Goal: Task Accomplishment & Management: Manage account settings

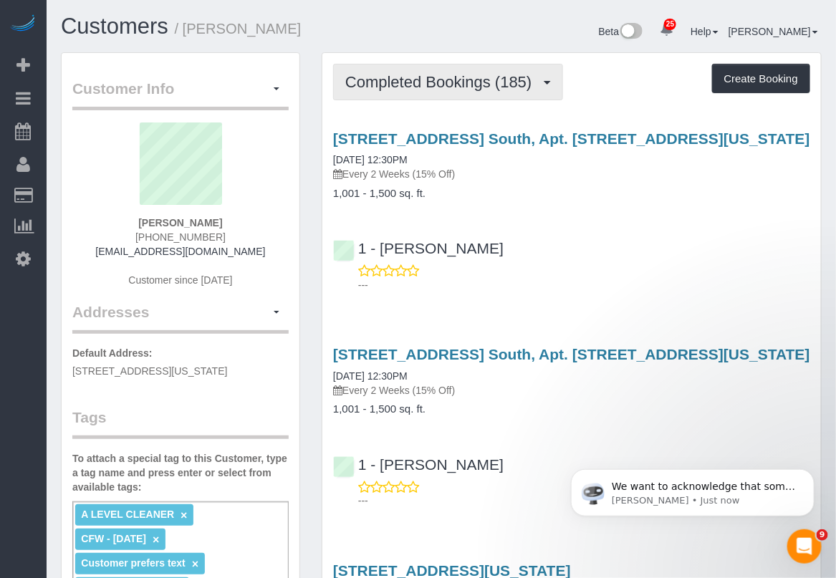
click at [538, 77] on span "Completed Bookings (185)" at bounding box center [441, 82] width 193 height 18
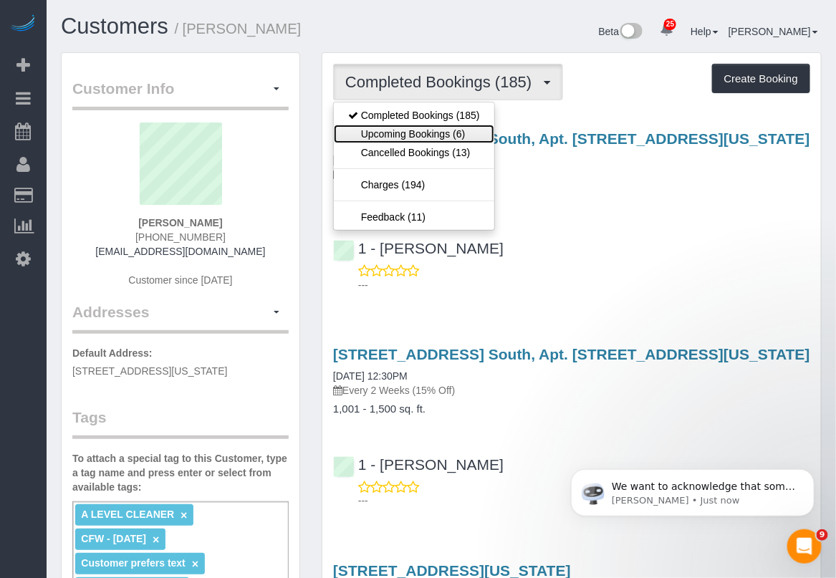
click at [457, 137] on link "Upcoming Bookings (6)" at bounding box center [414, 134] width 160 height 19
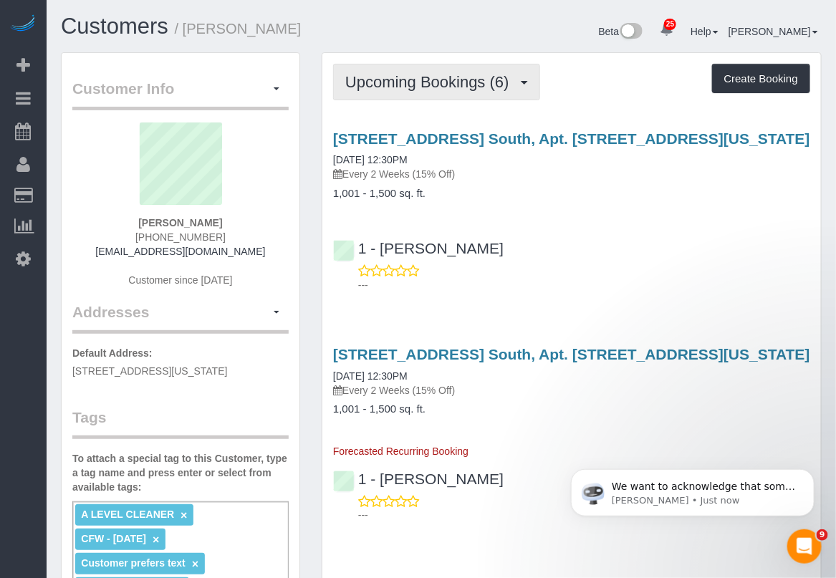
click at [513, 90] on button "Upcoming Bookings (6)" at bounding box center [436, 82] width 207 height 37
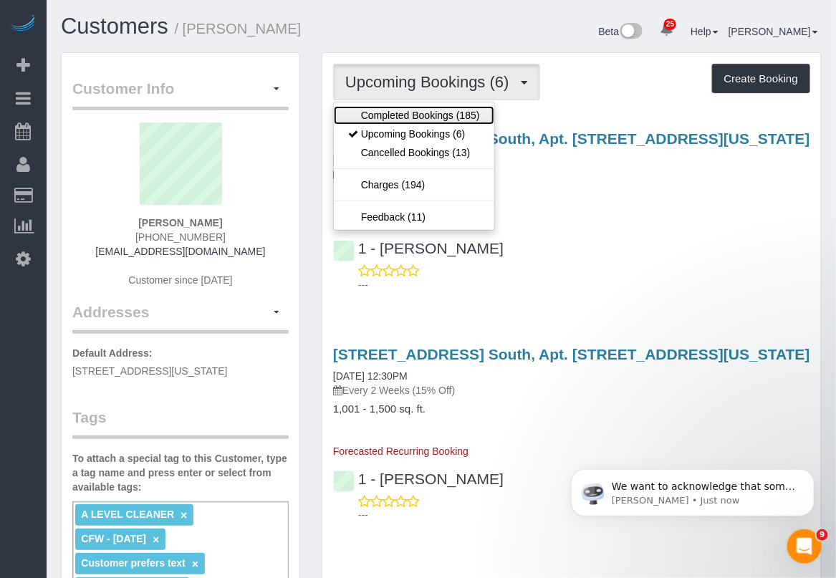
click at [425, 112] on link "Completed Bookings (185)" at bounding box center [414, 115] width 160 height 19
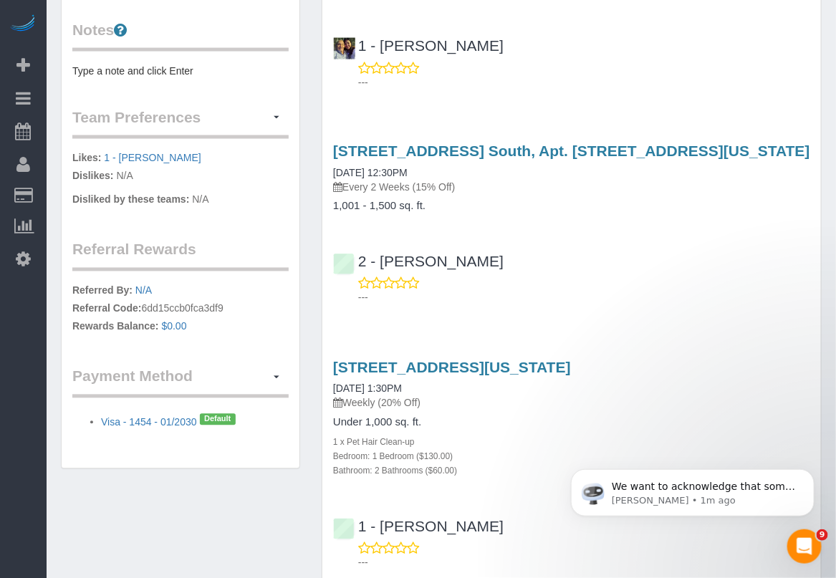
scroll to position [716, 0]
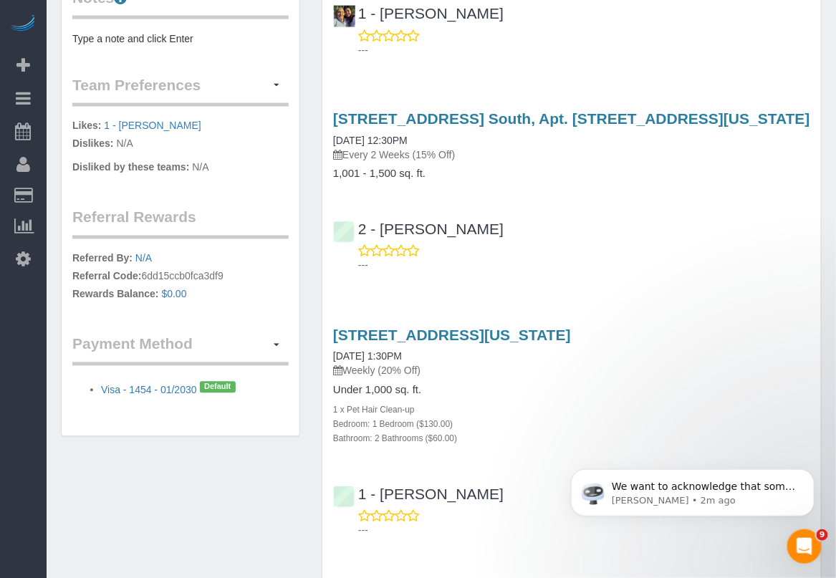
click at [523, 516] on div "---" at bounding box center [571, 523] width 477 height 29
drag, startPoint x: 324, startPoint y: 319, endPoint x: 483, endPoint y: 326, distance: 159.1
click at [483, 326] on div "150 East 44th Street Apt 34g, New York, NY 10017 08/15/2025 1:30PM Weekly (20% …" at bounding box center [571, 429] width 498 height 229
copy link "150 East 44th Street"
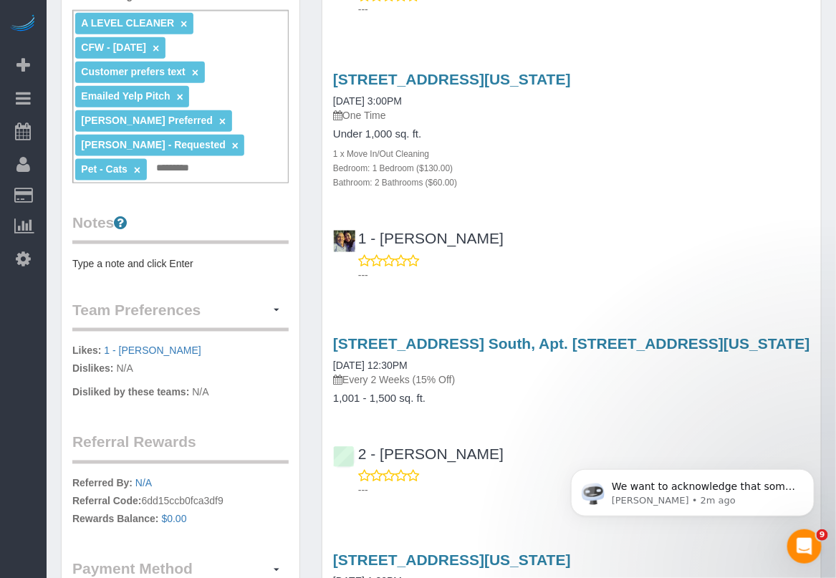
scroll to position [448, 0]
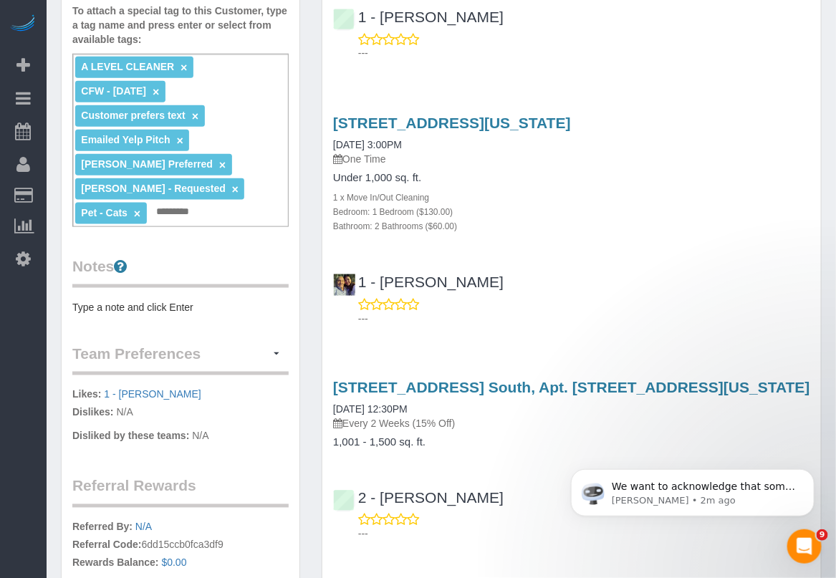
click at [539, 491] on div "2 - Katherine Poveda ---" at bounding box center [571, 510] width 498 height 64
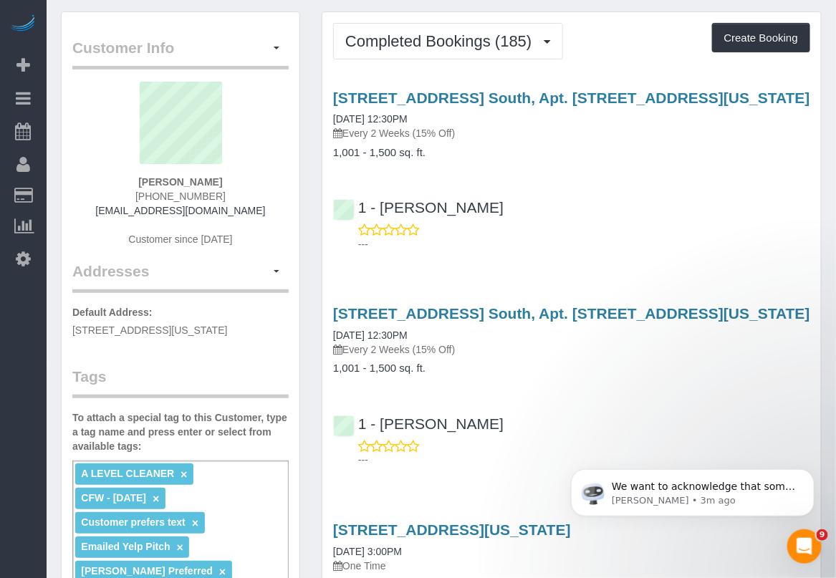
scroll to position [0, 0]
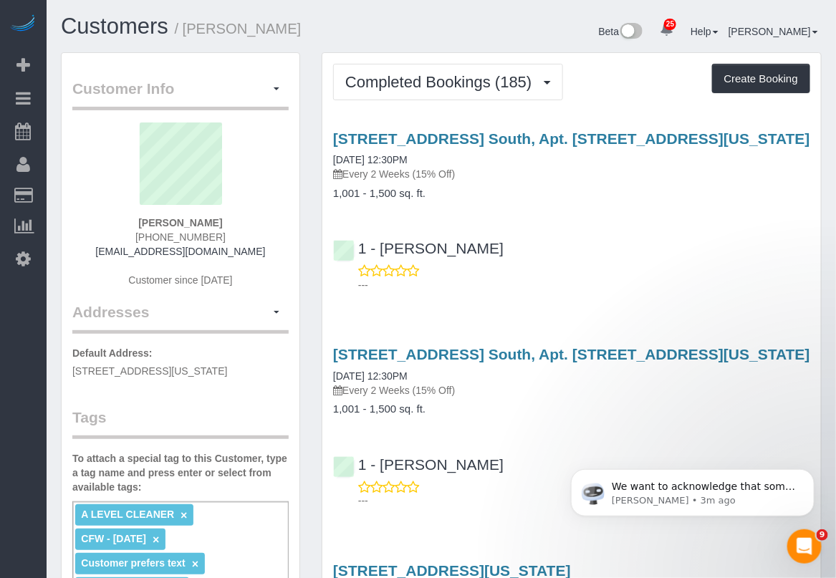
drag, startPoint x: 220, startPoint y: 222, endPoint x: 149, endPoint y: 213, distance: 71.4
click at [149, 213] on div "Jeffrey Davis 1 (802) 999-1920 jbdavis@gmavt.net Customer since 2021" at bounding box center [180, 211] width 216 height 179
copy div "Jeffrey Davis"
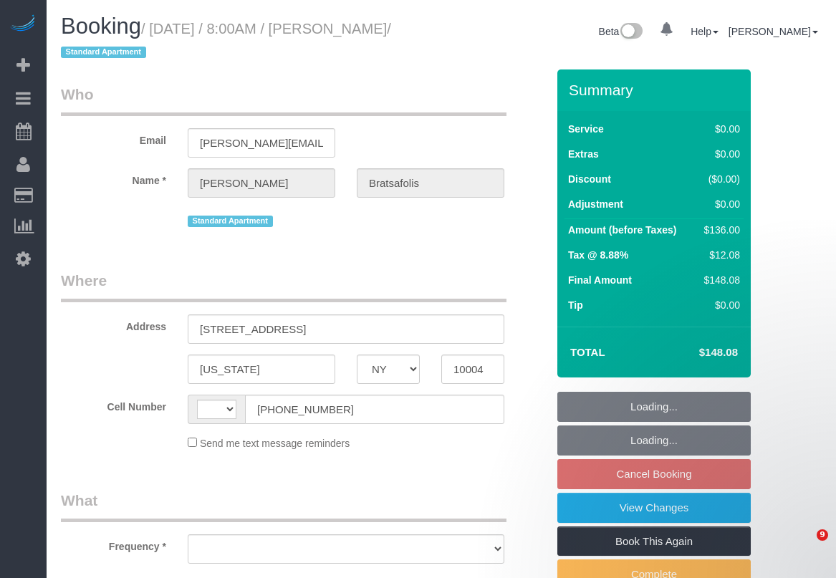
select select "NY"
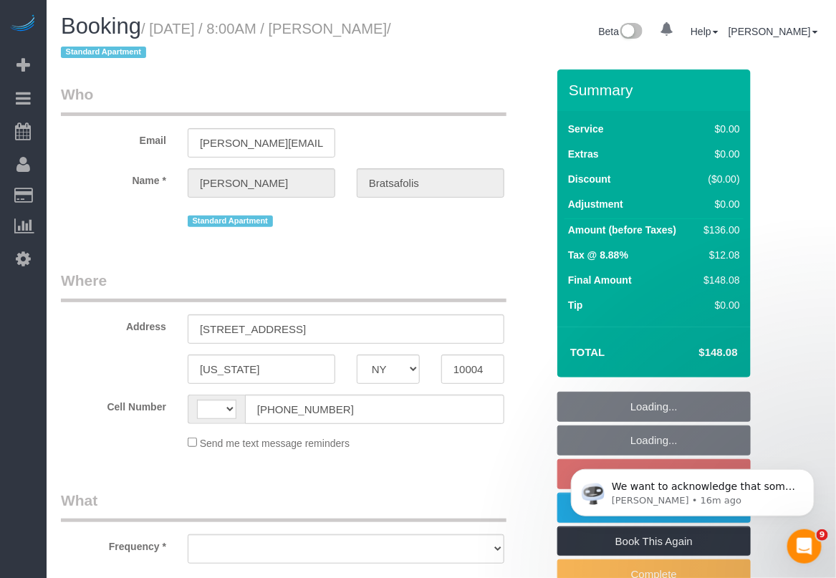
select select "string:US"
select select "object:914"
select select "string:stripe-pm_1SAEPo4VGloSiKo759tJ8k7m"
select select "1"
select select "spot1"
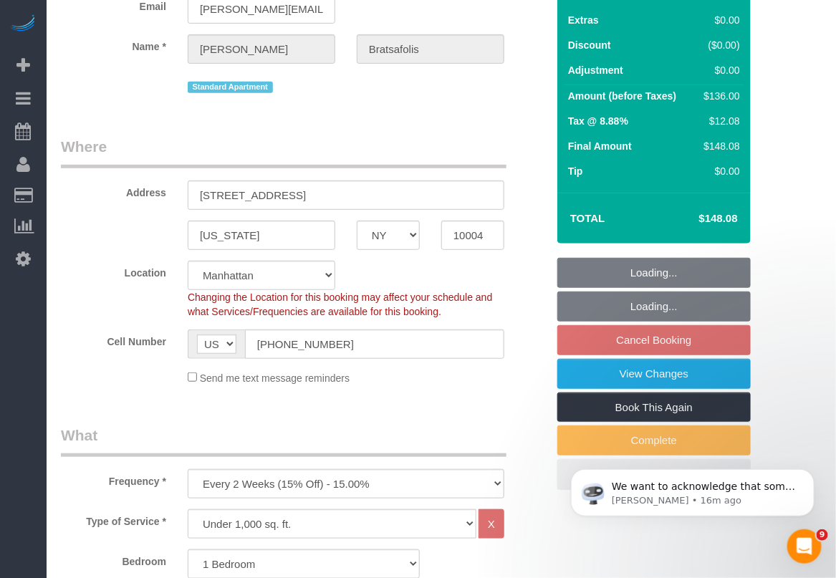
select select "object:1071"
select select "number:56"
select select "number:69"
select select "number:14"
select select "number:7"
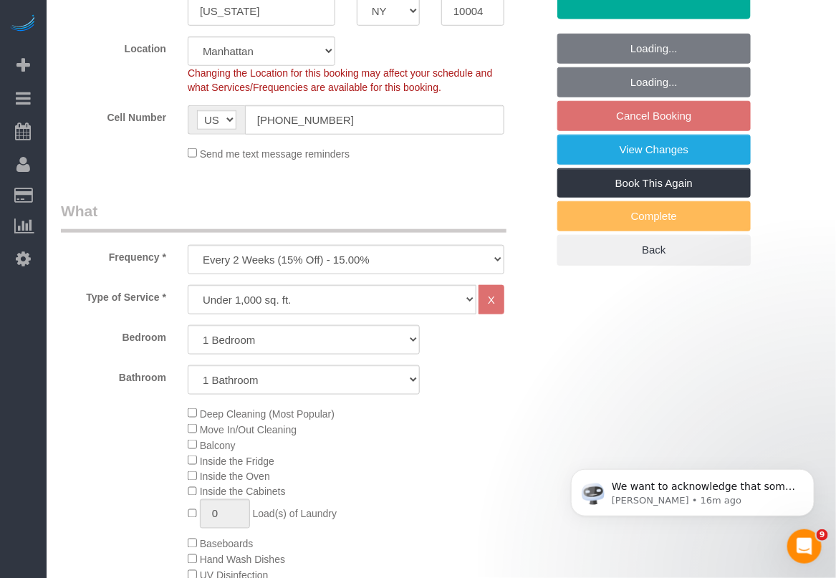
select select "1"
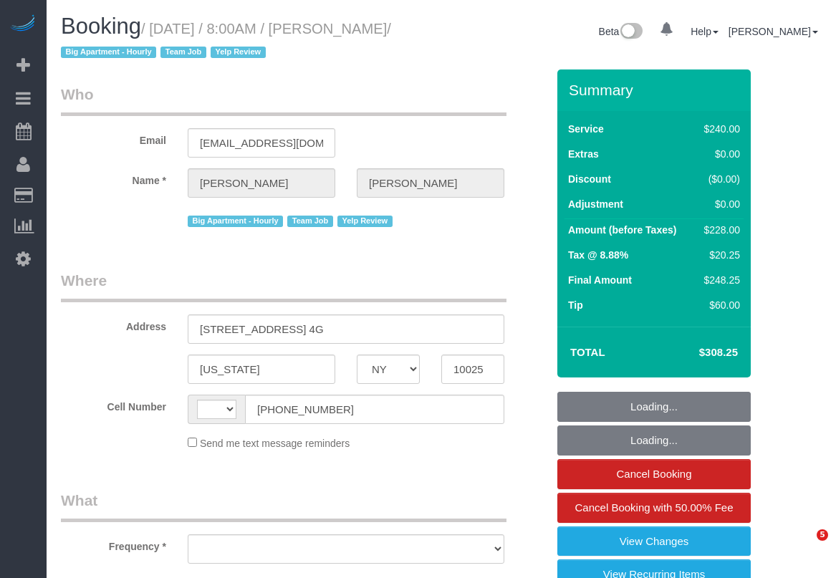
select select "NY"
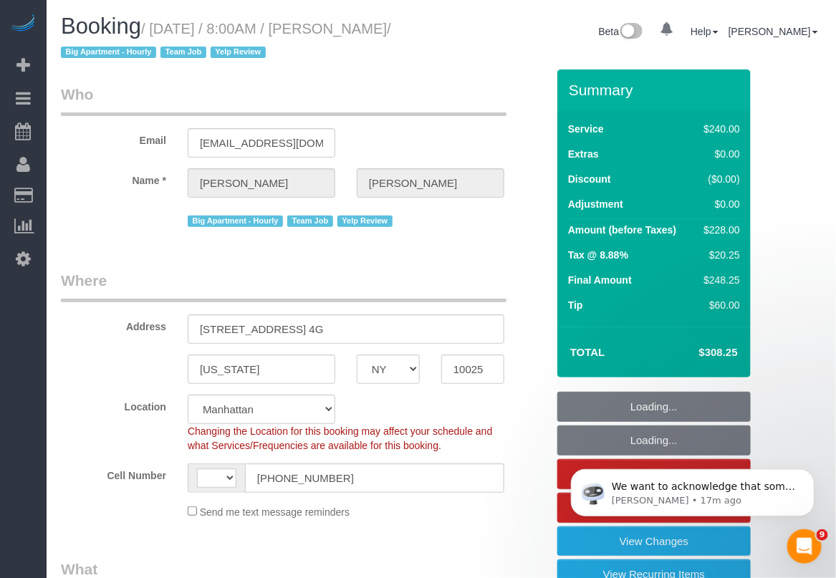
select select "string:stripe-pm_1FJioU4VGloSiKo7vbaPlo05"
select select "2"
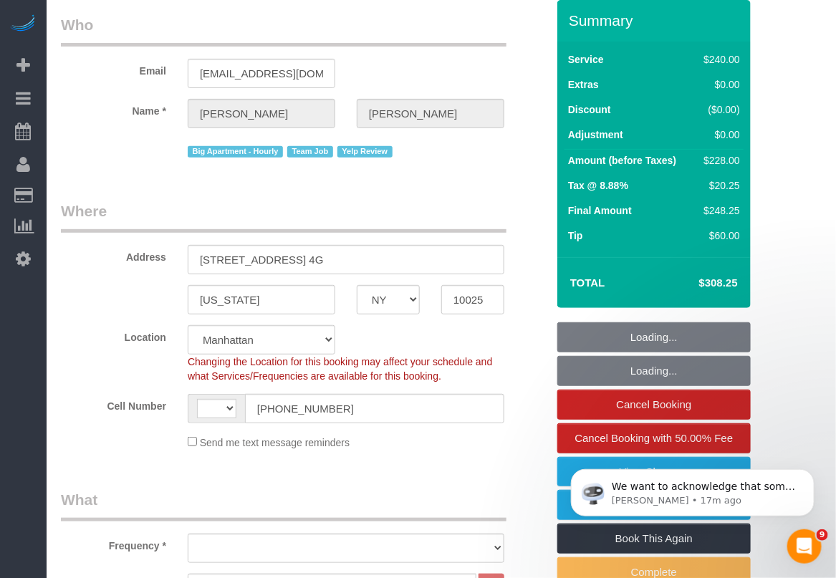
select select "string:US"
select select "object:970"
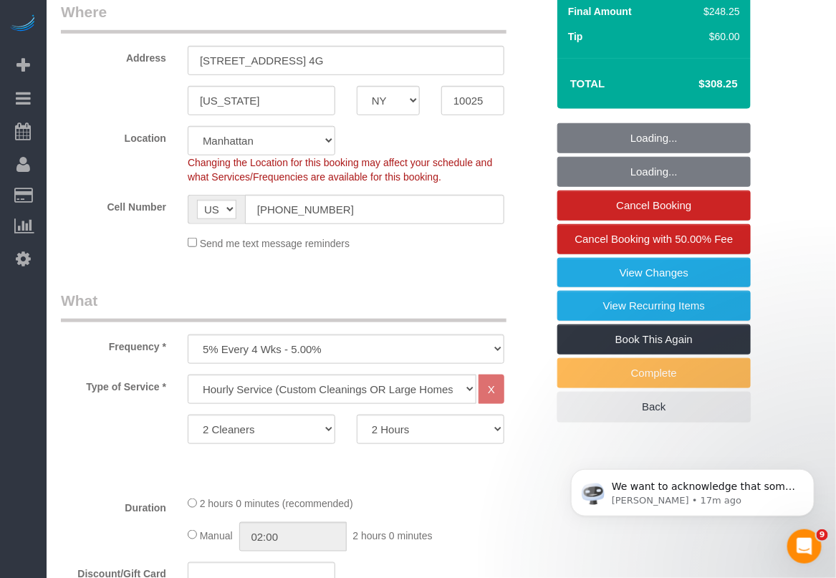
select select "spot1"
select select "number:56"
select select "number:77"
select select "number:15"
select select "number:6"
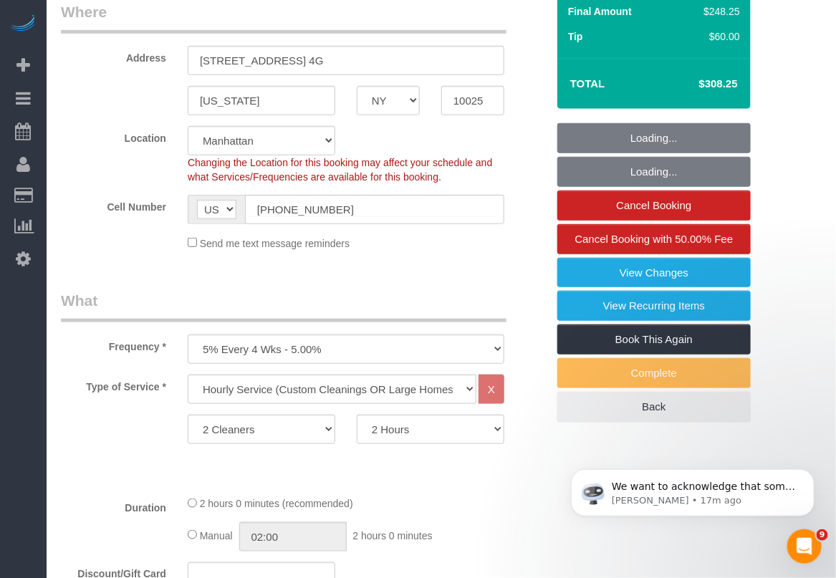
select select "number:21"
select select "object:1167"
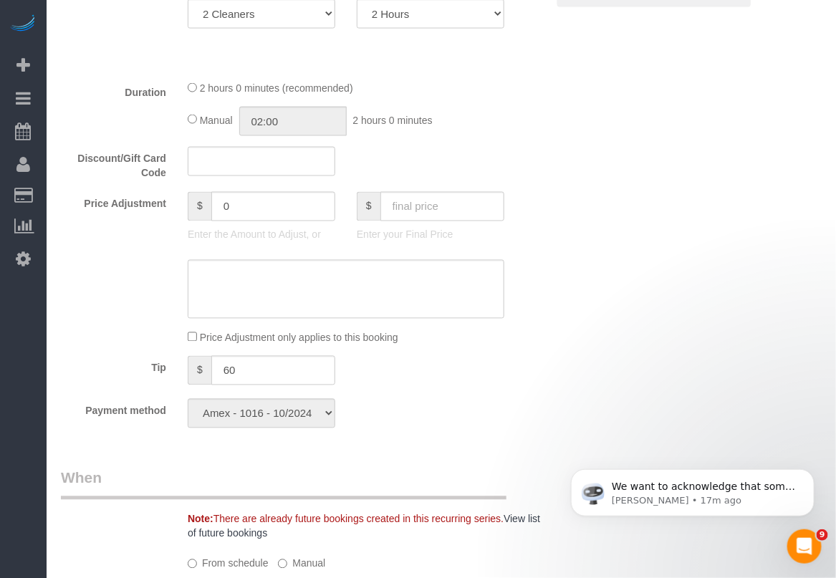
scroll to position [716, 0]
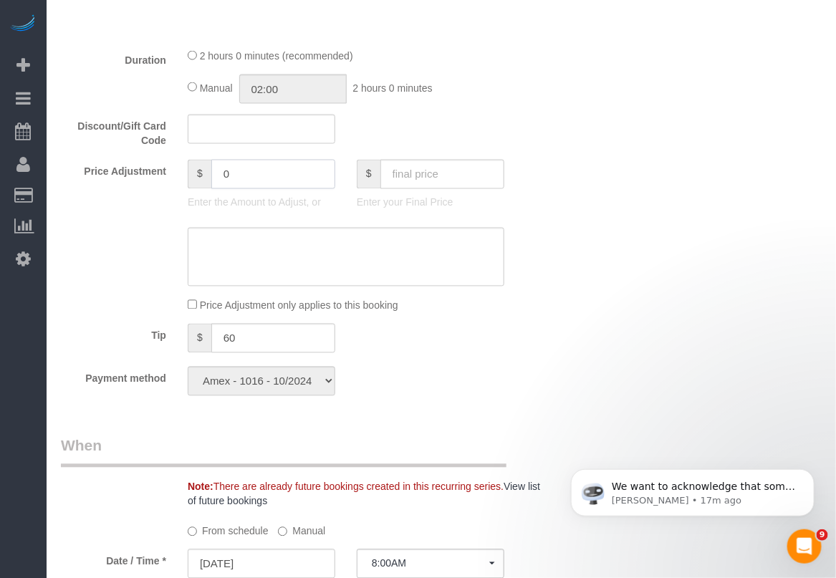
drag, startPoint x: 258, startPoint y: 183, endPoint x: 217, endPoint y: 183, distance: 41.5
click at [217, 183] on input "0" at bounding box center [273, 174] width 124 height 29
type input "-15"
click at [266, 247] on textarea at bounding box center [346, 257] width 316 height 59
type textarea "discount for cleaner being late"
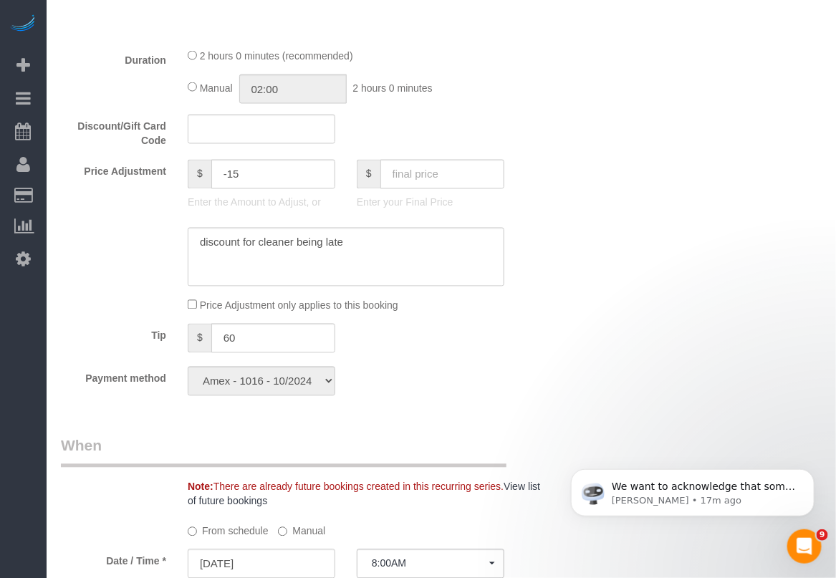
click at [567, 142] on div "Who Email lisarieger@gmail.com Name * Lisa Rieger Big Apartment - Hourly Team J…" at bounding box center [441, 504] width 760 height 2303
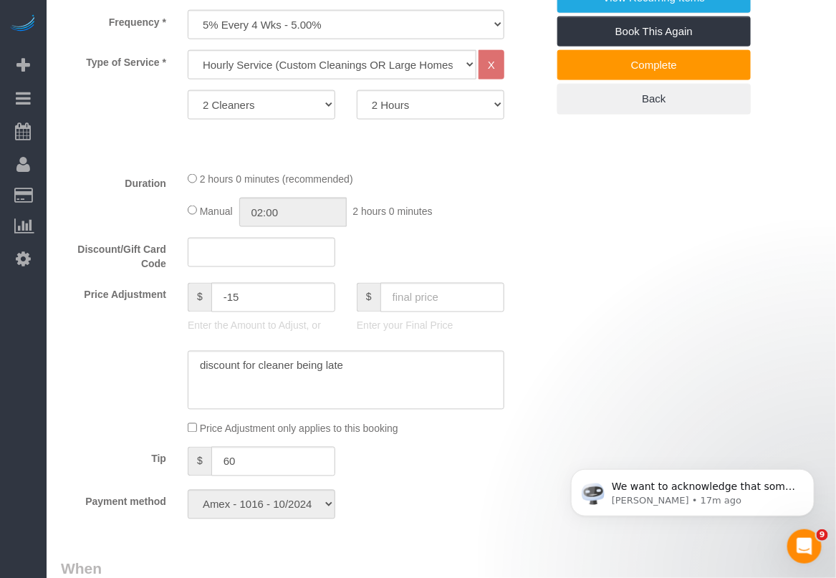
scroll to position [358, 0]
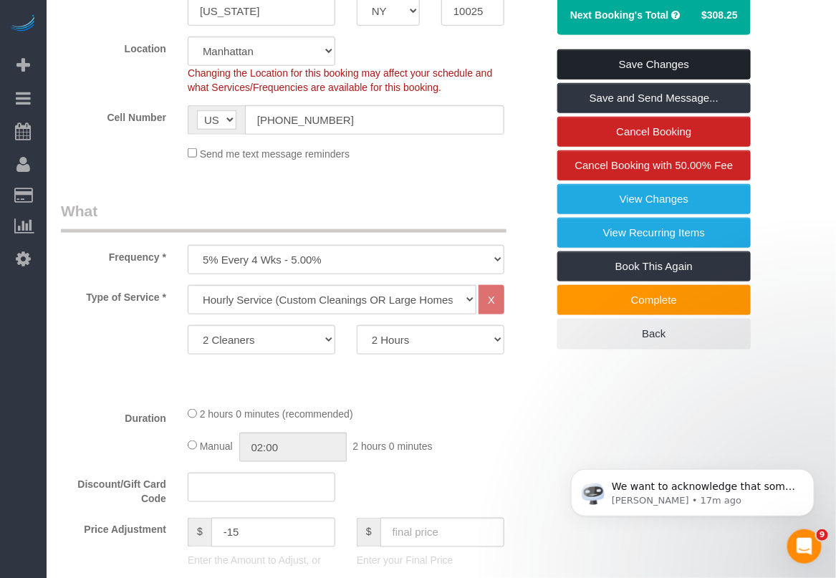
click at [685, 64] on link "Save Changes" at bounding box center [653, 64] width 193 height 30
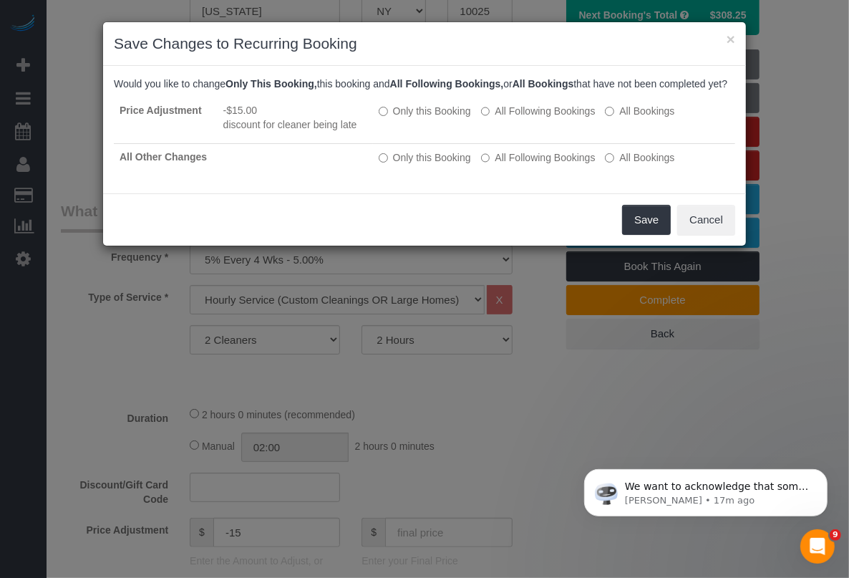
click at [410, 494] on div "× Save Changes to Recurring Booking Would you like to change Only This Booking,…" at bounding box center [424, 289] width 849 height 578
click at [641, 233] on button "Save" at bounding box center [646, 220] width 49 height 30
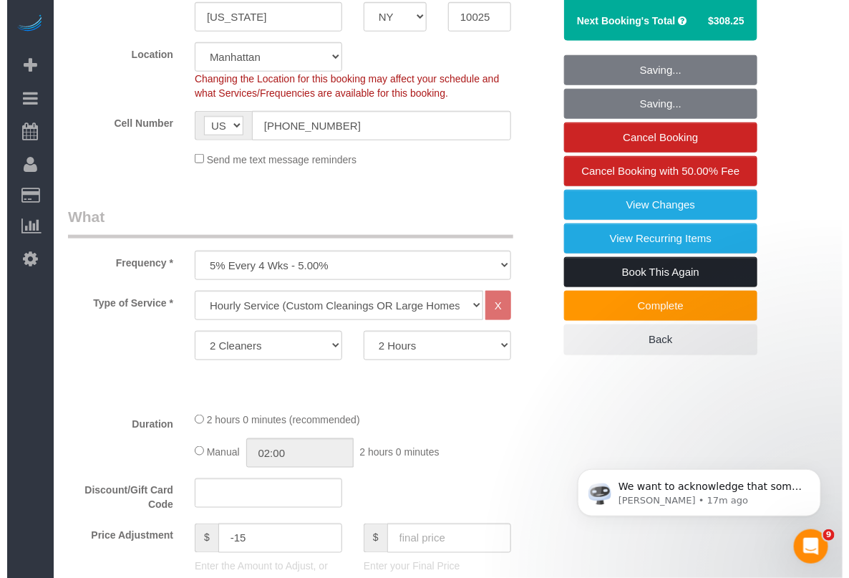
scroll to position [0, 0]
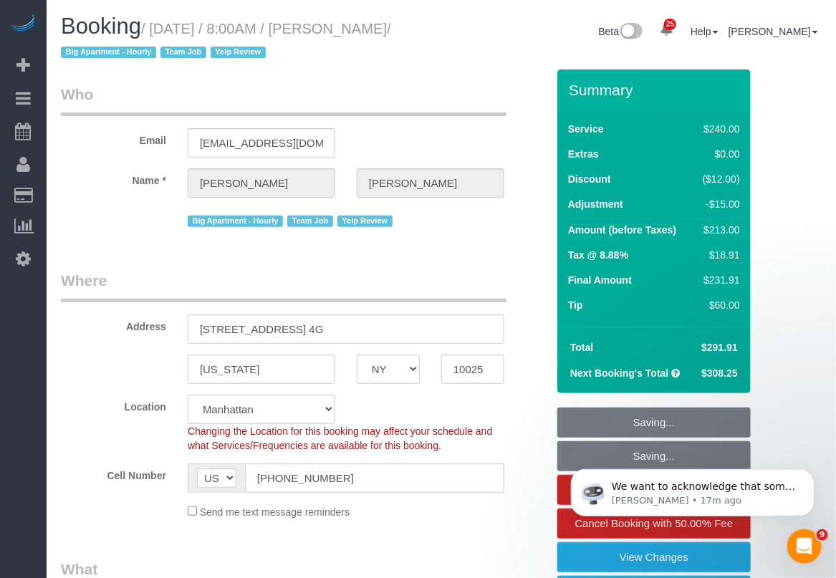
drag, startPoint x: 697, startPoint y: 351, endPoint x: 741, endPoint y: 346, distance: 44.7
click at [741, 346] on td "$291.91" at bounding box center [717, 347] width 51 height 26
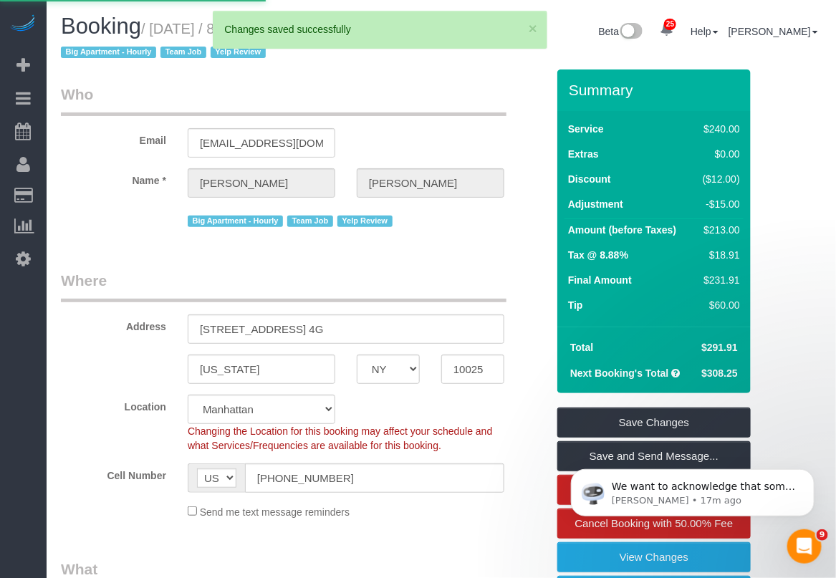
copy span "$291.91"
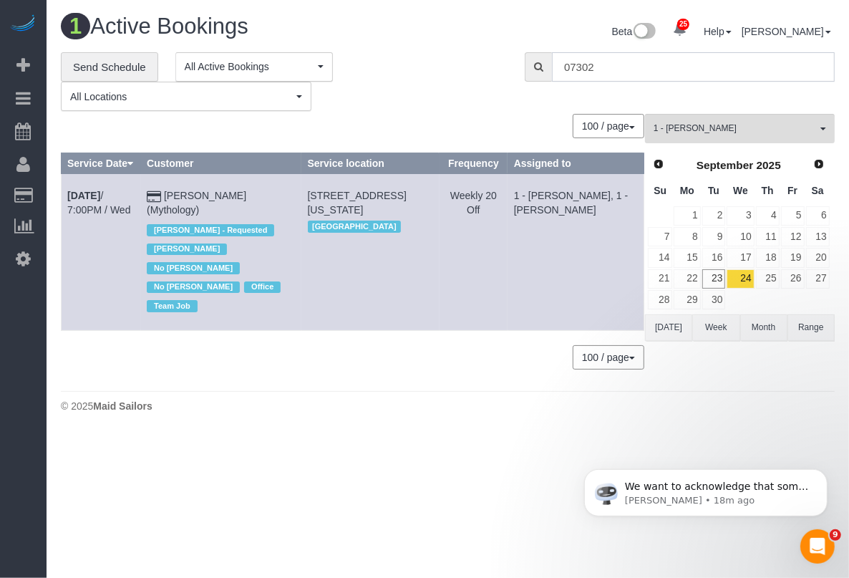
drag, startPoint x: 604, startPoint y: 62, endPoint x: 485, endPoint y: 62, distance: 118.1
click at [490, 67] on div "**********" at bounding box center [447, 81] width 795 height 59
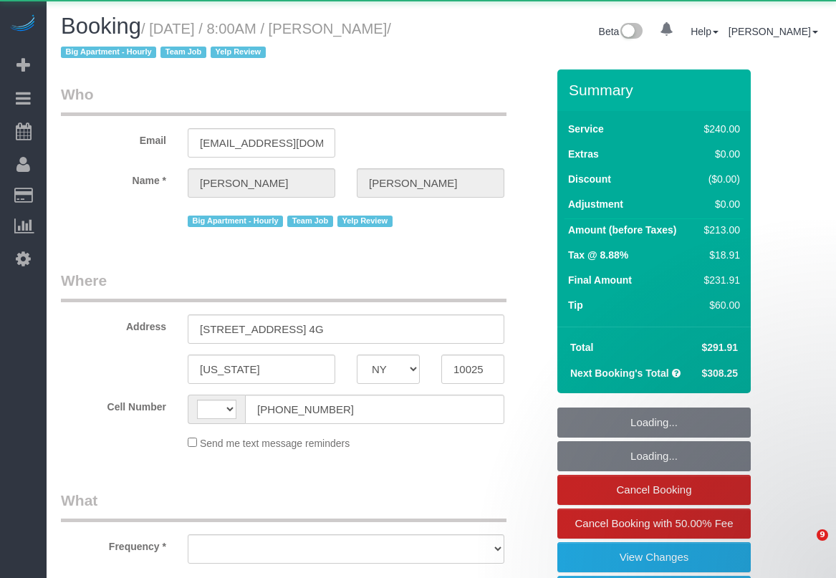
select select "NY"
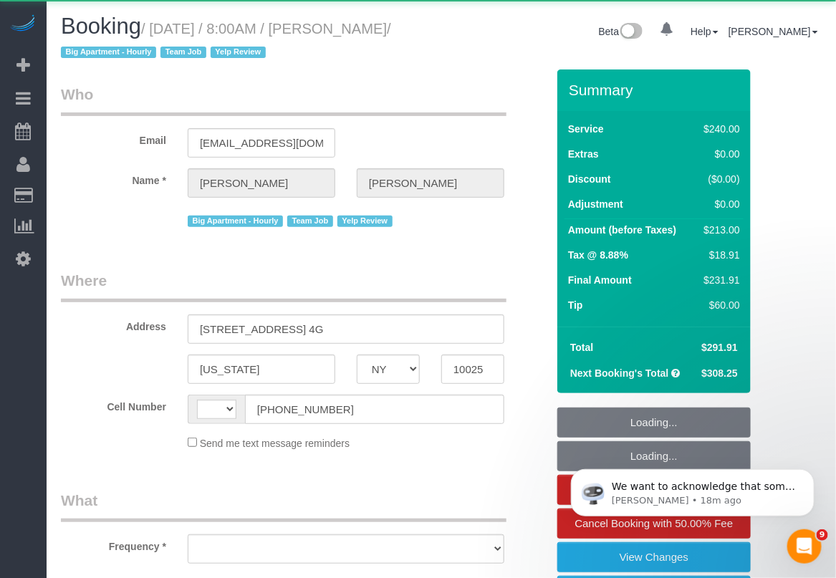
select select "object:514"
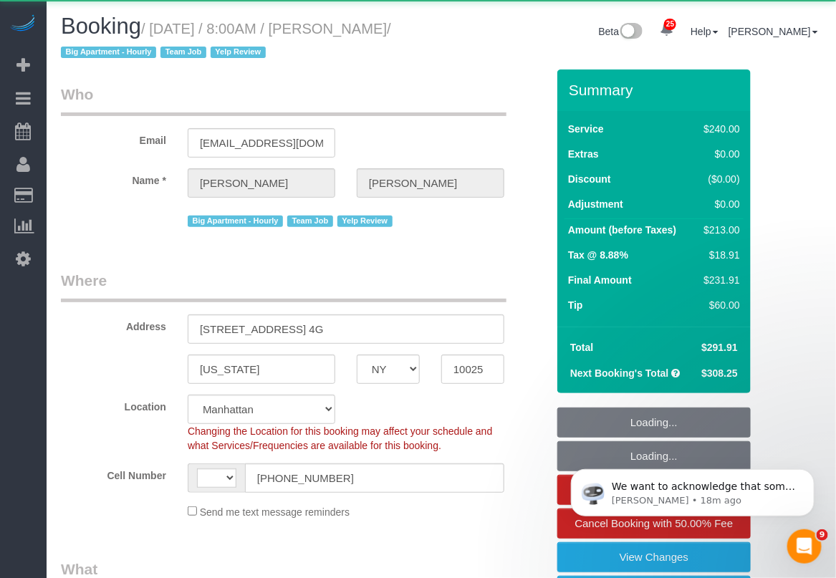
select select "string:US"
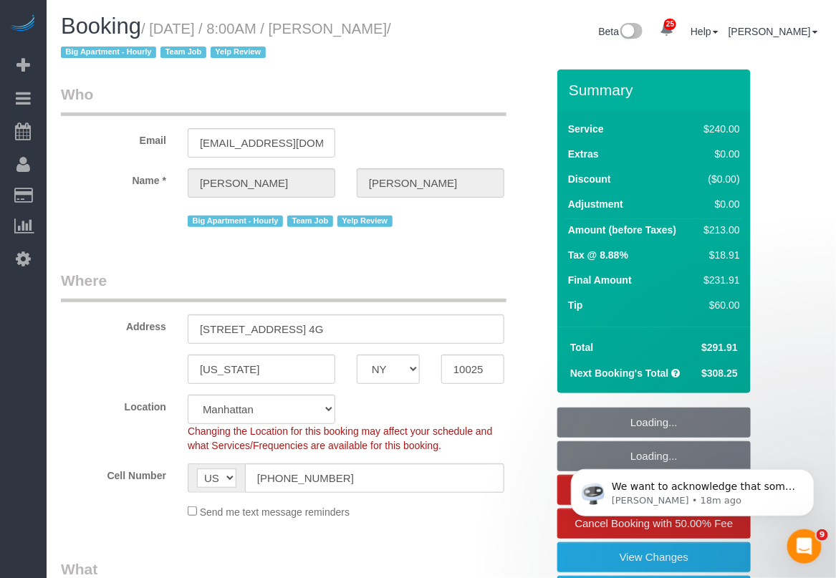
select select "string:stripe-pm_1FJioU4VGloSiKo7vbaPlo05"
select select "2"
select select "object:978"
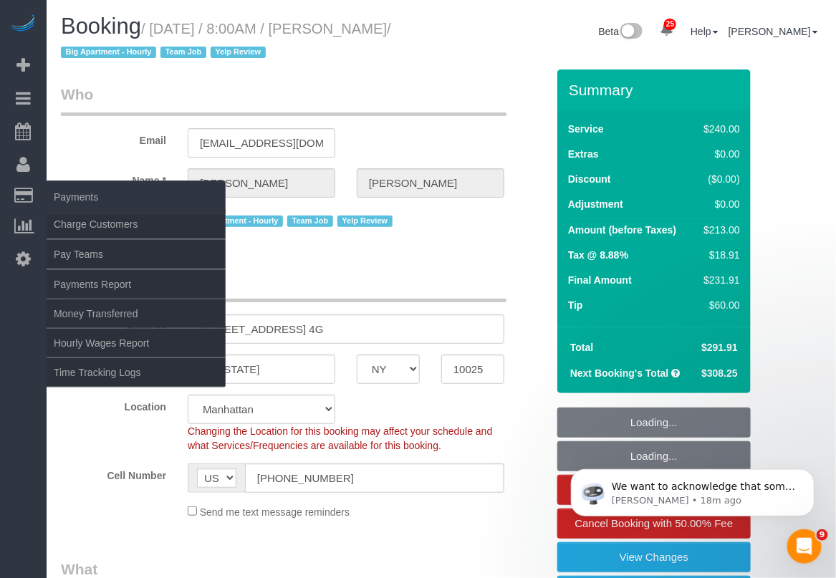
select select "spot1"
select select "number:56"
select select "number:77"
select select "number:15"
select select "number:6"
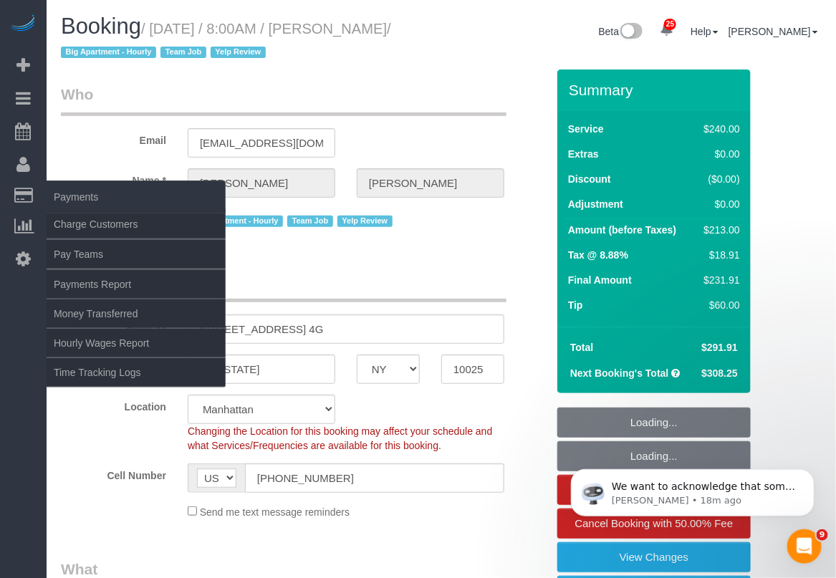
select select "number:21"
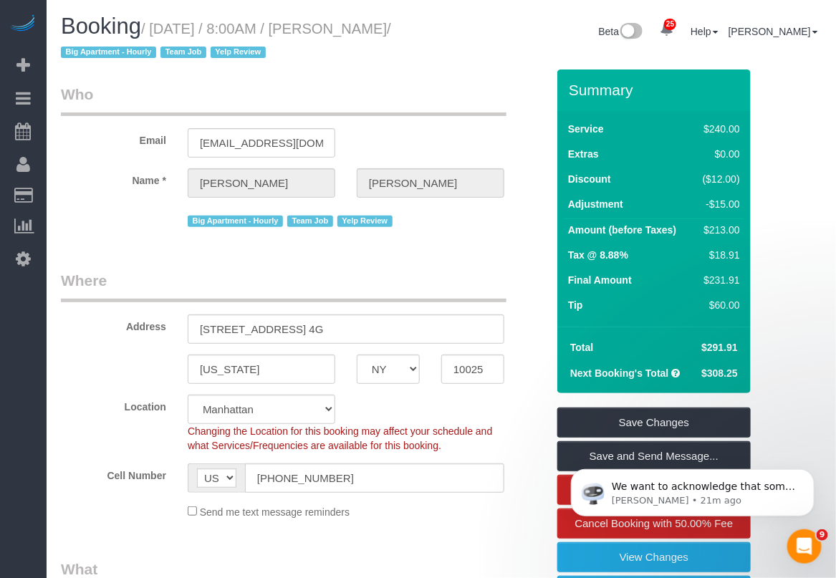
click at [408, 509] on div "Send me text message reminders" at bounding box center [346, 511] width 338 height 16
click at [467, 102] on legend "Who" at bounding box center [283, 100] width 445 height 32
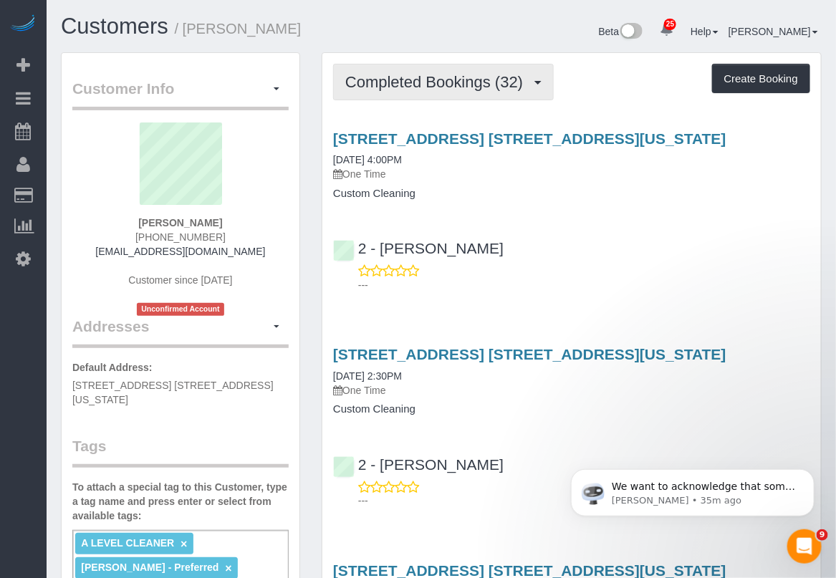
click at [495, 86] on span "Completed Bookings (32)" at bounding box center [437, 82] width 185 height 18
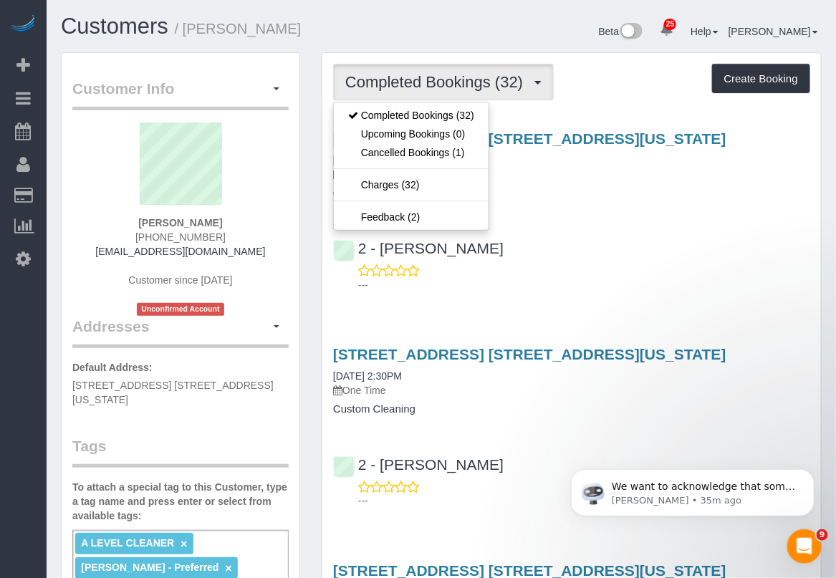
drag, startPoint x: 621, startPoint y: 198, endPoint x: 571, endPoint y: 150, distance: 68.9
click at [621, 198] on h4 "Custom Cleaning" at bounding box center [571, 194] width 477 height 12
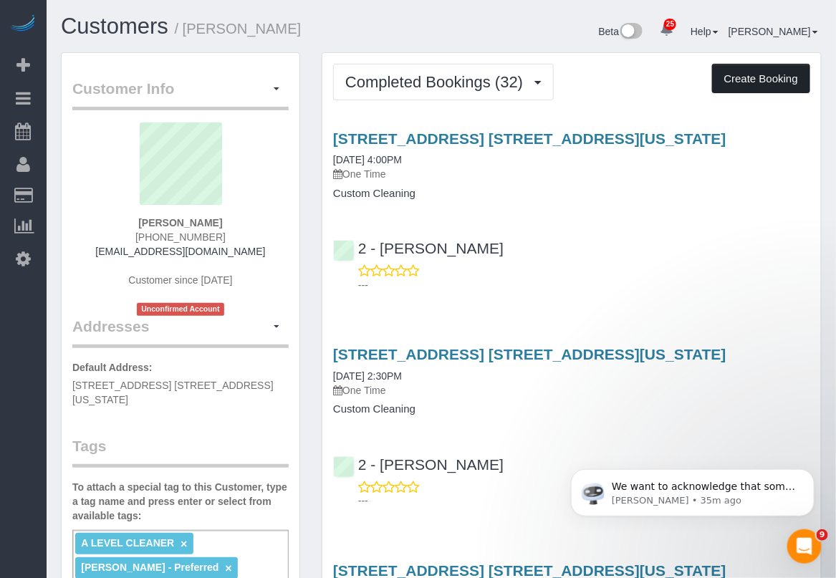
click at [746, 81] on button "Create Booking" at bounding box center [761, 79] width 98 height 30
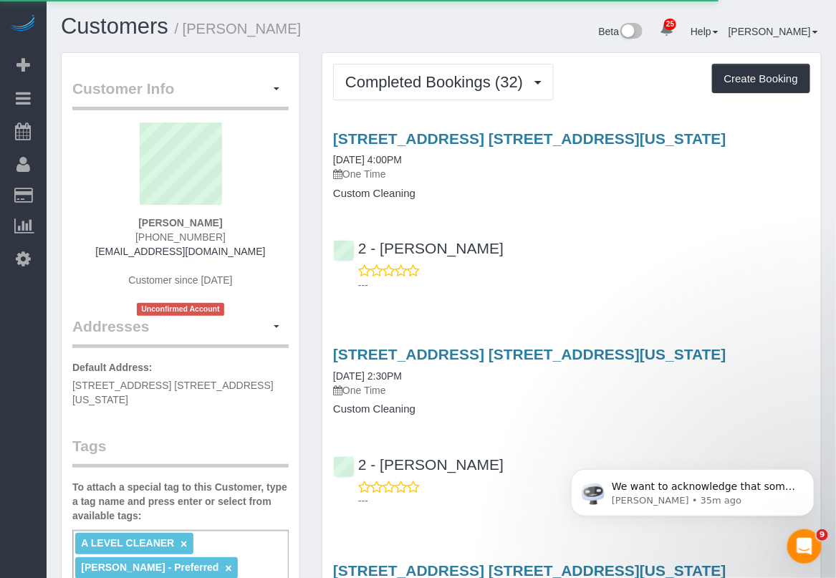
select select "NY"
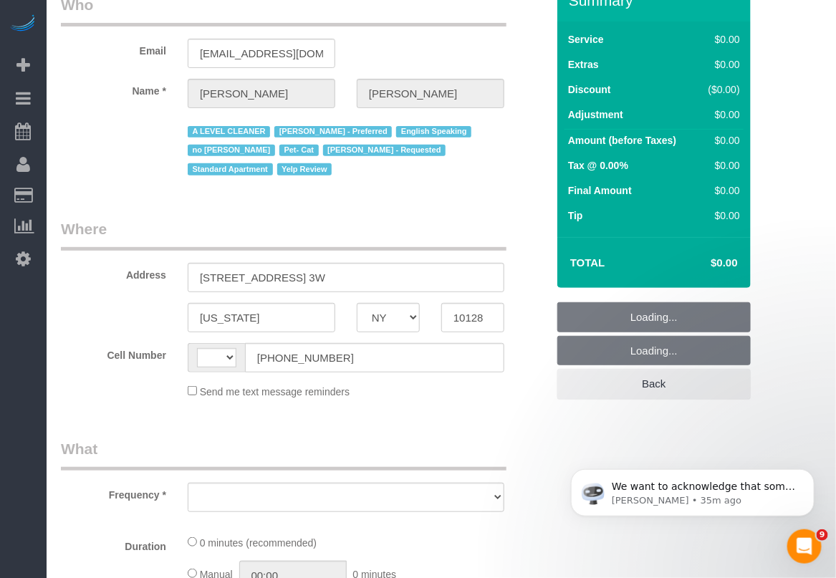
select select "number:89"
select select "number:90"
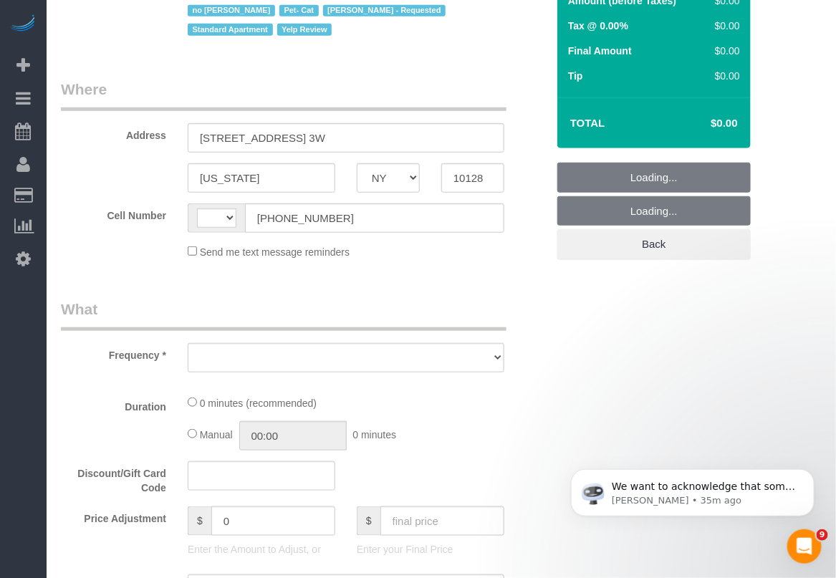
select select "string:stripe-card_1EjrkS4VGloSiKo7LfHLz0Ck"
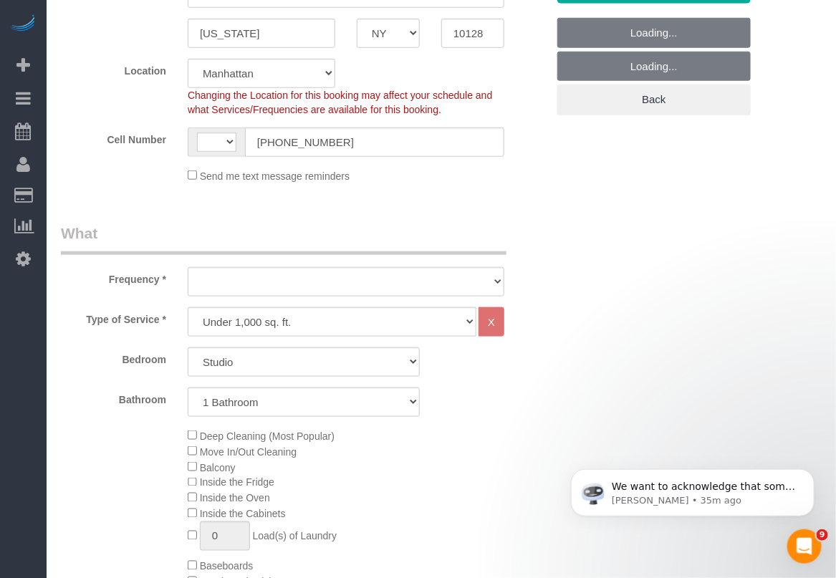
select select "string:US"
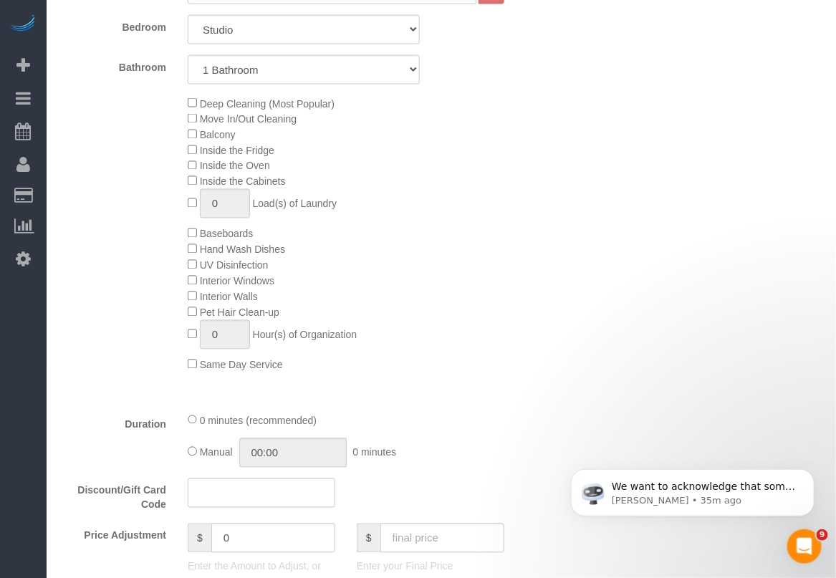
scroll to position [743, 0]
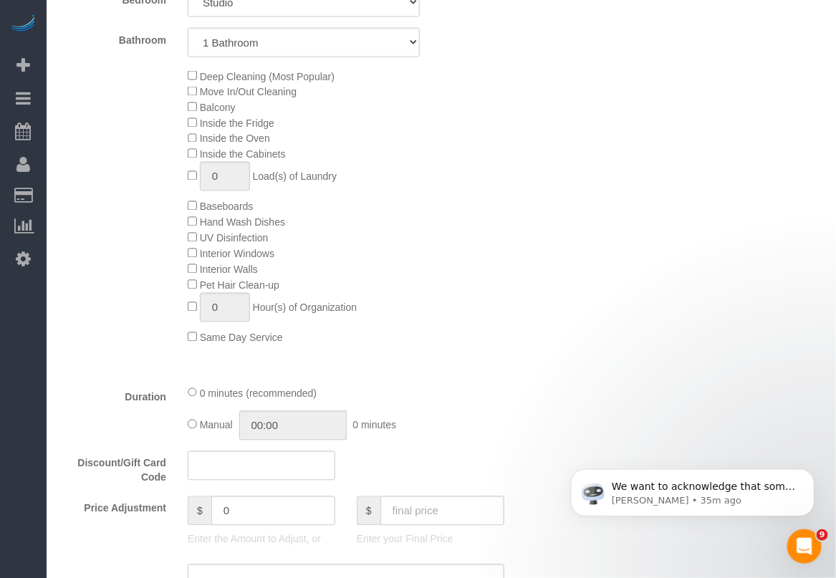
select select "object:2650"
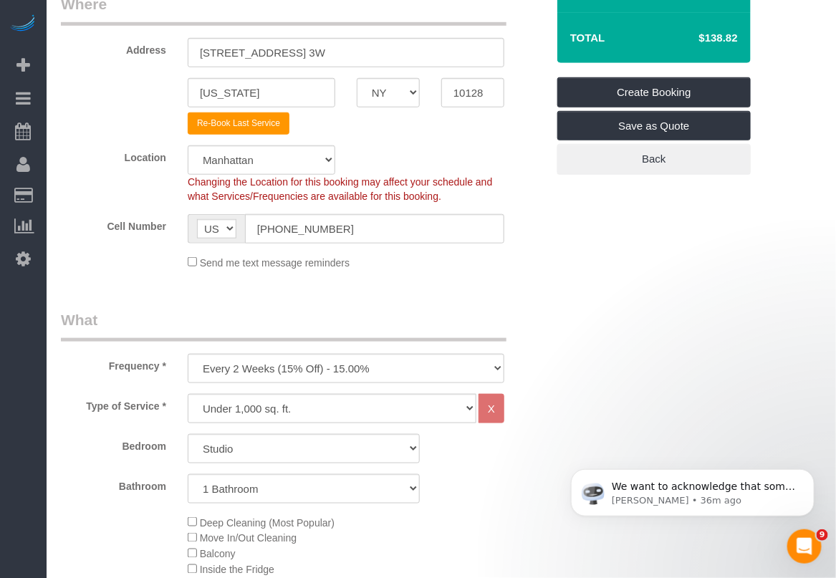
scroll to position [296, 0]
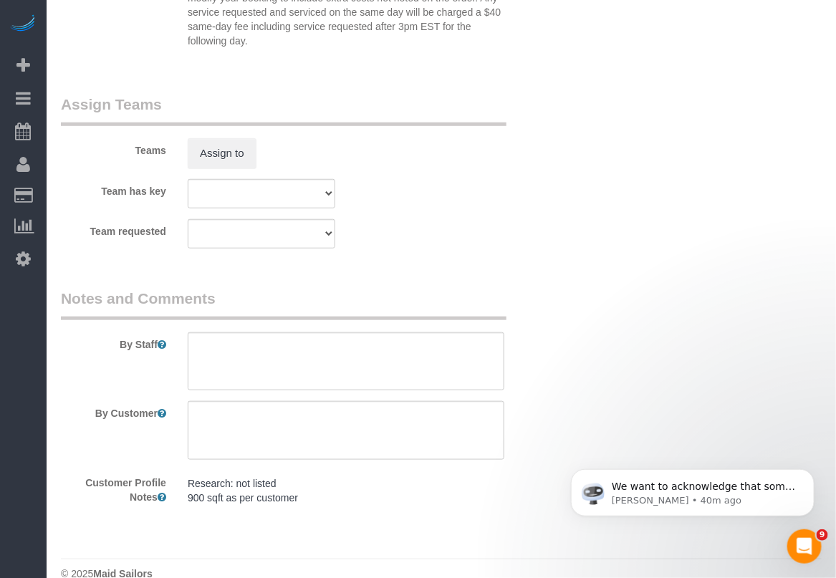
scroll to position [1932, 0]
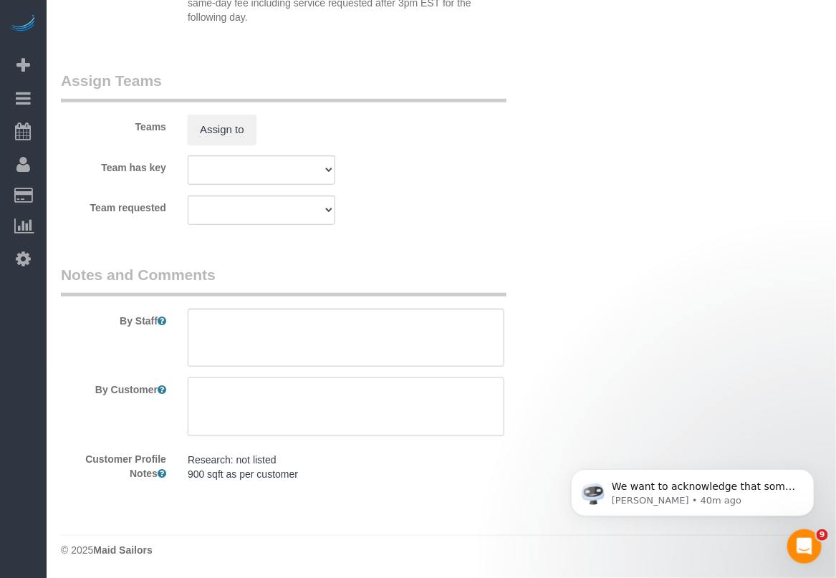
click at [265, 400] on textarea at bounding box center [346, 406] width 316 height 59
paste textarea "Deep clean my 1-bedroom/1-bathroom apartment."
type textarea "Deep clean my 1-bedroom/1-bathroom apartment."
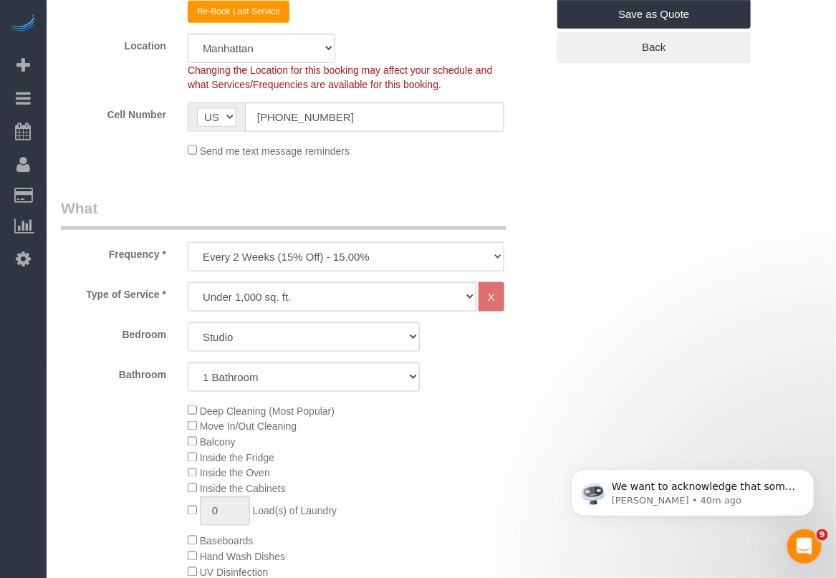
scroll to position [410, 0]
click at [446, 265] on select "One Time Weekly (20% Off) - 20.00% Every 2 Weeks (15% Off) - 15.00% Every 4 Wee…" at bounding box center [346, 255] width 316 height 29
select select "object:2651"
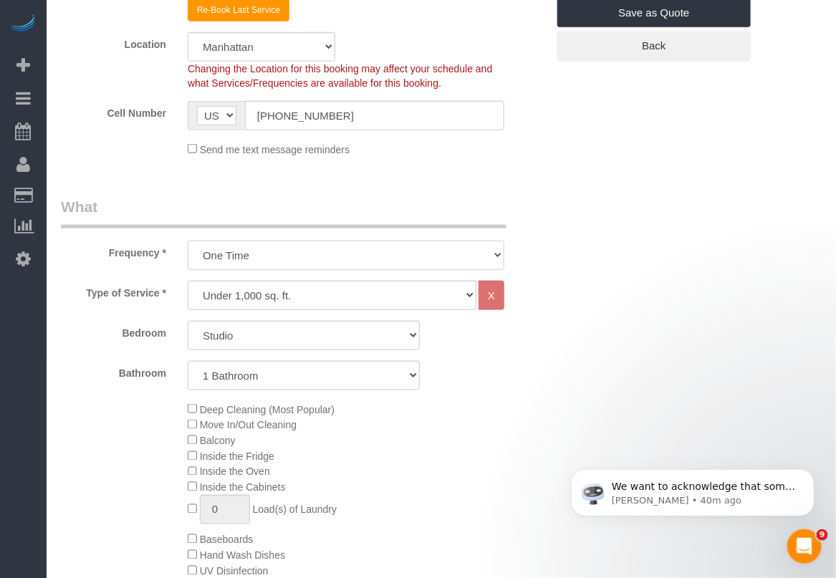
click at [188, 241] on select "One Time Weekly (20% Off) - 20.00% Every 2 Weeks (15% Off) - 15.00% Every 4 Wee…" at bounding box center [346, 255] width 316 height 29
click at [366, 334] on select "Studio 1 Bedroom 2 Bedrooms 3 Bedrooms" at bounding box center [304, 335] width 232 height 29
click at [419, 302] on select "Under 1,000 sq. ft. 1,001 - 1,500 sq. ft. 1,500+ sq. ft. Custom Cleaning Office…" at bounding box center [332, 295] width 289 height 29
select select "213"
click at [188, 281] on select "Under 1,000 sq. ft. 1,001 - 1,500 sq. ft. 1,500+ sq. ft. Custom Cleaning Office…" at bounding box center [332, 295] width 289 height 29
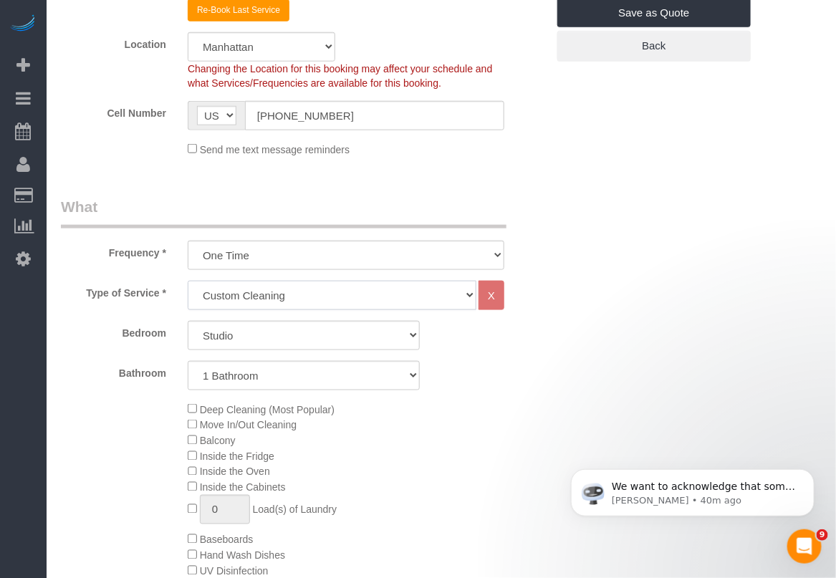
select select "1"
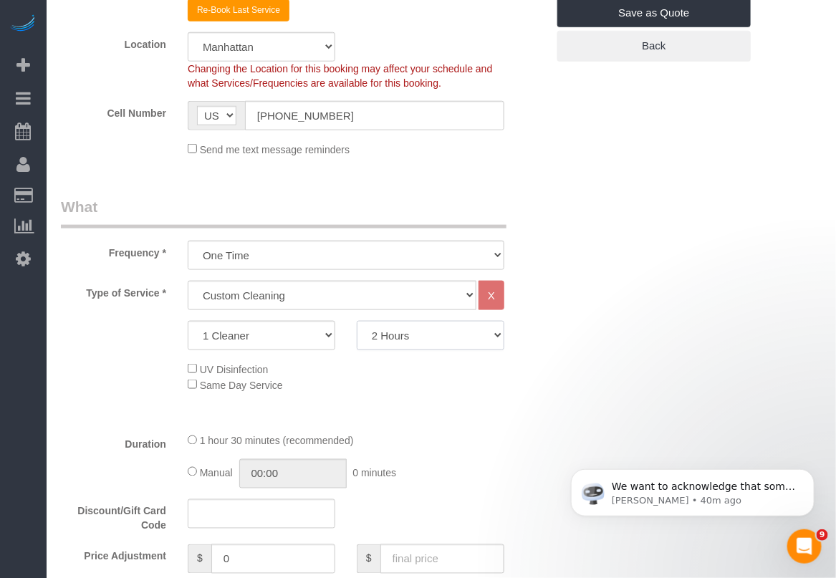
click at [501, 340] on select "2 Hours 2.5 Hours 3 Hours 3.5 Hours 4 Hours 4.5 Hours 5 Hours 5.5 Hours 6 Hours…" at bounding box center [430, 335] width 147 height 29
select select "180"
click at [357, 321] on select "2 Hours 2.5 Hours 3 Hours 3.5 Hours 4 Hours 4.5 Hours 5 Hours 5.5 Hours 6 Hours…" at bounding box center [430, 335] width 147 height 29
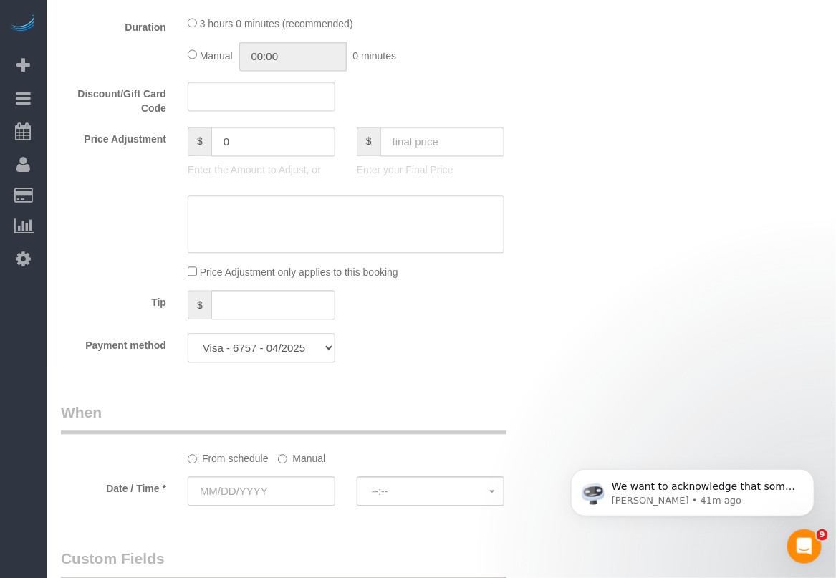
scroll to position [947, 0]
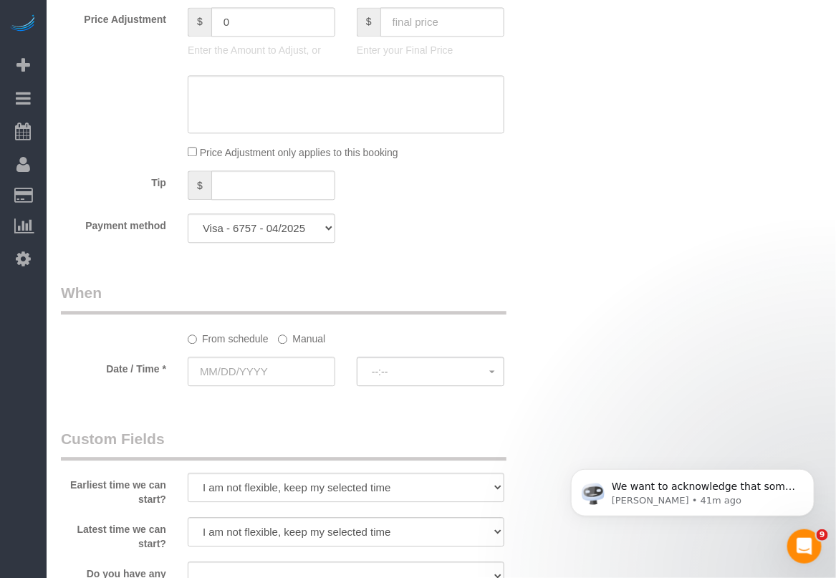
click at [316, 334] on label "Manual" at bounding box center [301, 335] width 47 height 19
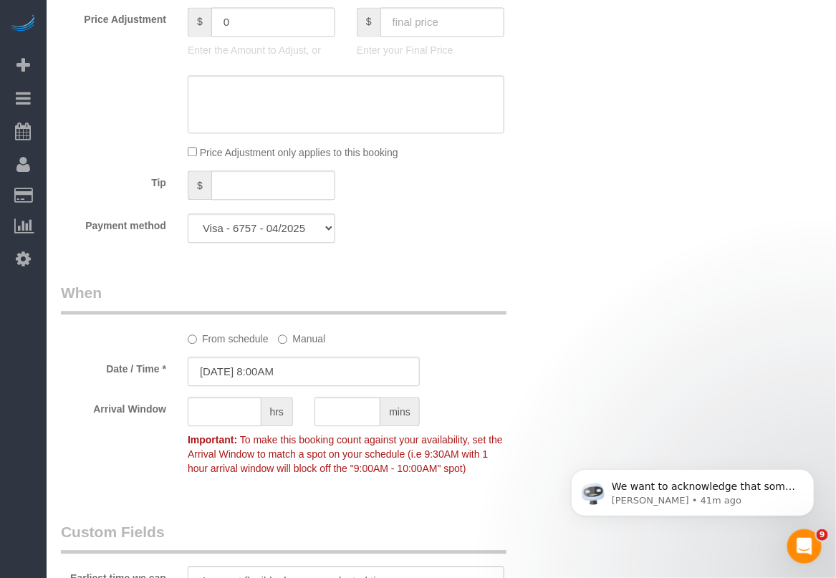
click at [463, 516] on div "Who Email mccabeh9@gmail.com Name * Mccabe Hurley A LEVEL CLEANER Alketa Tomaj …" at bounding box center [303, 211] width 507 height 2213
click at [258, 377] on input "09/23/2025 8:00AM" at bounding box center [304, 371] width 232 height 29
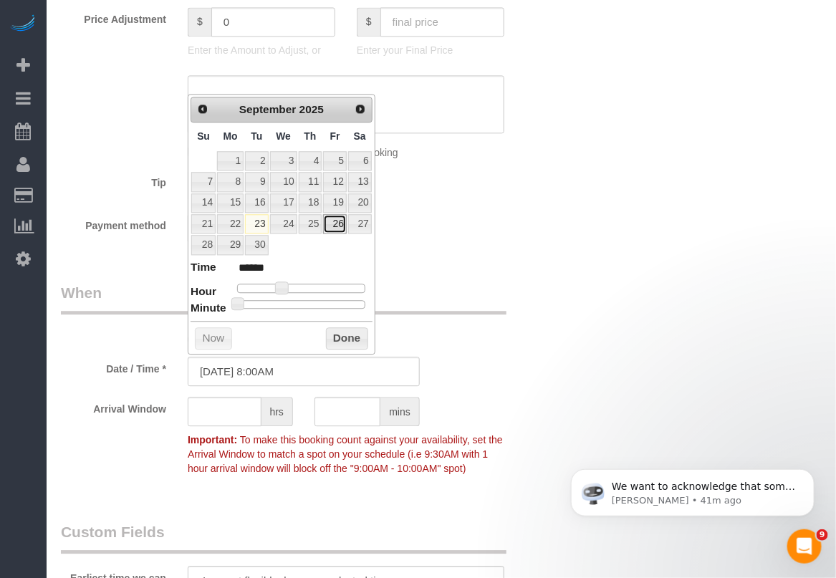
click at [331, 222] on link "26" at bounding box center [334, 223] width 23 height 19
type input "09/26/2025 9:00AM"
type input "******"
type input "09/26/2025 10:00AM"
type input "*******"
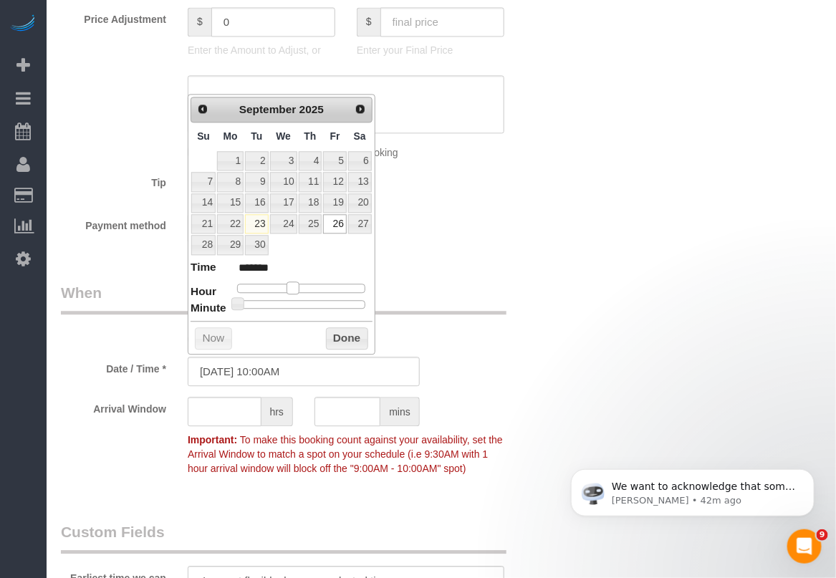
type input "09/26/2025 11:00AM"
type input "*******"
type input "09/26/2025 12:00PM"
type input "*******"
type input "09/26/2025 1:00PM"
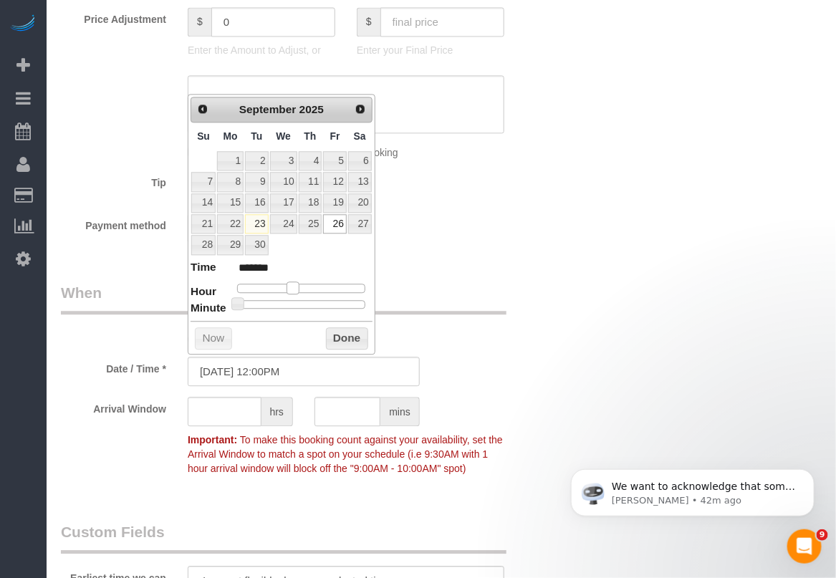
type input "******"
type input "09/26/2025 12:00PM"
type input "*******"
type input "09/26/2025 11:00AM"
type input "*******"
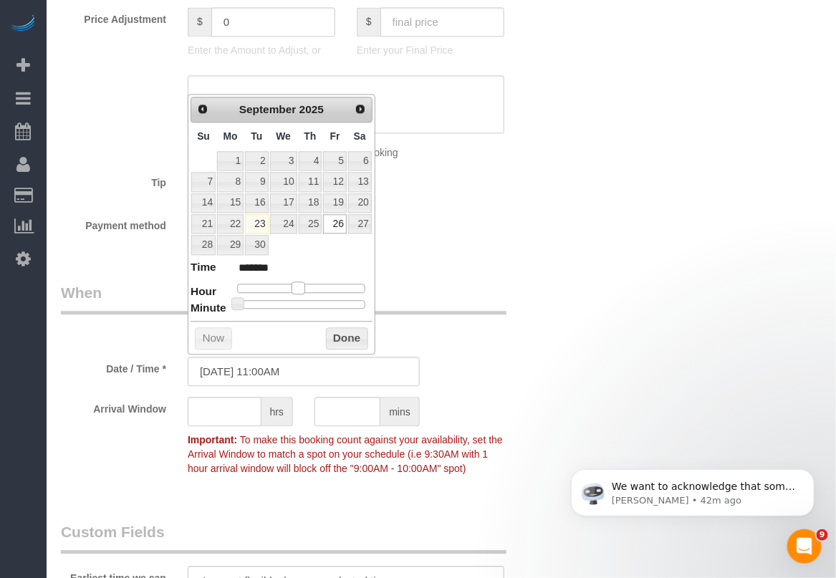
drag, startPoint x: 283, startPoint y: 286, endPoint x: 299, endPoint y: 286, distance: 16.5
click at [299, 286] on span at bounding box center [297, 287] width 13 height 13
type input "09/26/2025 11:05AM"
type input "*******"
type input "09/26/2025 11:10AM"
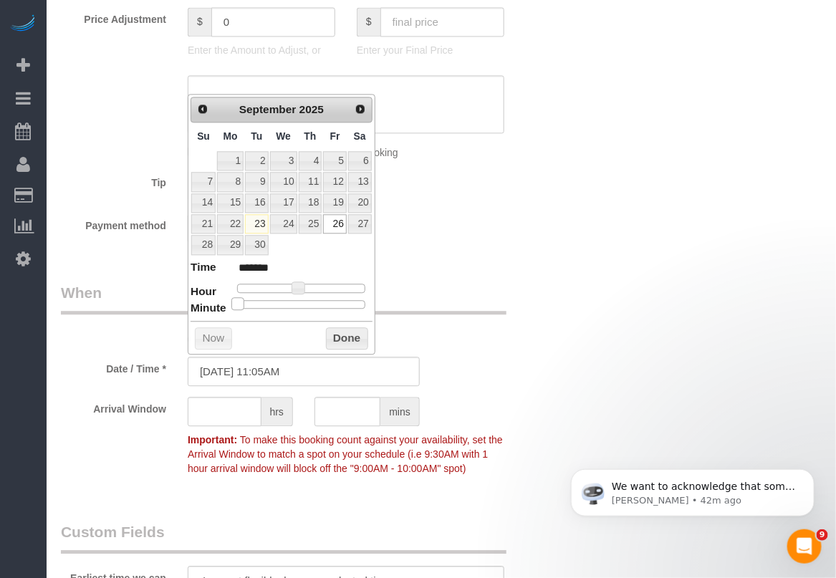
type input "*******"
type input "09/26/2025 11:15AM"
type input "*******"
type input "09/26/2025 11:20AM"
type input "*******"
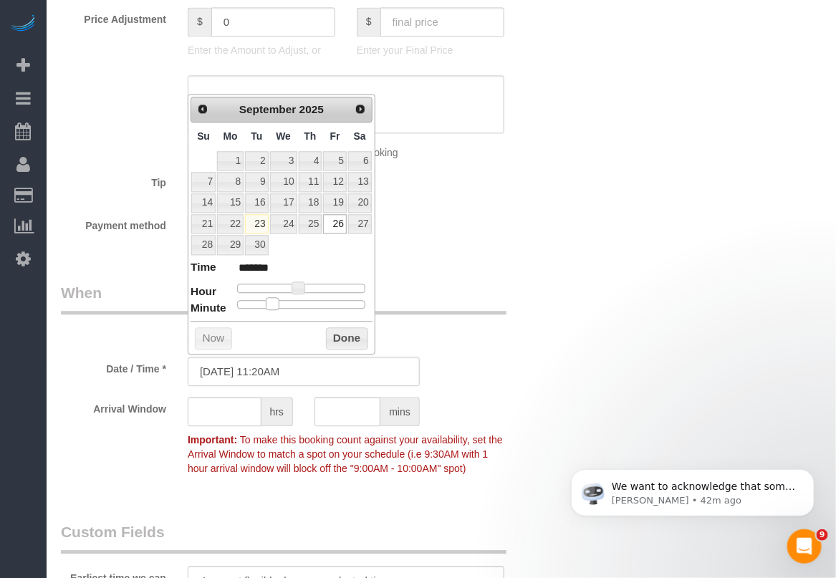
type input "09/26/2025 11:25AM"
type input "*******"
type input "09/26/2025 11:30AM"
type input "*******"
drag, startPoint x: 236, startPoint y: 305, endPoint x: 302, endPoint y: 306, distance: 65.9
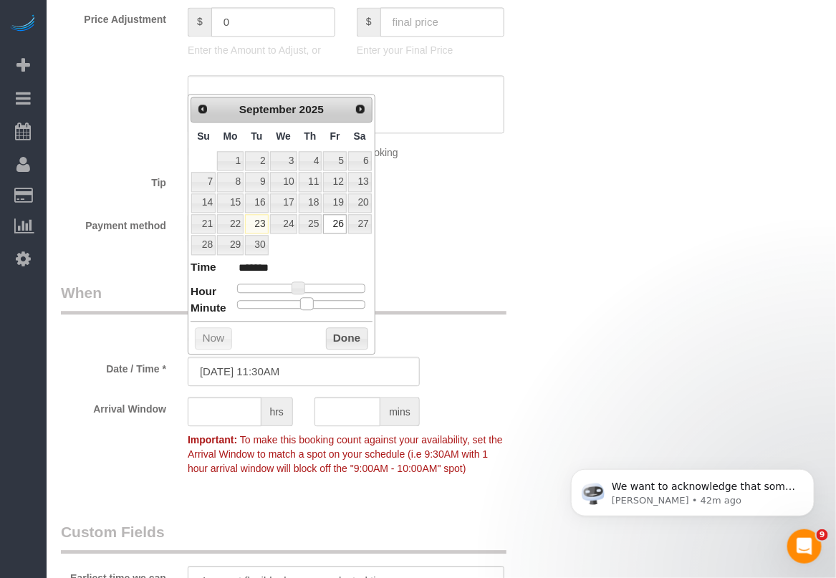
click at [302, 306] on span at bounding box center [306, 303] width 13 height 13
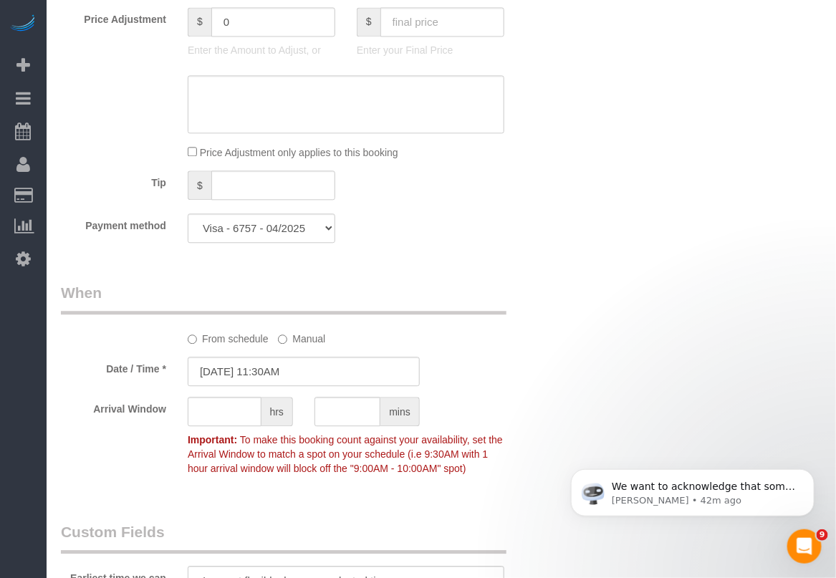
click at [473, 267] on div "Who Email mccabeh9@gmail.com Name * Mccabe Hurley A LEVEL CLEANER Alketa Tomaj …" at bounding box center [303, 211] width 507 height 2213
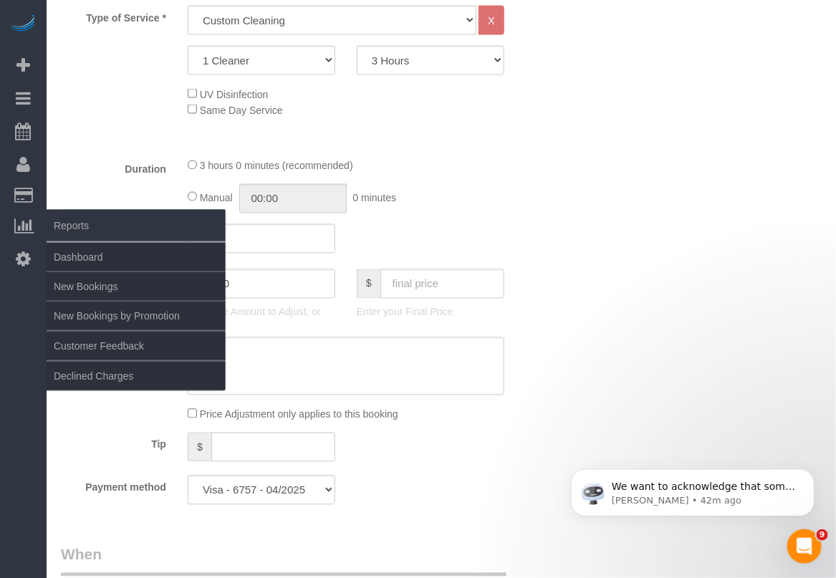
scroll to position [679, 0]
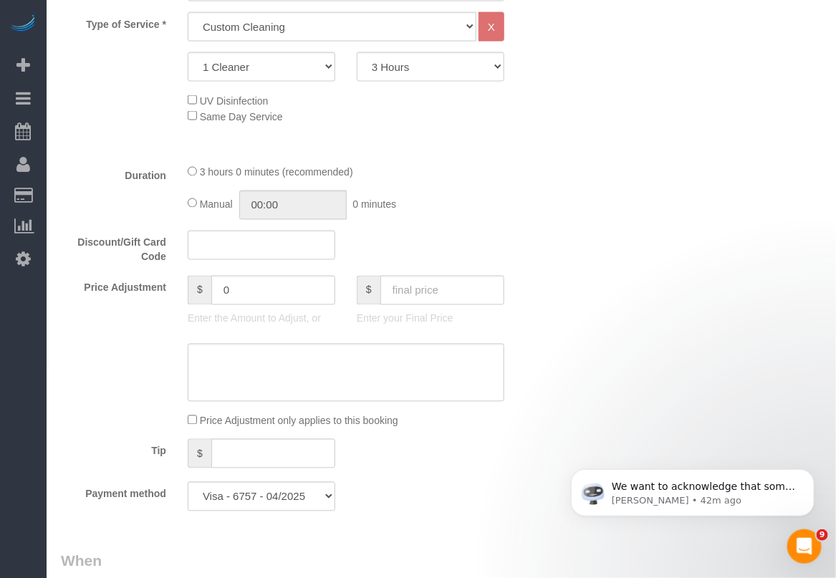
click at [798, 267] on div "Who Email mccabeh9@gmail.com Name * Mccabe Hurley A LEVEL CLEANER Alketa Tomaj …" at bounding box center [441, 479] width 760 height 2213
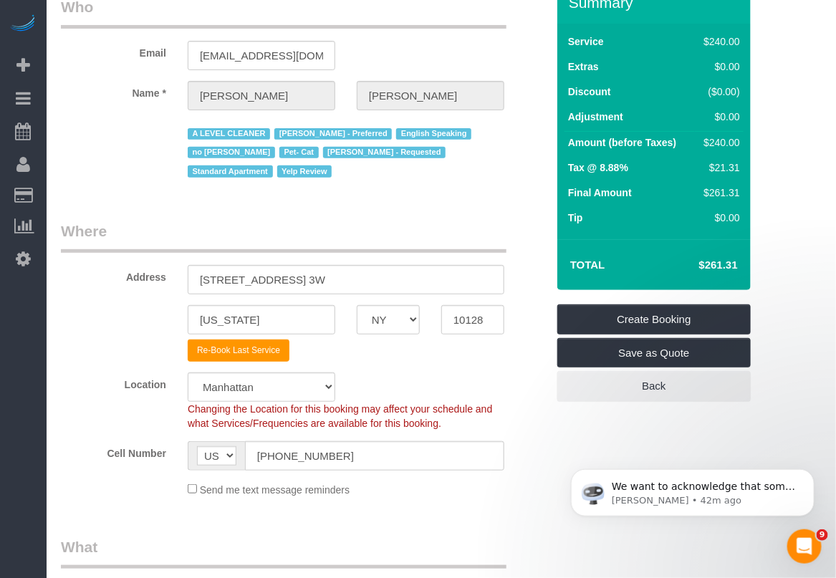
scroll to position [52, 0]
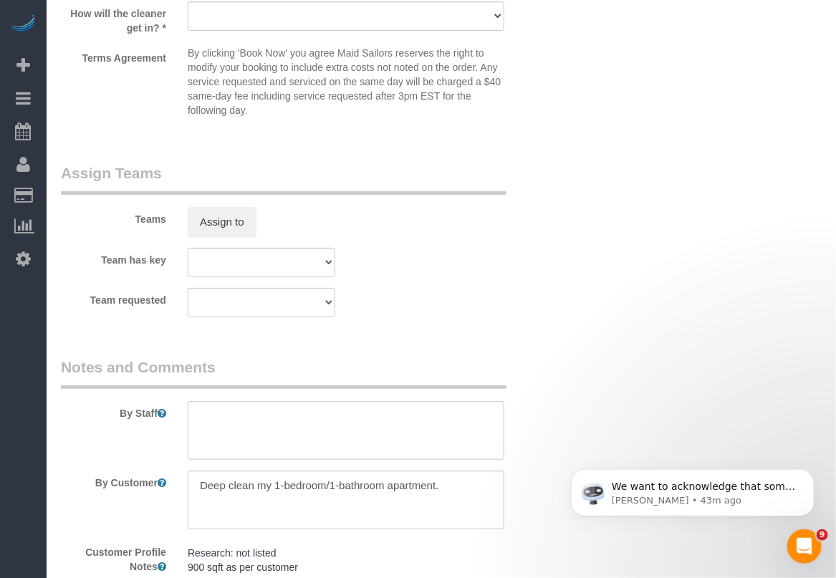
scroll to position [1380, 0]
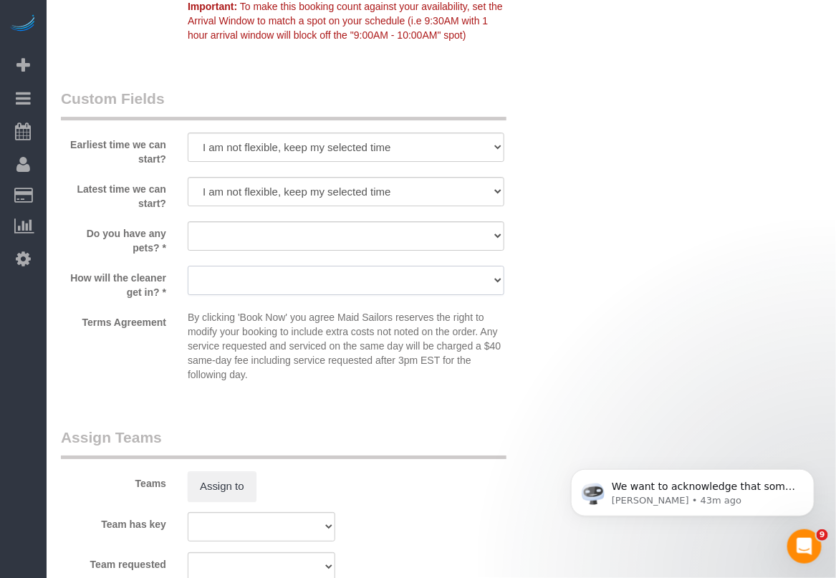
click at [402, 280] on select "We'll let you in. Doorman/Front Desk has the key. Other (Provide details)" at bounding box center [346, 280] width 316 height 29
click at [492, 276] on select "We'll let you in. Doorman/Front Desk has the key. Other (Provide details)" at bounding box center [346, 280] width 316 height 29
select select "number:5"
click at [188, 266] on select "We'll let you in. Doorman/Front Desk has the key. Other (Provide details)" at bounding box center [346, 280] width 316 height 29
click at [499, 233] on select "Dog Cat None" at bounding box center [346, 235] width 316 height 29
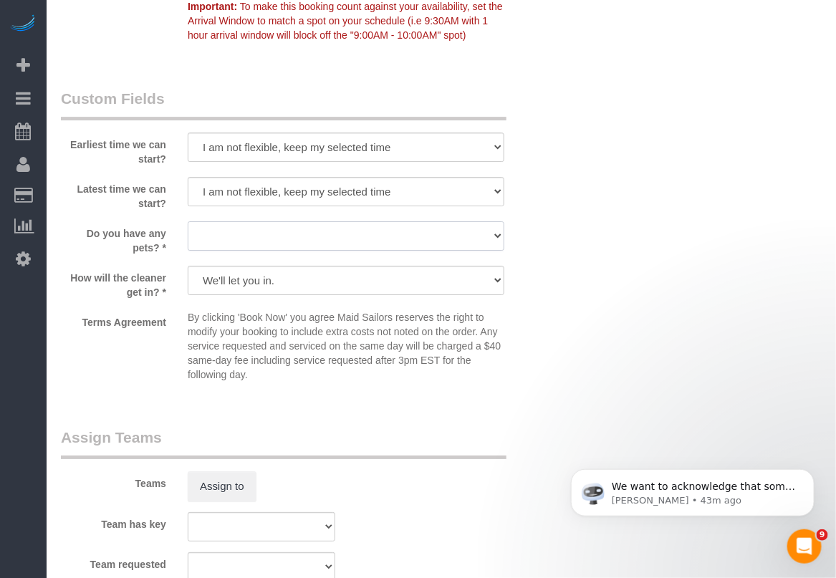
select select "number:14"
click at [188, 221] on select "Dog Cat None" at bounding box center [346, 235] width 316 height 29
click at [422, 498] on div "Teams Assign to" at bounding box center [303, 464] width 507 height 74
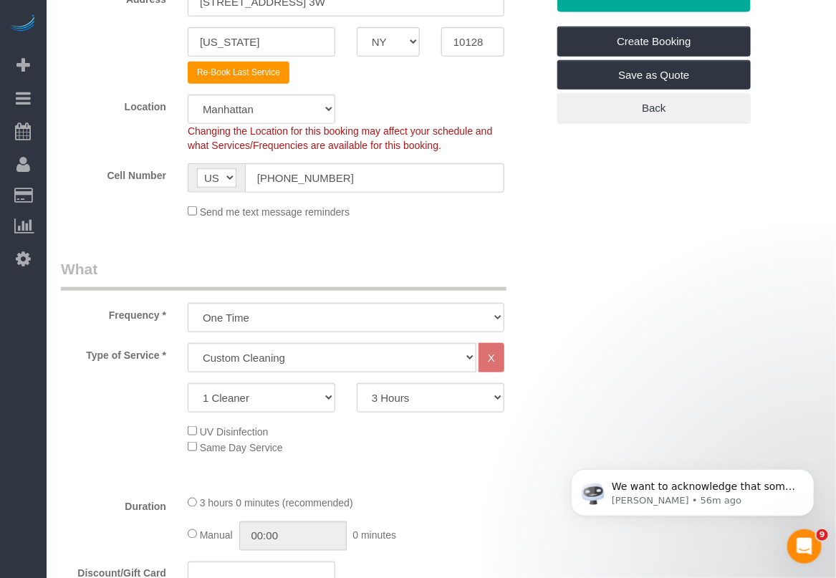
scroll to position [306, 0]
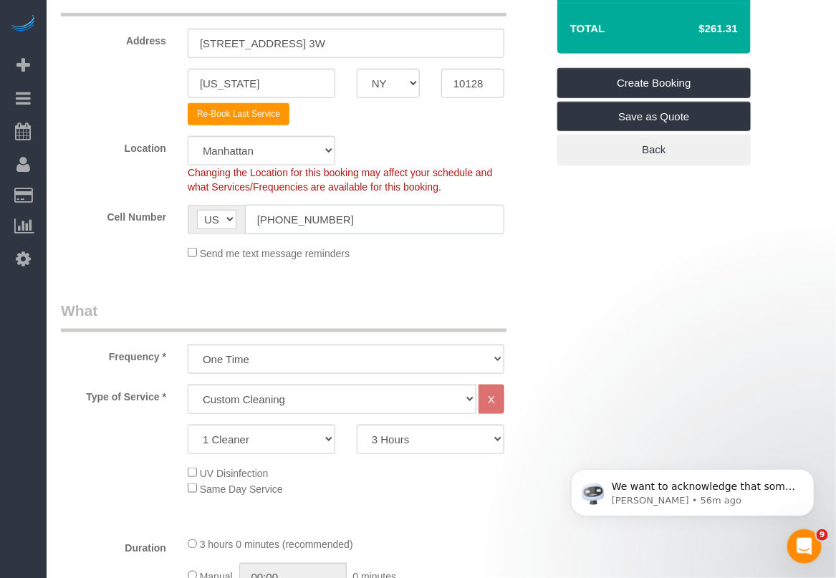
drag, startPoint x: 356, startPoint y: 216, endPoint x: 173, endPoint y: 216, distance: 182.6
click at [173, 216] on div "Cell Number AF AL DZ AD AO AI AQ AG AR AM AW AU AT AZ BS BH BD BB BY BE BZ BJ B…" at bounding box center [303, 219] width 507 height 29
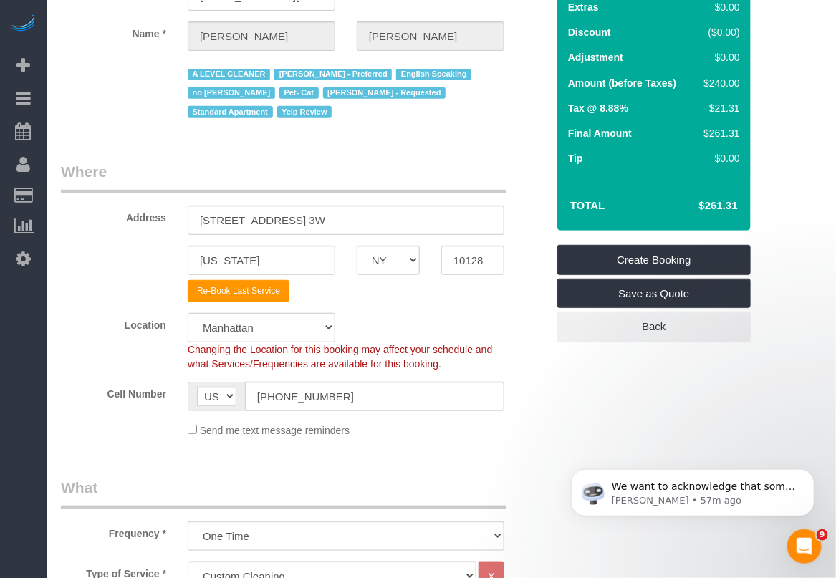
scroll to position [127, 0]
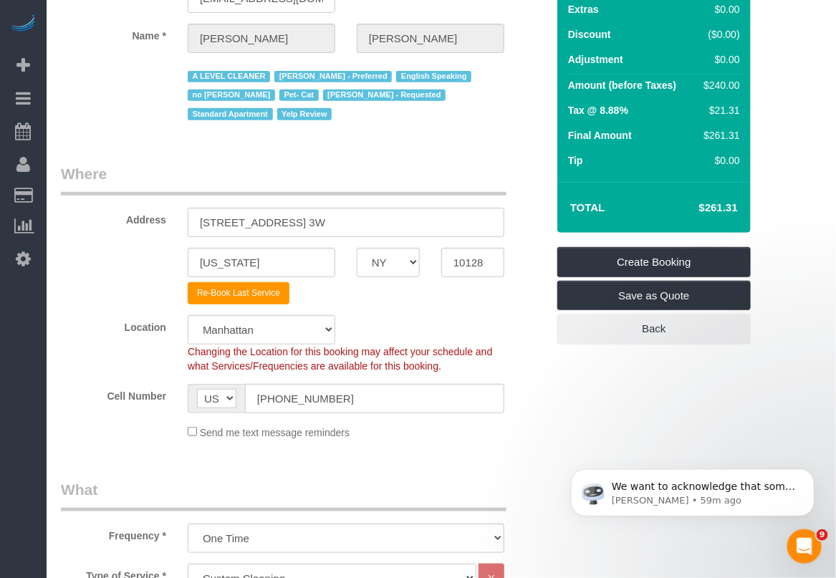
drag, startPoint x: 800, startPoint y: 446, endPoint x: 1362, endPoint y: 870, distance: 704.0
click at [800, 446] on body "We want to acknowledge that some users may be experiencing lag or slower perfor…" at bounding box center [691, 488] width 275 height 89
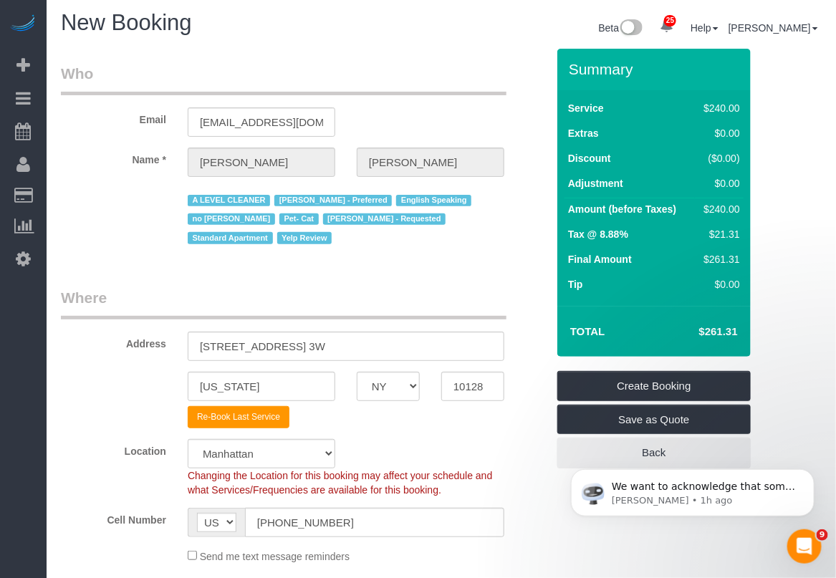
scroll to position [0, 0]
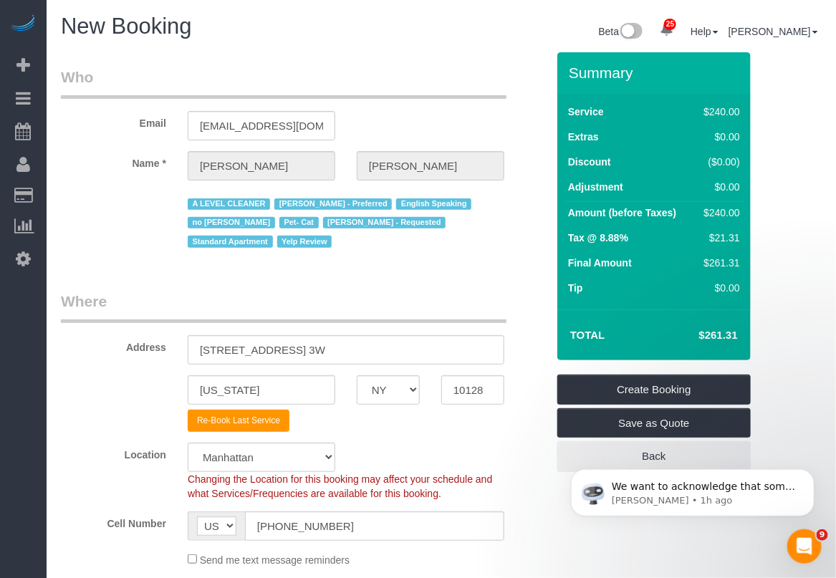
click at [490, 81] on legend "Who" at bounding box center [283, 83] width 445 height 32
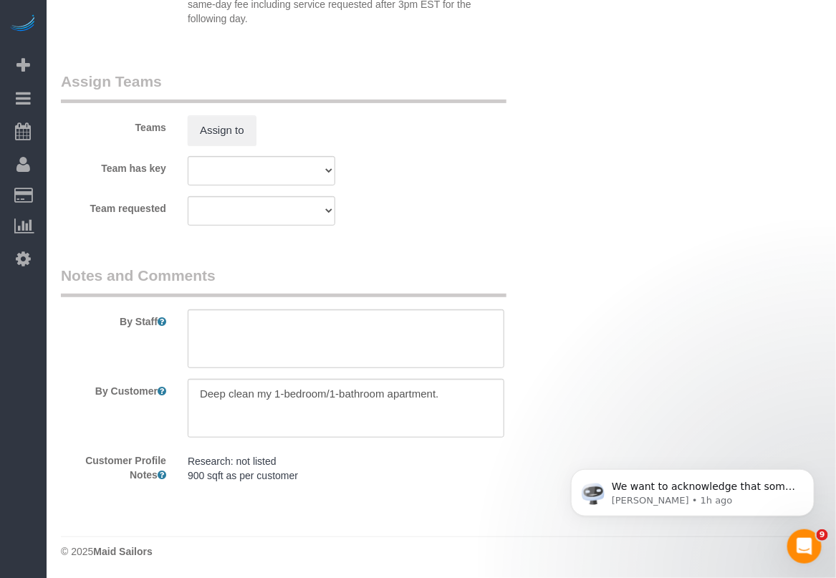
scroll to position [1738, 0]
click at [460, 395] on textarea at bounding box center [346, 406] width 316 height 59
click at [198, 395] on textarea at bounding box center [346, 406] width 316 height 59
click at [216, 388] on textarea at bounding box center [346, 406] width 316 height 59
type textarea "kitchen and bathroom Deep clean my 1-bedroom/1-bathroom apartment."
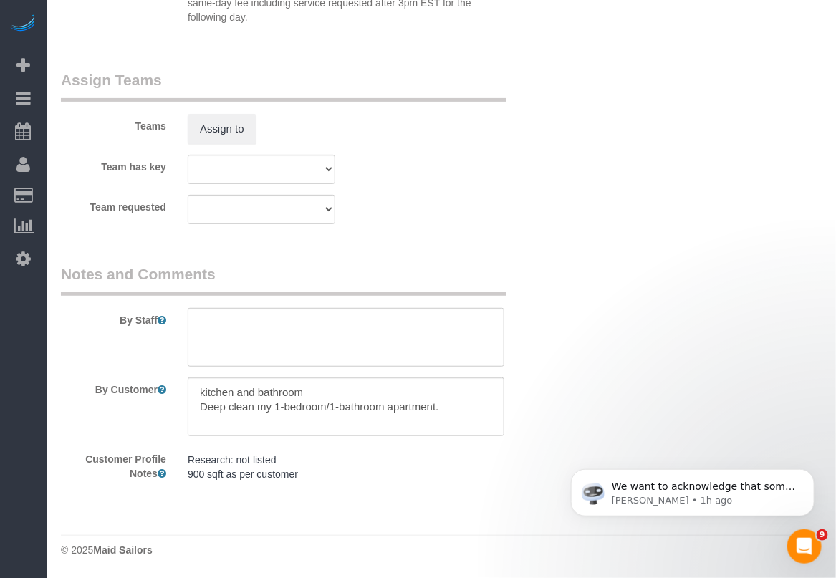
click at [498, 165] on div "Team has key 000- Donna Mercado 000 - Partnerships 000 - TEAM JOB 0 - Christoph…" at bounding box center [303, 169] width 507 height 29
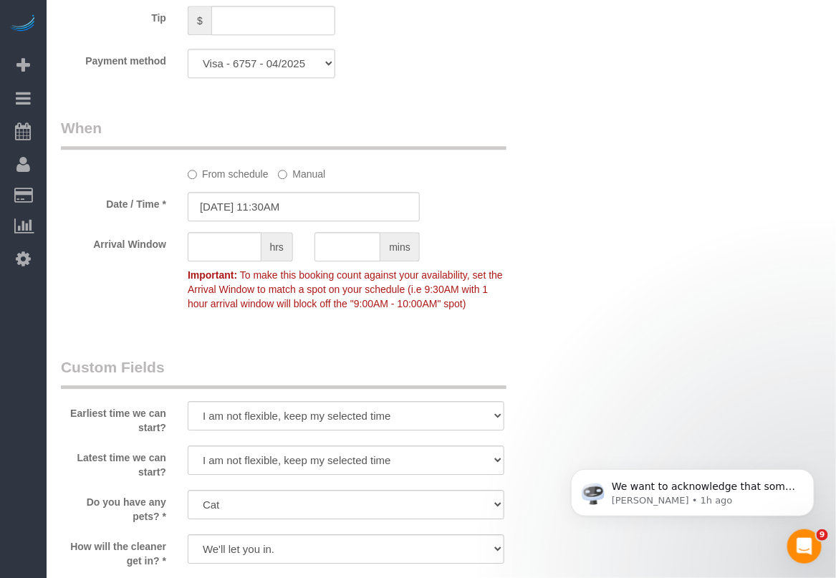
scroll to position [1022, 0]
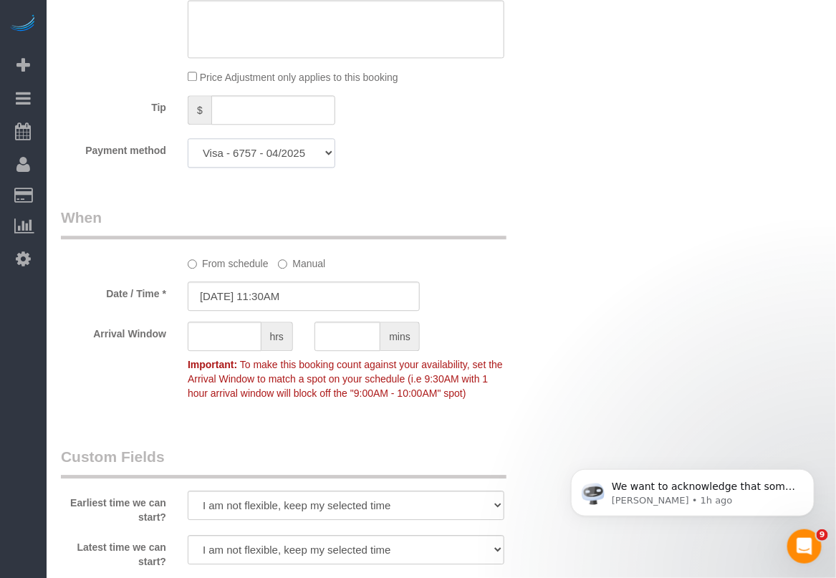
click at [327, 155] on select "Visa - 6757 - 04/2025 Add Credit Card ─────────────── Cash Check Paypal" at bounding box center [261, 152] width 147 height 29
select select "string:stripe"
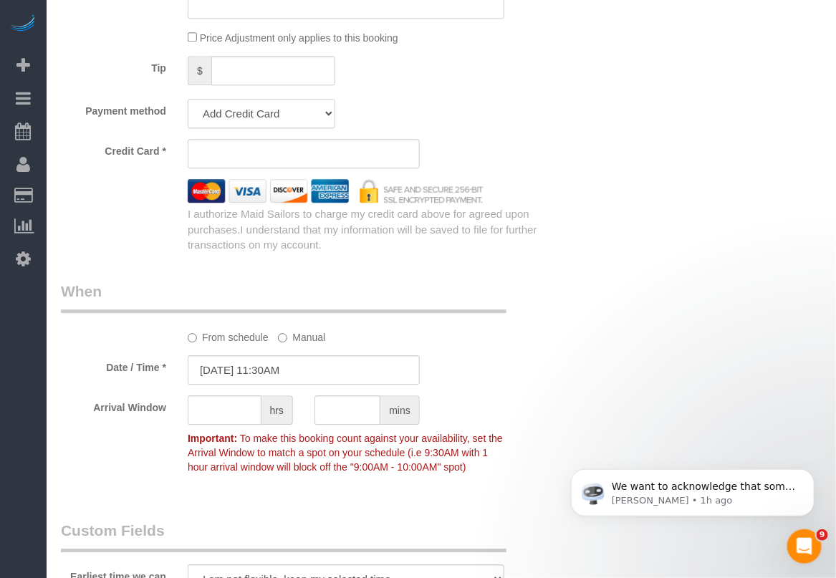
scroll to position [957, 0]
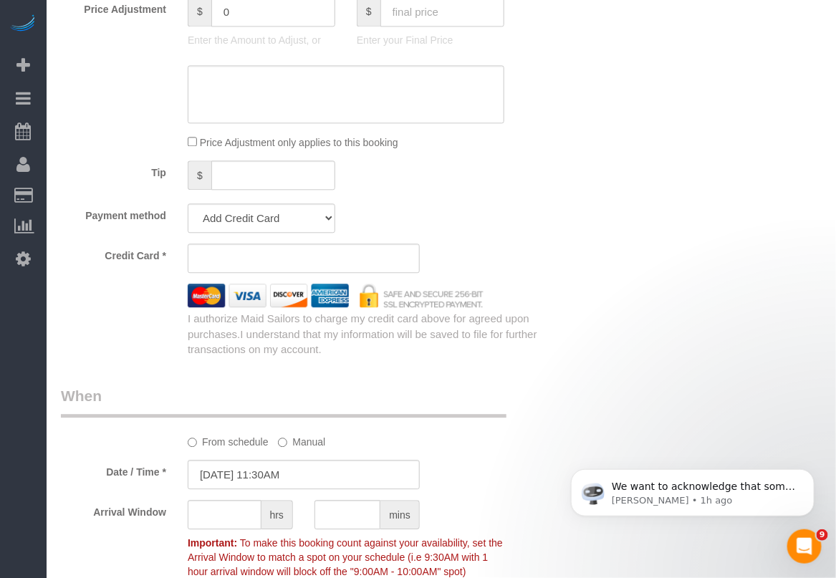
click at [548, 237] on div "Who Email mccabeh9@gmail.com Name * Mccabe Hurley A LEVEL CLEANER Alketa Tomaj …" at bounding box center [303, 258] width 507 height 2327
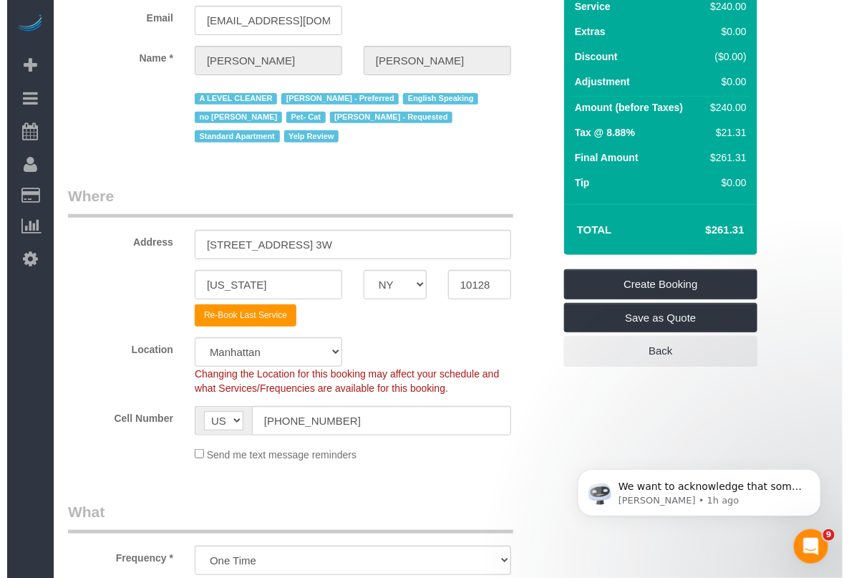
scroll to position [0, 0]
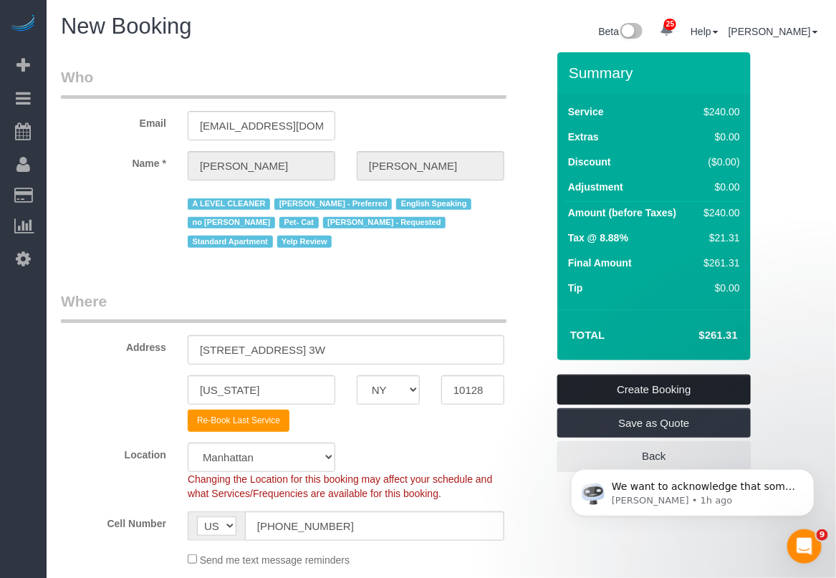
click at [635, 391] on link "Create Booking" at bounding box center [653, 389] width 193 height 30
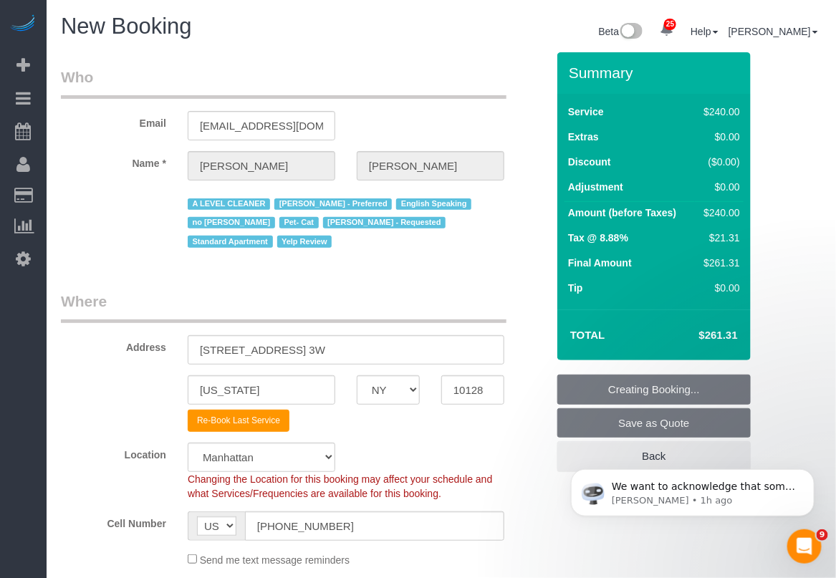
click at [635, 391] on fieldset "Creating Booking... Save as Quote Back" at bounding box center [653, 422] width 193 height 97
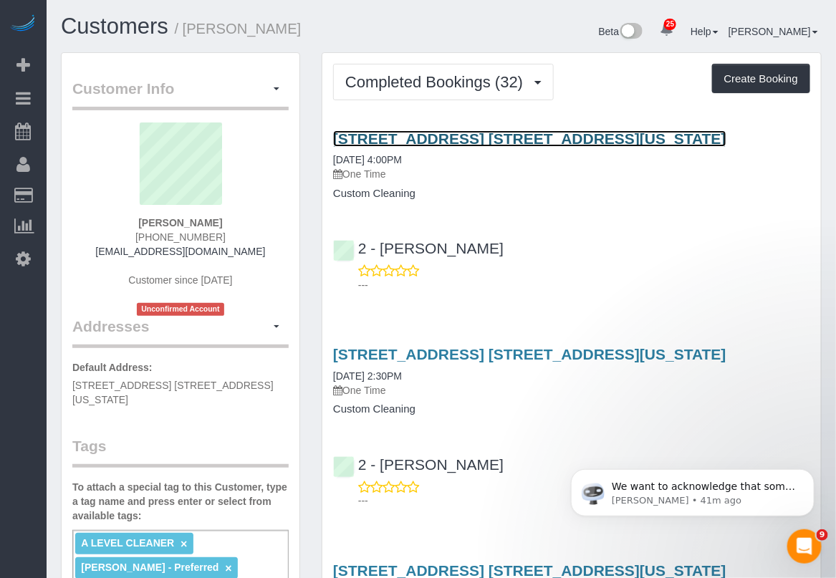
click at [513, 140] on link "[STREET_ADDRESS] [STREET_ADDRESS][US_STATE]" at bounding box center [529, 138] width 393 height 16
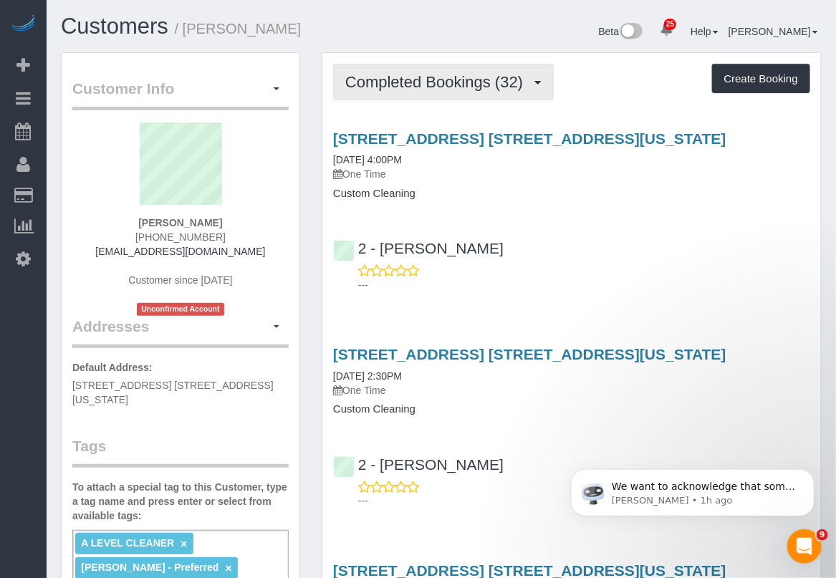
click at [448, 87] on span "Completed Bookings (32)" at bounding box center [437, 82] width 185 height 18
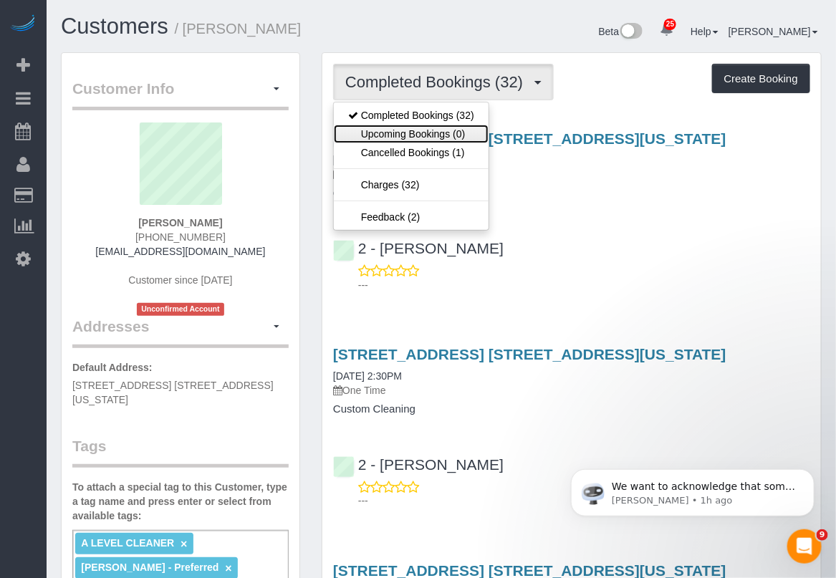
click at [420, 132] on link "Upcoming Bookings (0)" at bounding box center [411, 134] width 155 height 19
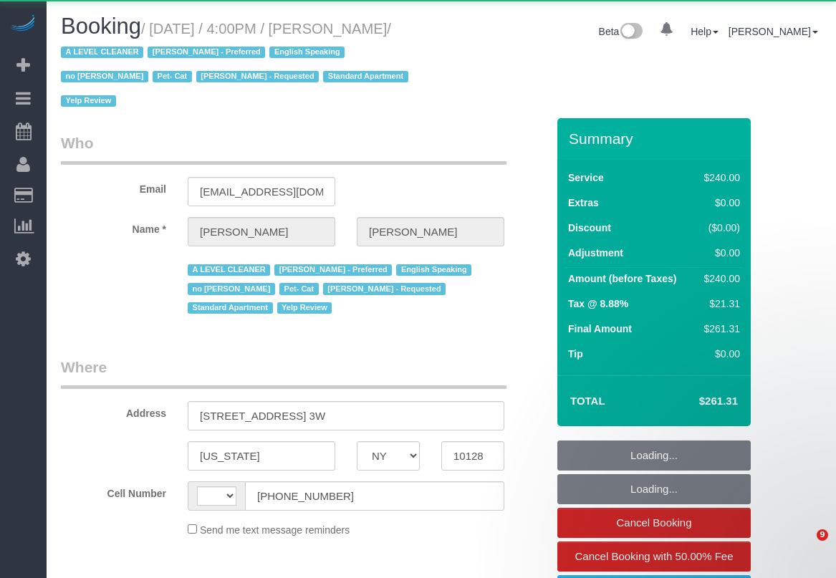
select select "NY"
select select "string:[GEOGRAPHIC_DATA]"
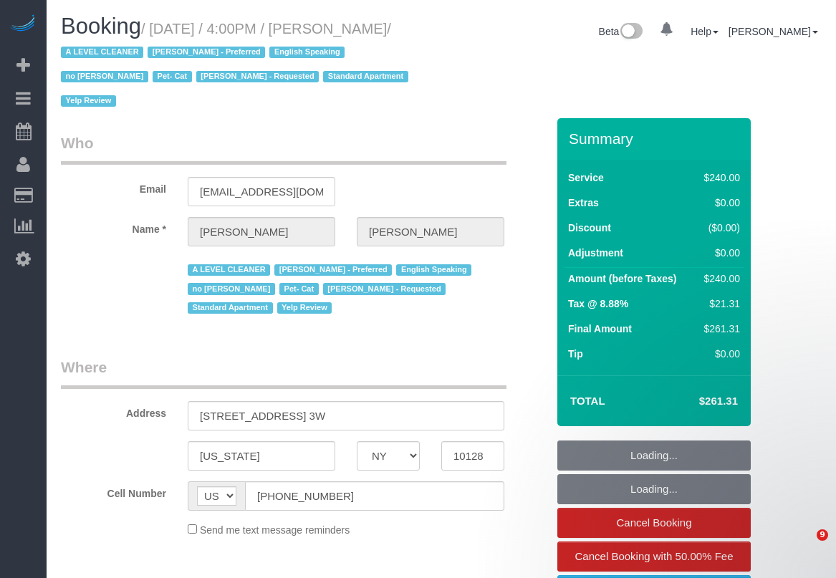
select select "object:852"
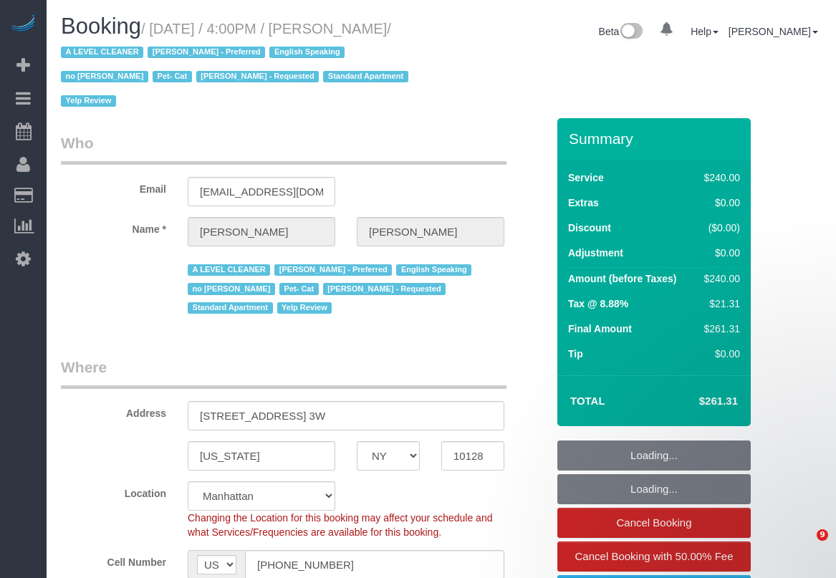
select select "number:89"
select select "number:90"
select select "number:14"
select select "number:5"
select select "180"
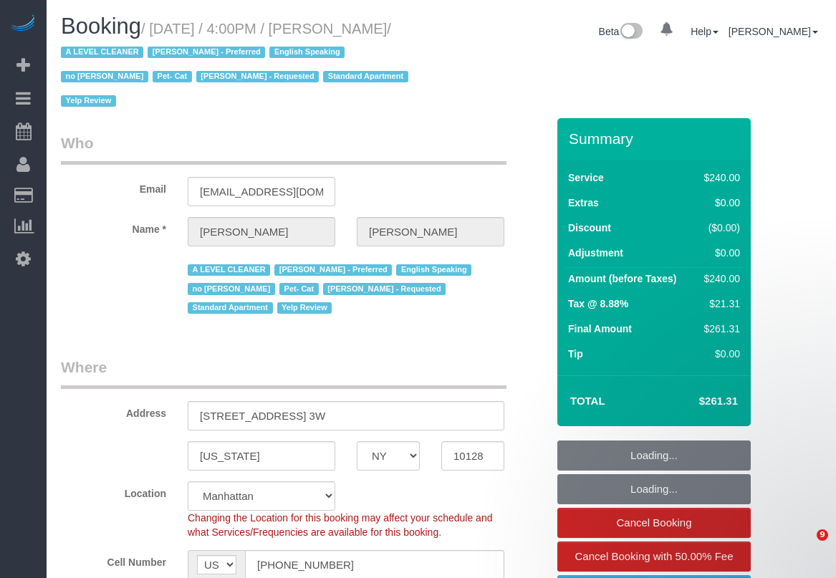
select select "string:stripe-card_1EjrkS4VGloSiKo7LfHLz0Ck"
select select "spot1"
select select "object:1572"
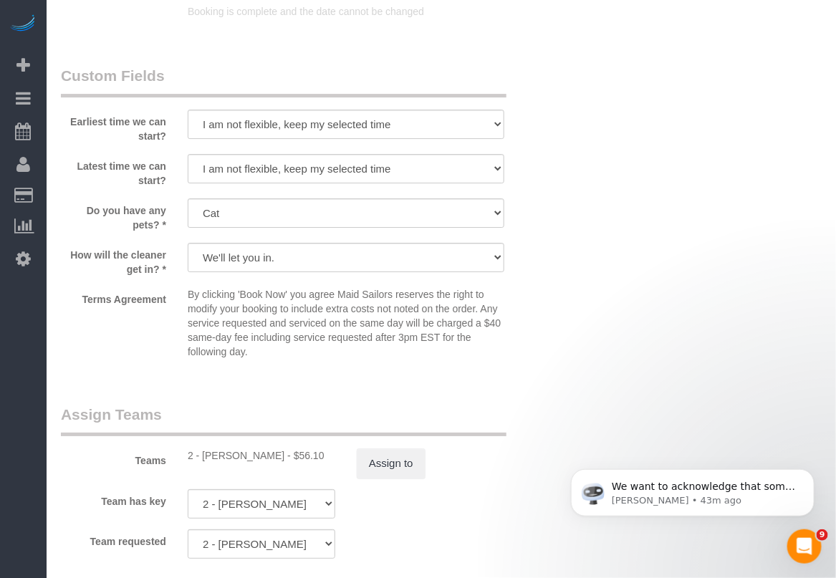
scroll to position [1343, 0]
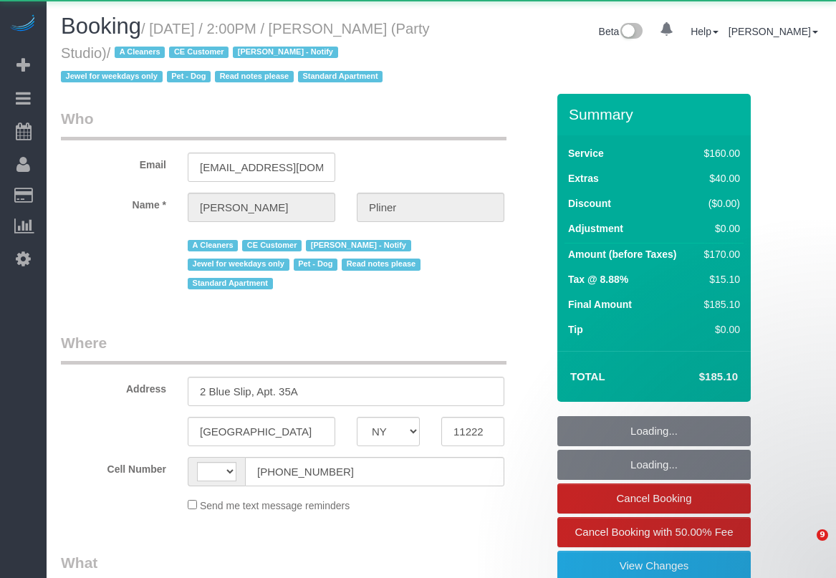
select select "NY"
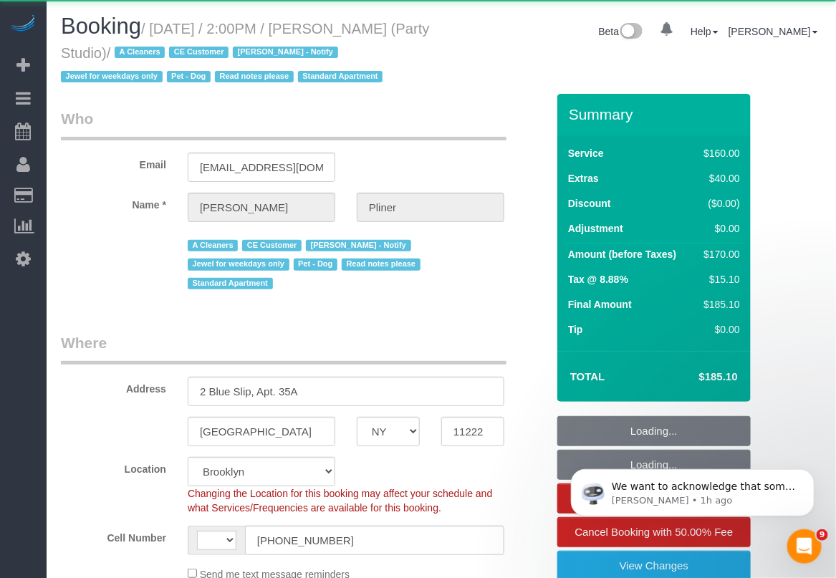
select select "string:[GEOGRAPHIC_DATA]"
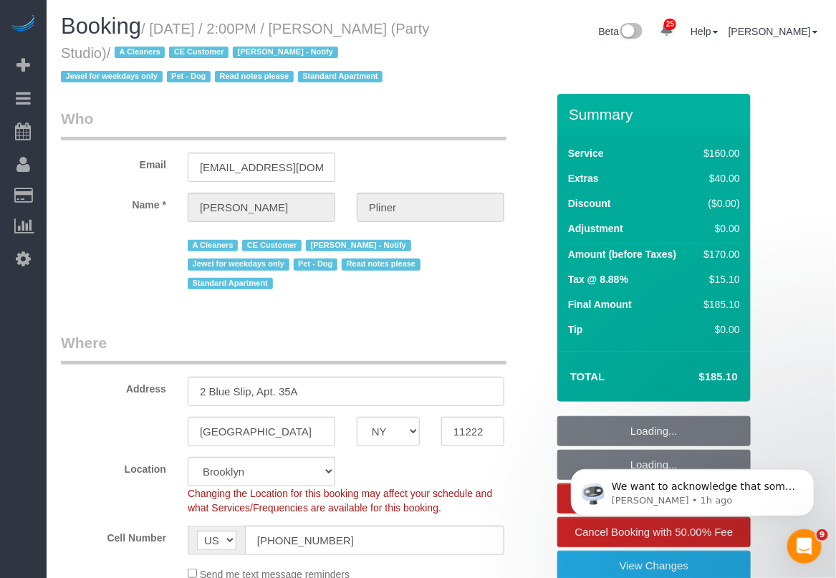
select select "string:stripe-pm_1Ra3TY4VGloSiKo7j3jCiqJ4"
select select "spot1"
select select "number:89"
select select "number:90"
select select "number:13"
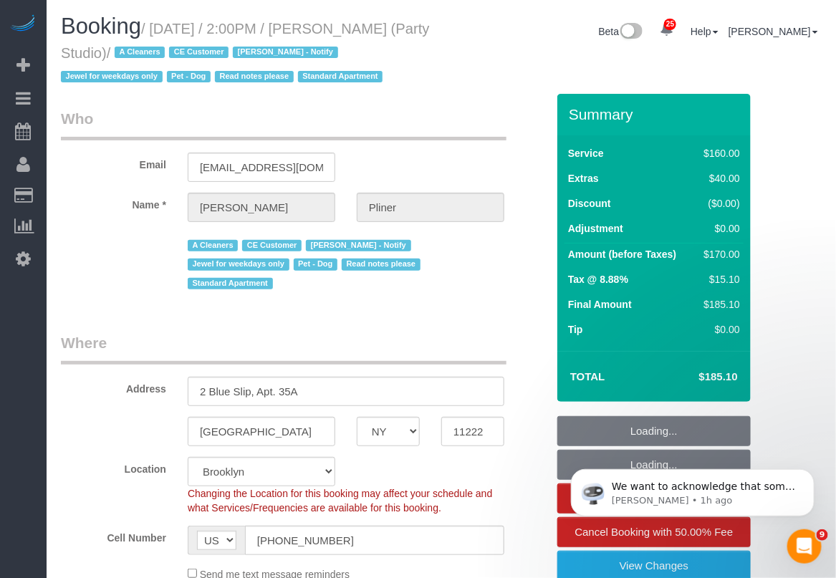
select select "number:7"
select select "object:1526"
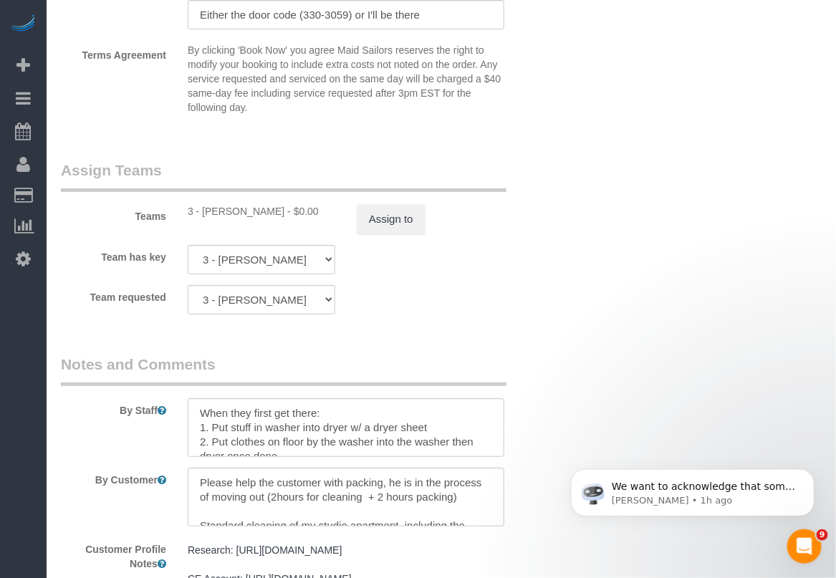
scroll to position [1701, 0]
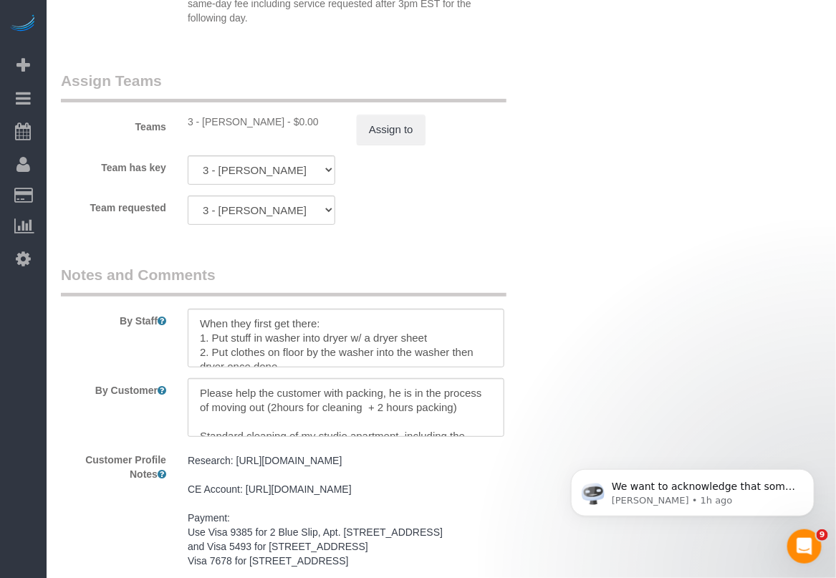
click at [531, 496] on div "Customer Profile Notes Research: [URL][DOMAIN_NAME] CE Account: [URL][DOMAIN_NA…" at bounding box center [303, 526] width 507 height 156
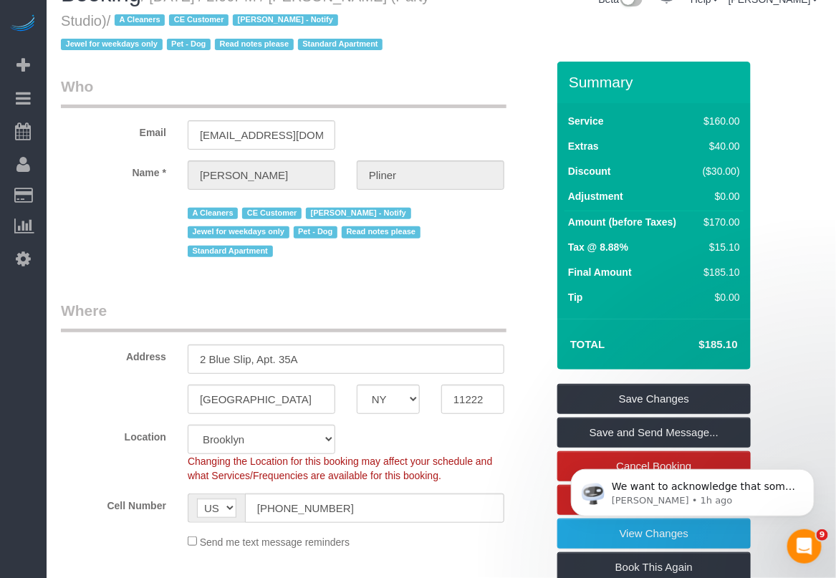
scroll to position [0, 0]
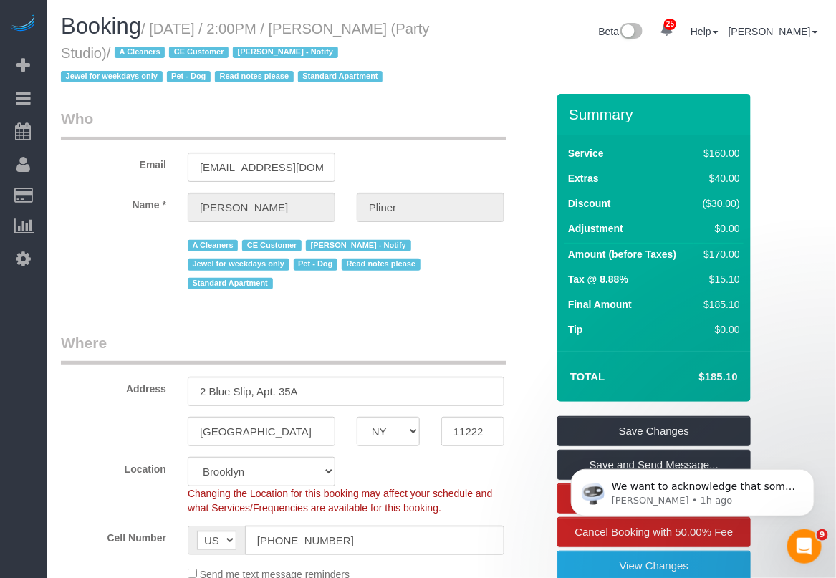
drag, startPoint x: 155, startPoint y: 26, endPoint x: 191, endPoint y: 58, distance: 48.7
click at [191, 58] on small "/ [DATE] / 2:00PM / [PERSON_NAME] (Party Studio) / A Cleaners CE Customer [PERS…" at bounding box center [245, 53] width 369 height 64
copy small "[DATE] / 2:00PM / [PERSON_NAME] (Party Studio)"
drag, startPoint x: 132, startPoint y: 474, endPoint x: 140, endPoint y: 469, distance: 8.7
click at [133, 474] on div "Location [GEOGRAPHIC_DATA] [GEOGRAPHIC_DATA] [GEOGRAPHIC_DATA] [GEOGRAPHIC_DATA…" at bounding box center [303, 486] width 507 height 58
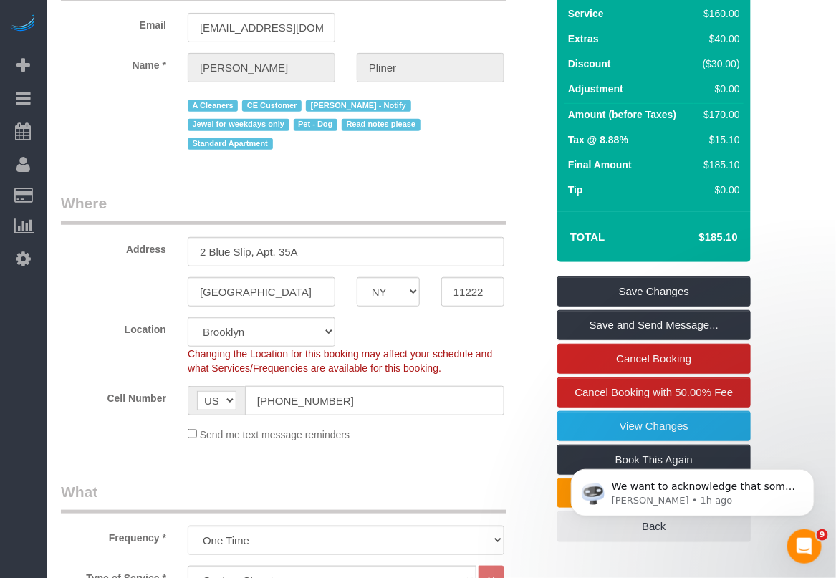
scroll to position [179, 0]
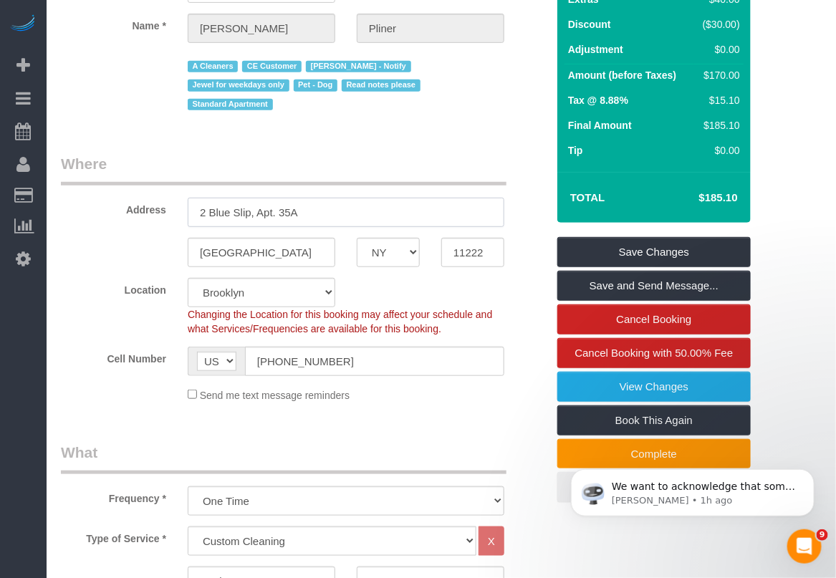
drag, startPoint x: 324, startPoint y: 181, endPoint x: 120, endPoint y: 183, distance: 204.8
click at [120, 185] on div "Address 2 Blue Slip, Apt. 35A" at bounding box center [303, 190] width 507 height 74
paste input "567 Flushing Avenue, Apt. 506"
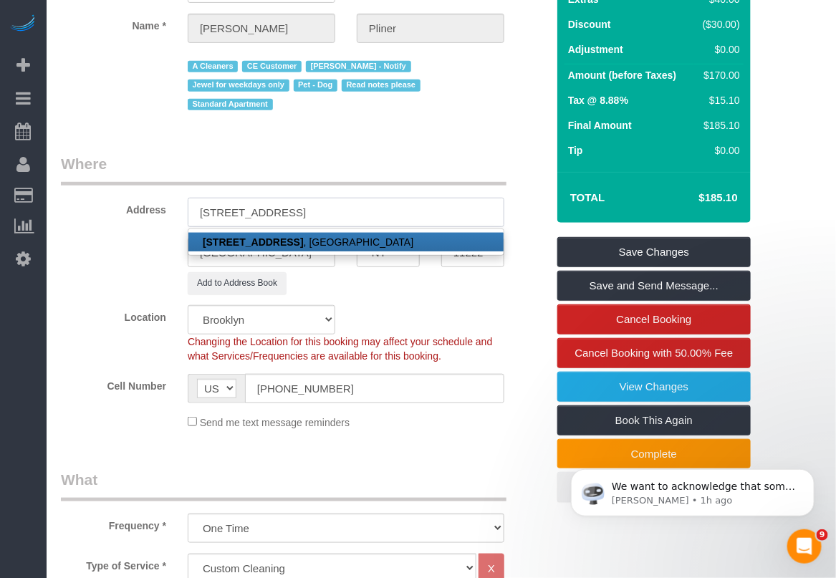
type input "567 Flushing Avenue, Apt. 506"
click at [433, 284] on fieldset "Where Address 567 Flushing Avenue, Apt. 506 567 Flushing Avenue, Apt. 506 , Bro…" at bounding box center [303, 296] width 485 height 287
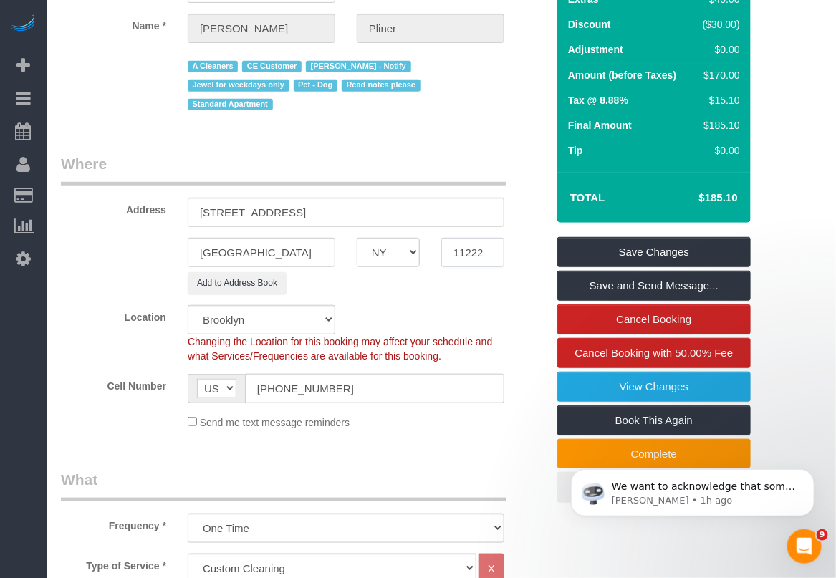
click at [464, 238] on input "11222" at bounding box center [472, 252] width 63 height 29
paste input "06"
type input "11206"
click at [632, 252] on link "Save Changes" at bounding box center [653, 252] width 193 height 30
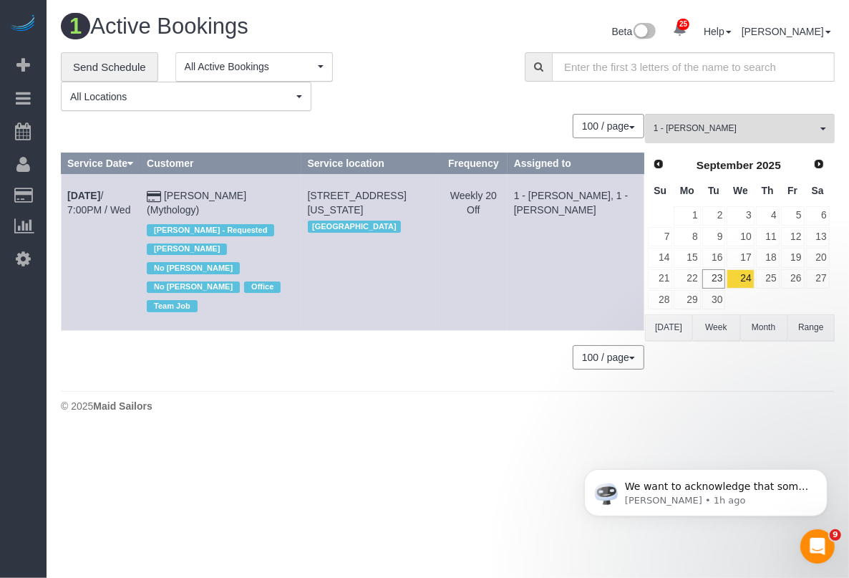
drag, startPoint x: 816, startPoint y: 394, endPoint x: 838, endPoint y: 384, distance: 24.4
click at [816, 395] on div "1 Active Bookings Beta 25 Your Notifications You have 0 alerts × You have 2 to …" at bounding box center [448, 217] width 803 height 434
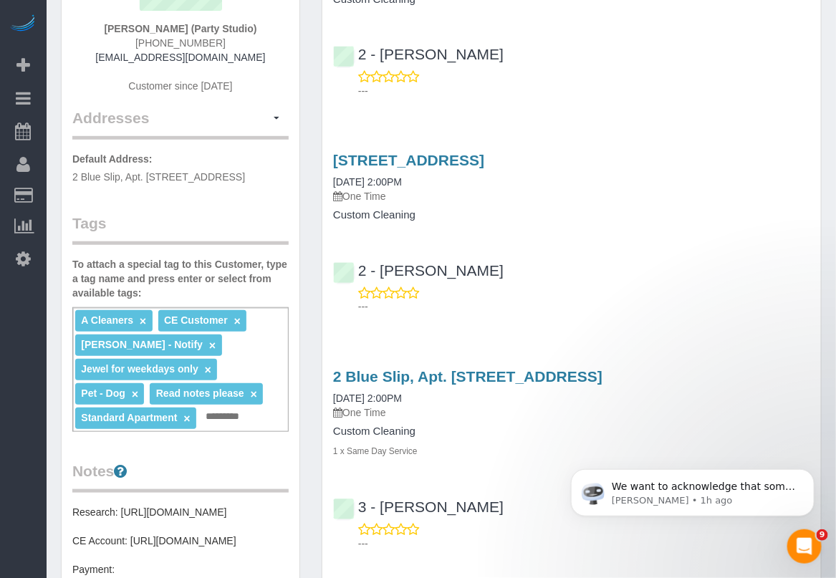
scroll to position [179, 0]
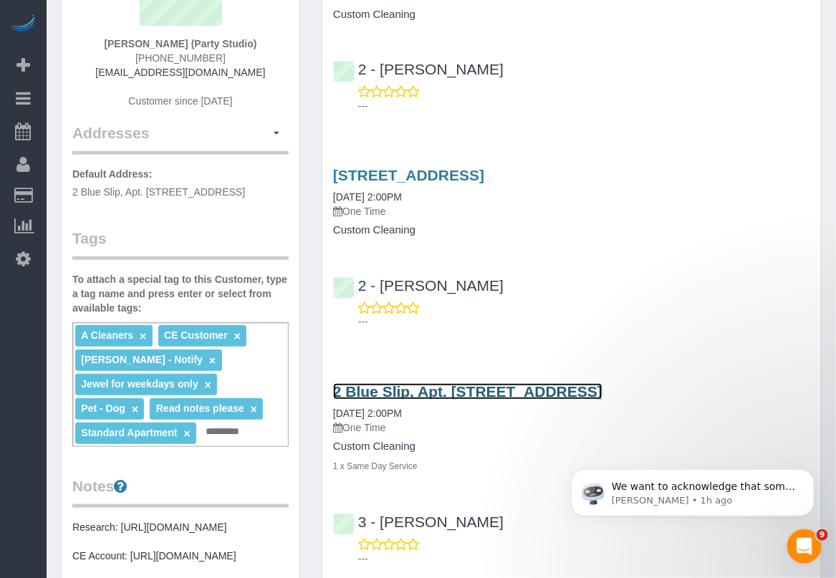
click at [473, 392] on link "2 Blue Slip, Apt. [STREET_ADDRESS]" at bounding box center [467, 391] width 269 height 16
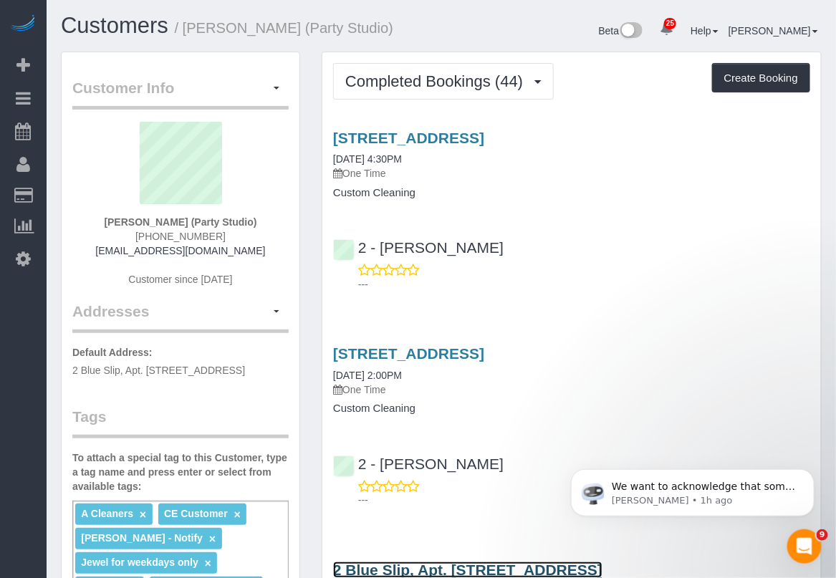
scroll to position [0, 0]
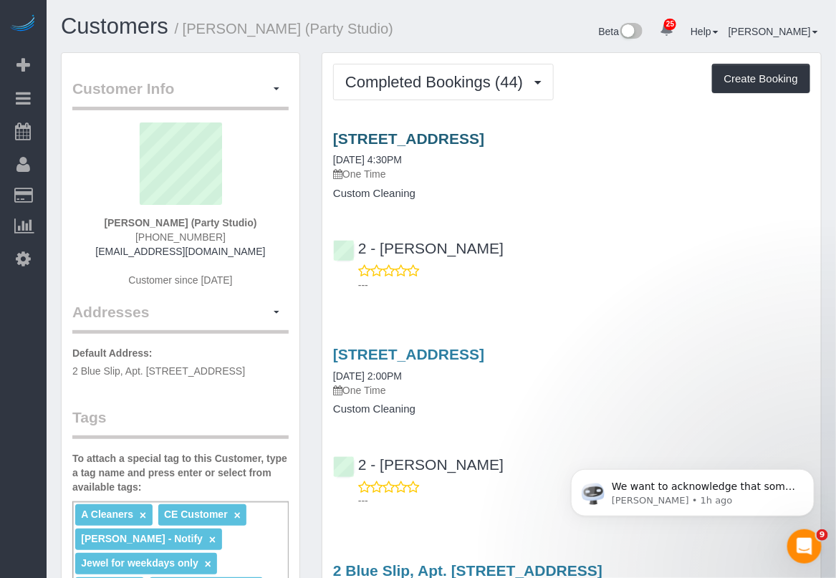
drag, startPoint x: 329, startPoint y: 131, endPoint x: 484, endPoint y: 143, distance: 155.1
click at [484, 143] on div "567 Flushing Avenue, Apt. 506, Brooklyn, NY 11206 09/08/2025 4:30PM One Time Cu…" at bounding box center [571, 164] width 498 height 69
copy link "567 Flushing Avenue"
click at [512, 175] on p "One Time" at bounding box center [571, 174] width 477 height 14
drag, startPoint x: 319, startPoint y: 131, endPoint x: 720, endPoint y: 134, distance: 401.0
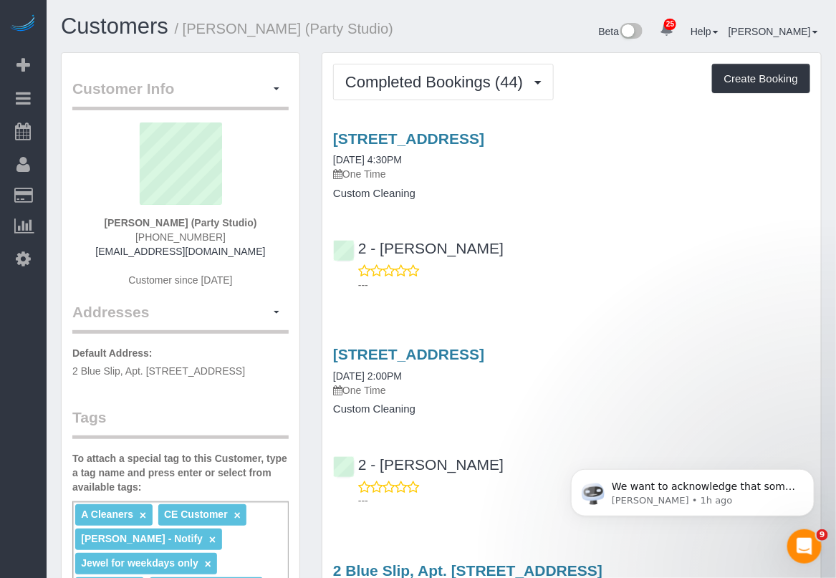
copy link "567 Flushing Avenue, Apt. 506, Brooklyn, NY 11206"
drag, startPoint x: 539, startPoint y: 460, endPoint x: 533, endPoint y: 451, distance: 10.9
click at [539, 462] on div "2 - Katherine Poveda ---" at bounding box center [571, 476] width 498 height 64
drag, startPoint x: 327, startPoint y: 135, endPoint x: 710, endPoint y: 142, distance: 383.1
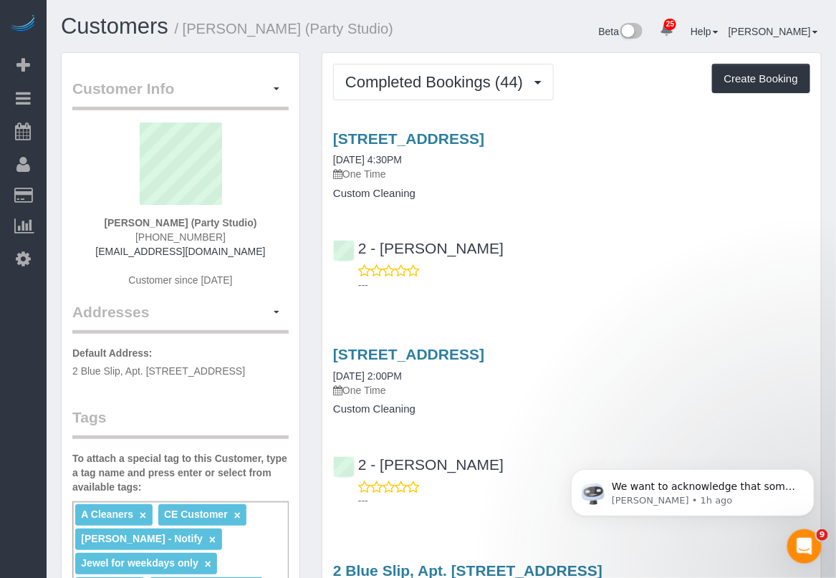
click at [710, 142] on div "567 Flushing Avenue, Apt. 506, Brooklyn, NY 11206 09/08/2025 4:30PM One Time Cu…" at bounding box center [571, 164] width 498 height 69
copy link "567 Flushing Avenue, Apt. 506, Brooklyn, NY 11206"
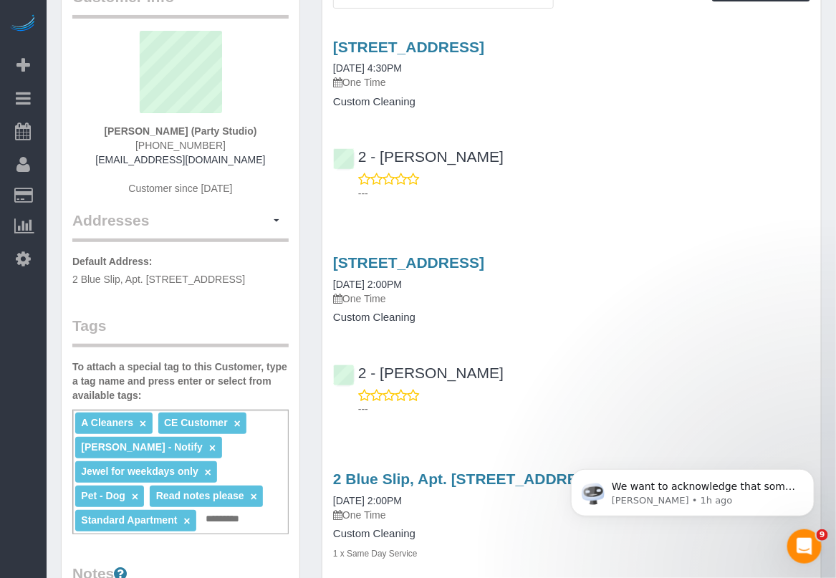
scroll to position [179, 0]
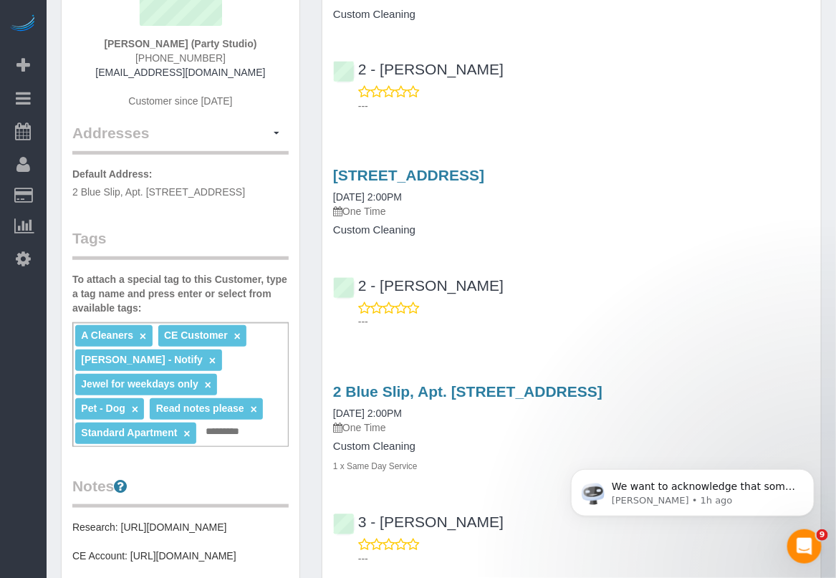
drag, startPoint x: 327, startPoint y: 387, endPoint x: 625, endPoint y: 381, distance: 297.9
click at [625, 383] on div "2 Blue Slip, Apt. 35a, Brooklyn, NY 11222 08/02/2025 2:00PM One Time Custom Cle…" at bounding box center [571, 428] width 498 height 90
copy link "2 Blue Slip, Apt. 35a, Brooklyn, NY 11222"
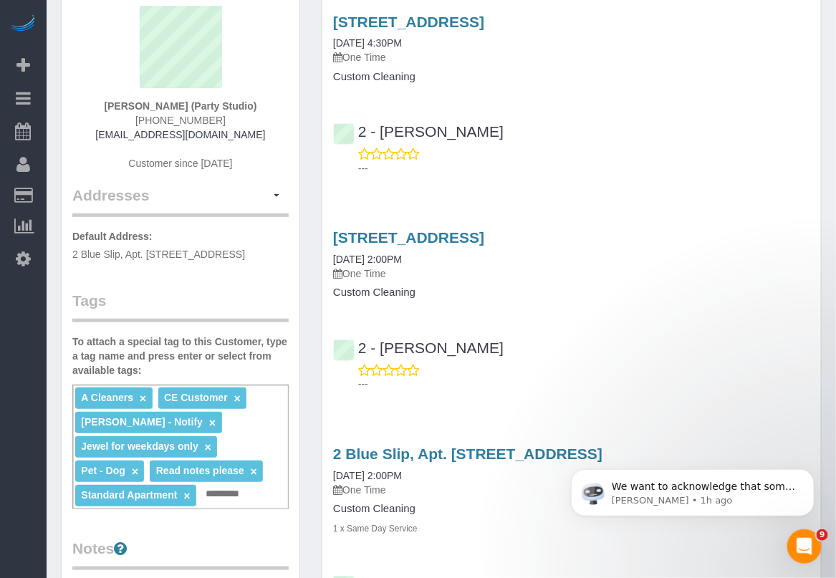
scroll to position [90, 0]
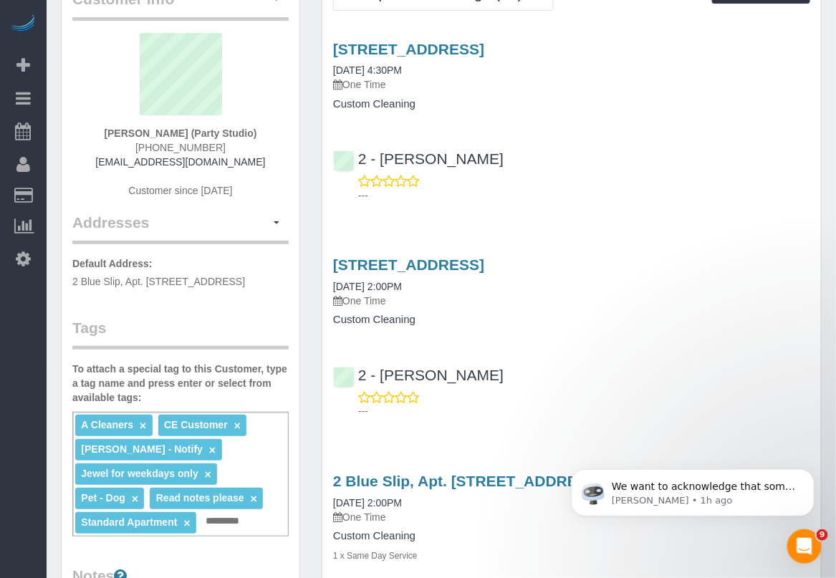
drag, startPoint x: 327, startPoint y: 49, endPoint x: 722, endPoint y: 59, distance: 394.6
click at [725, 57] on div "567 Flushing Avenue, Apt. 506, Brooklyn, NY 11206 09/08/2025 4:30PM One Time Cu…" at bounding box center [571, 75] width 498 height 69
copy div "567 Flushing Avenue, Apt. 506, Brooklyn, NY 11206 09/08/2025 4:30PM"
click at [498, 567] on div "2 Blue Slip, Apt. 35a, Brooklyn, NY 11222 08/02/2025 2:00PM One Time Custom Cle…" at bounding box center [571, 560] width 498 height 200
click at [813, 169] on div "2 - Alketa Tomaj ---" at bounding box center [571, 170] width 498 height 64
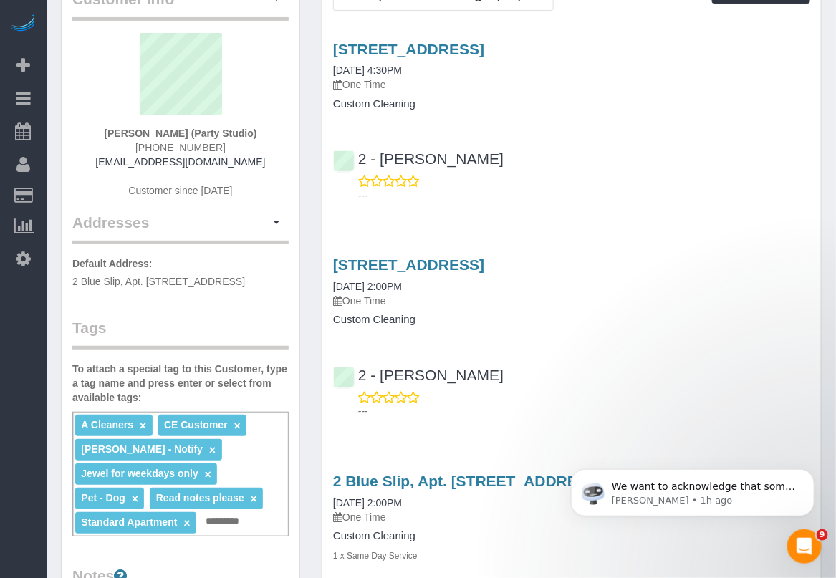
drag, startPoint x: 790, startPoint y: 169, endPoint x: 773, endPoint y: 172, distance: 16.7
click at [790, 169] on div "2 - Alketa Tomaj ---" at bounding box center [571, 170] width 498 height 64
click at [407, 269] on link "567 Flushing Avenue, Apt. 506, Brooklyn, NY 11206" at bounding box center [408, 264] width 151 height 16
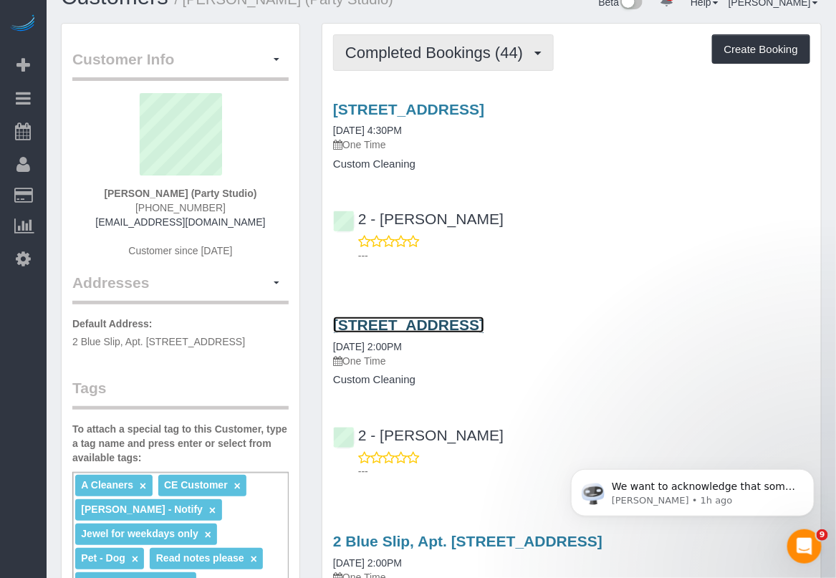
scroll to position [0, 0]
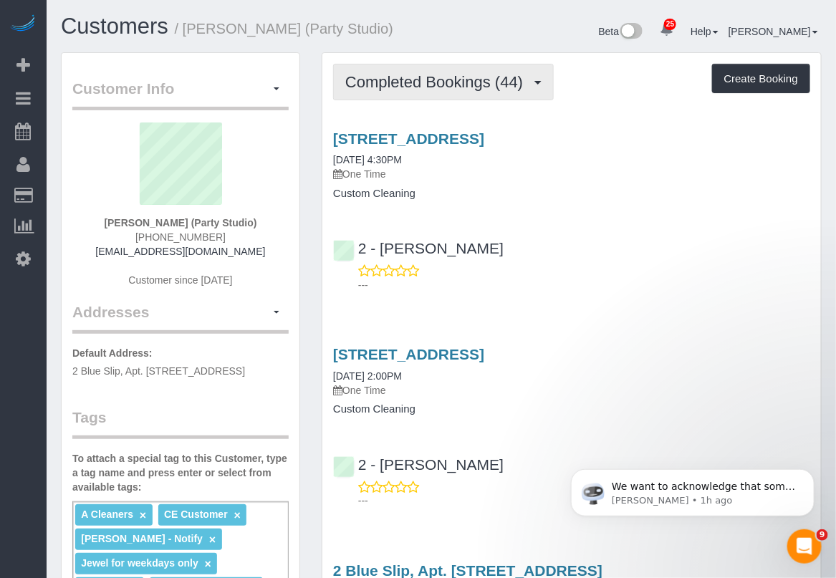
click at [478, 79] on span "Completed Bookings (44)" at bounding box center [437, 82] width 185 height 18
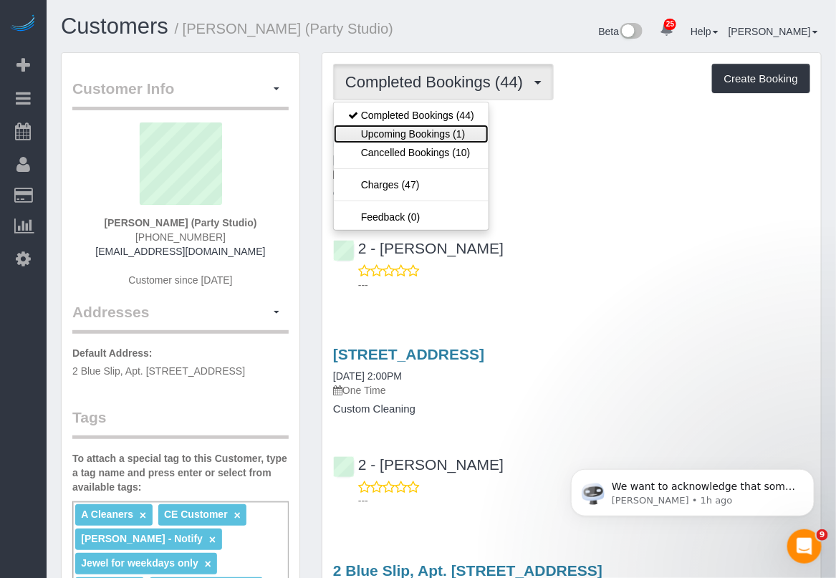
click at [453, 127] on link "Upcoming Bookings (1)" at bounding box center [411, 134] width 155 height 19
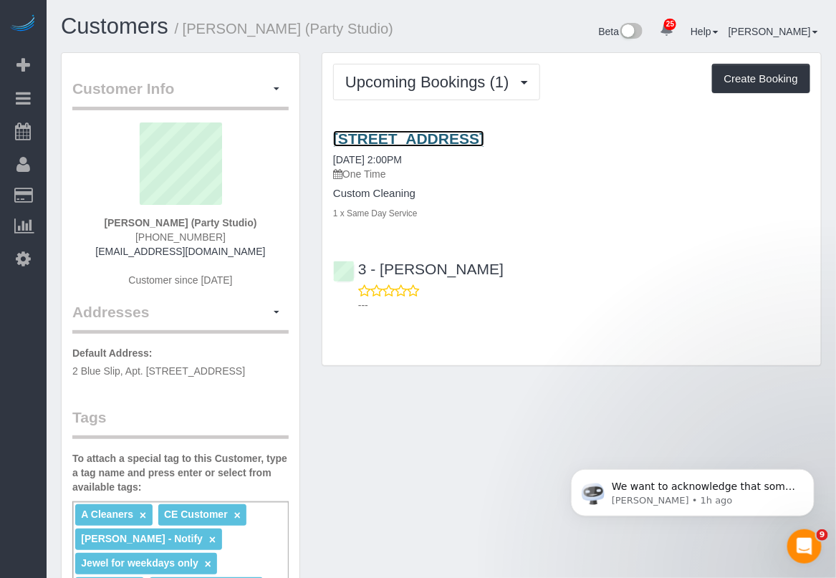
click at [424, 141] on link "567 Flushing Avenue, Apt. 506, Brooklyn, NY 11206" at bounding box center [408, 138] width 151 height 16
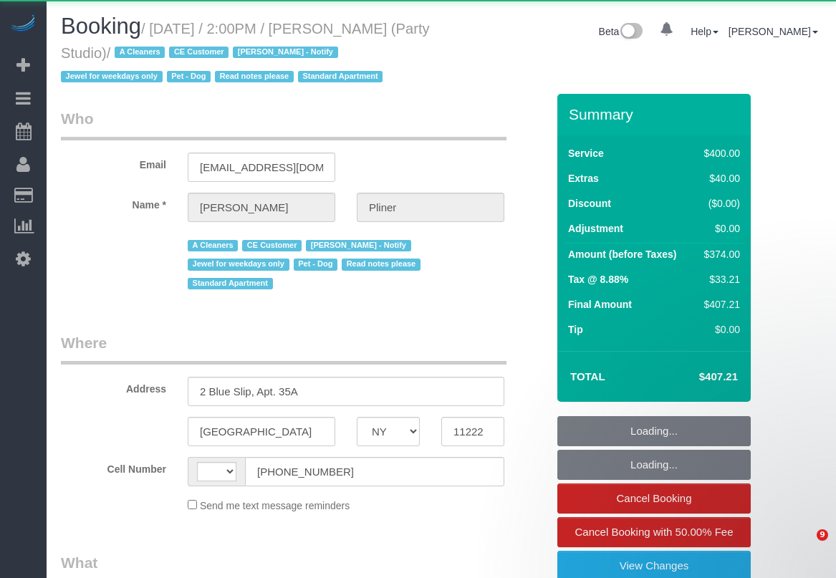
select select "NY"
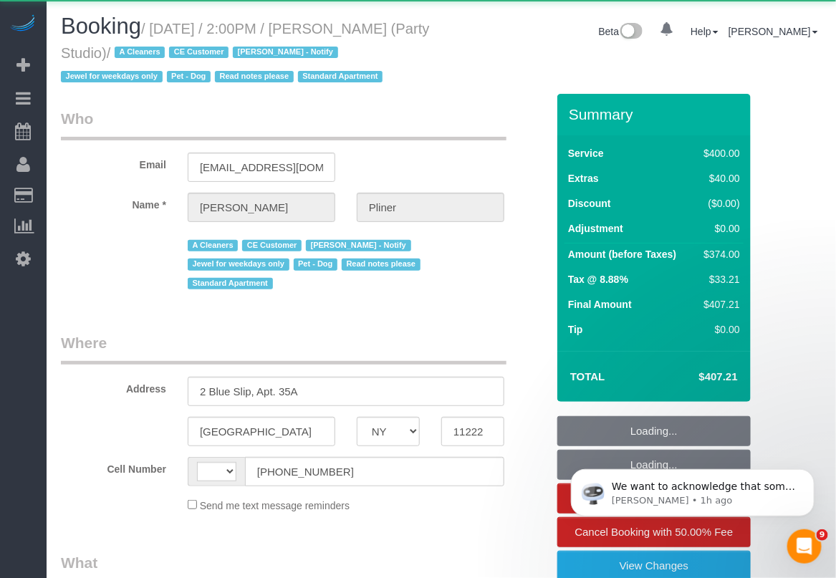
select select "300"
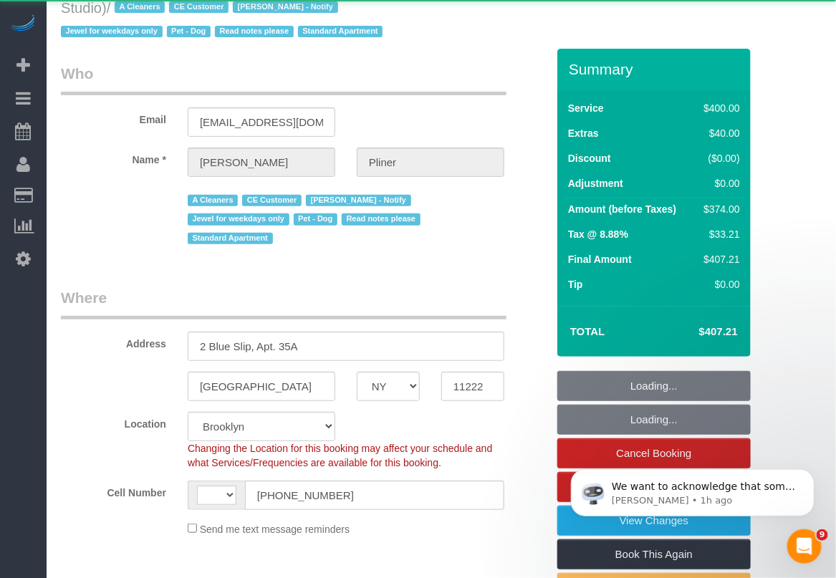
select select "number:89"
select select "number:90"
select select "number:13"
select select "number:7"
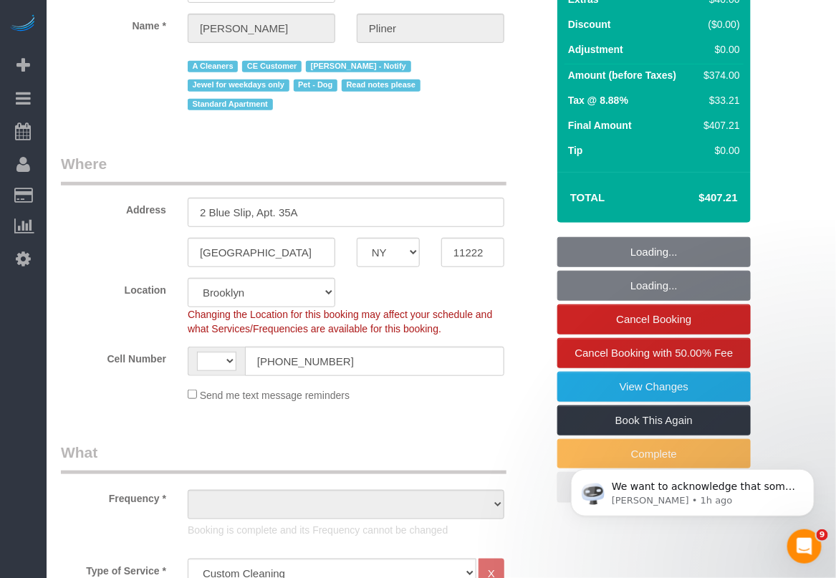
select select "spot1"
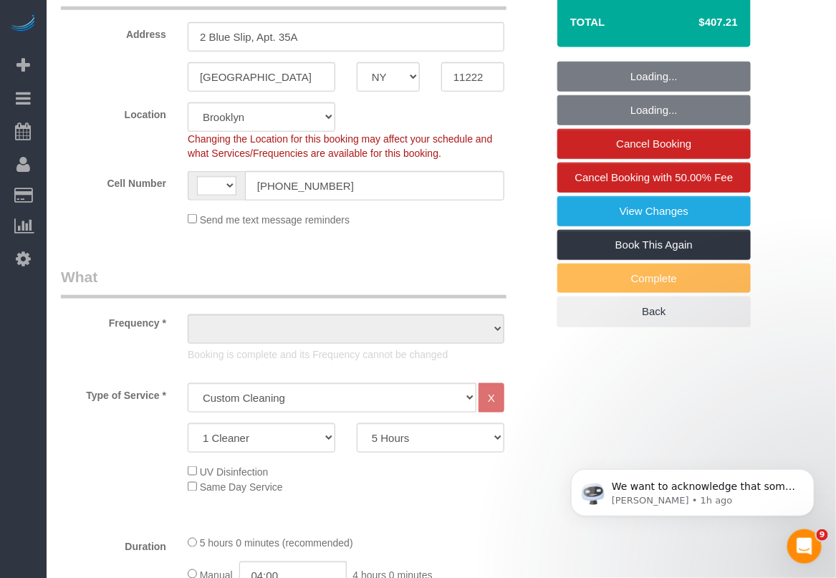
select select "string:stripe-pm_1Ra3TY4VGloSiKo7j3jCiqJ4"
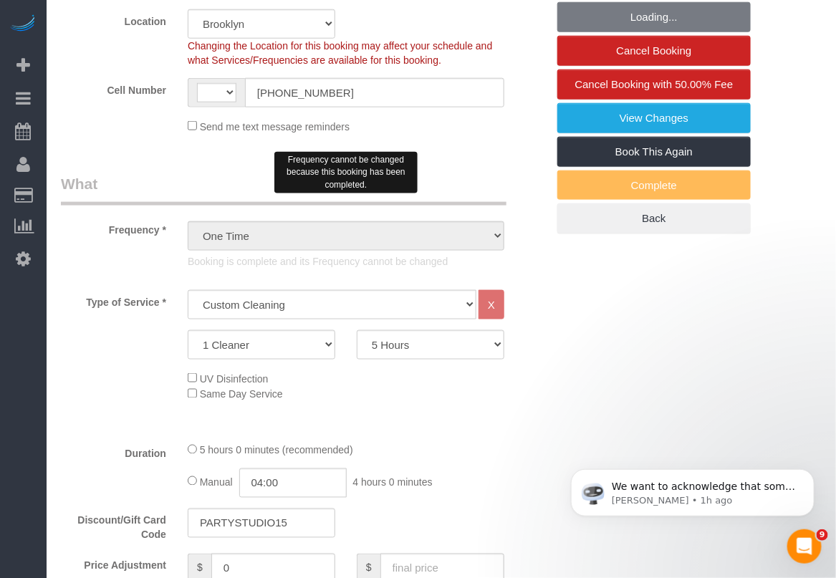
select select "object:1138"
select select "string:[GEOGRAPHIC_DATA]"
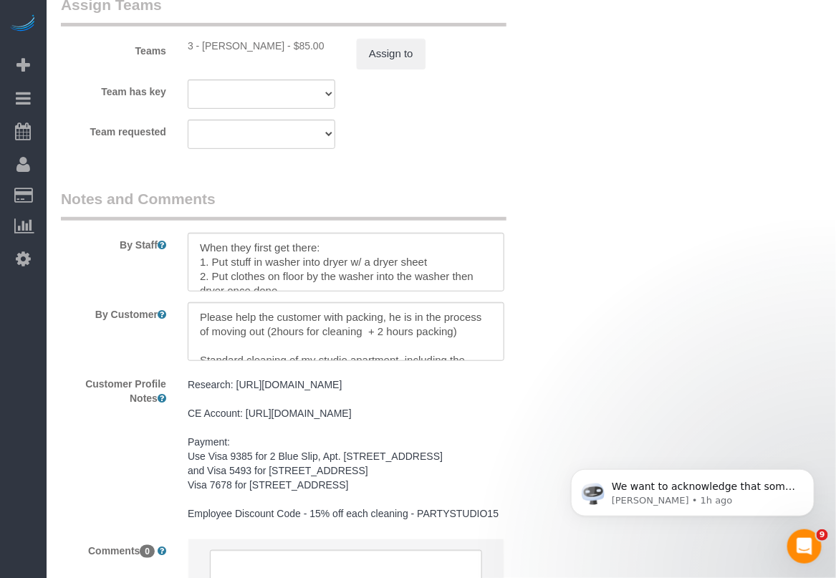
scroll to position [1790, 0]
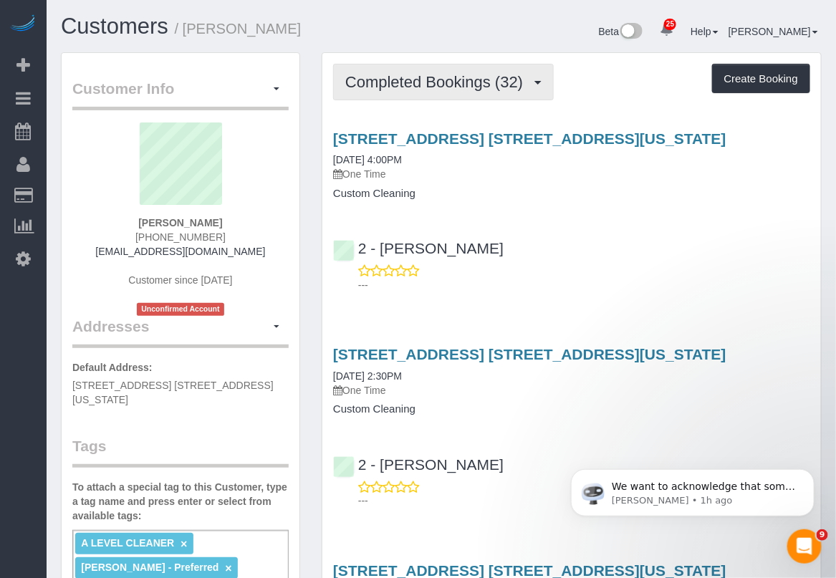
click at [494, 83] on span "Completed Bookings (32)" at bounding box center [437, 82] width 185 height 18
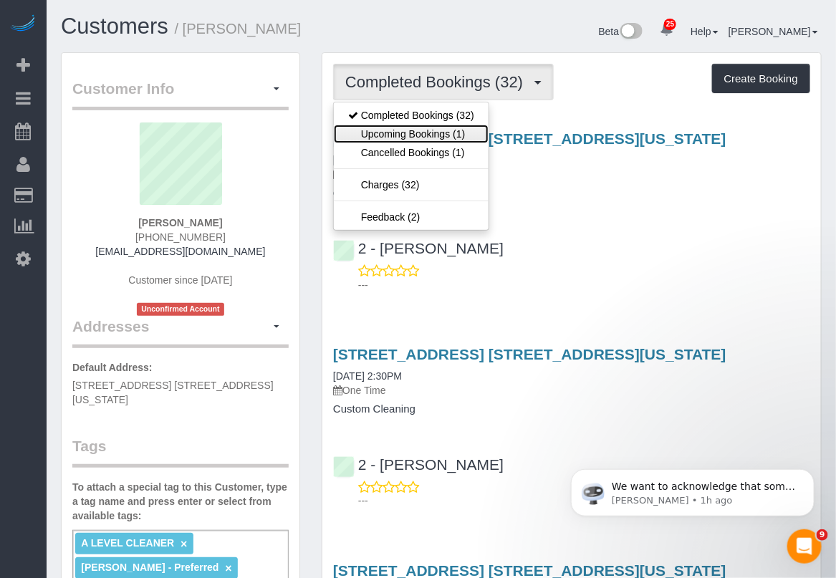
click at [458, 127] on link "Upcoming Bookings (1)" at bounding box center [411, 134] width 155 height 19
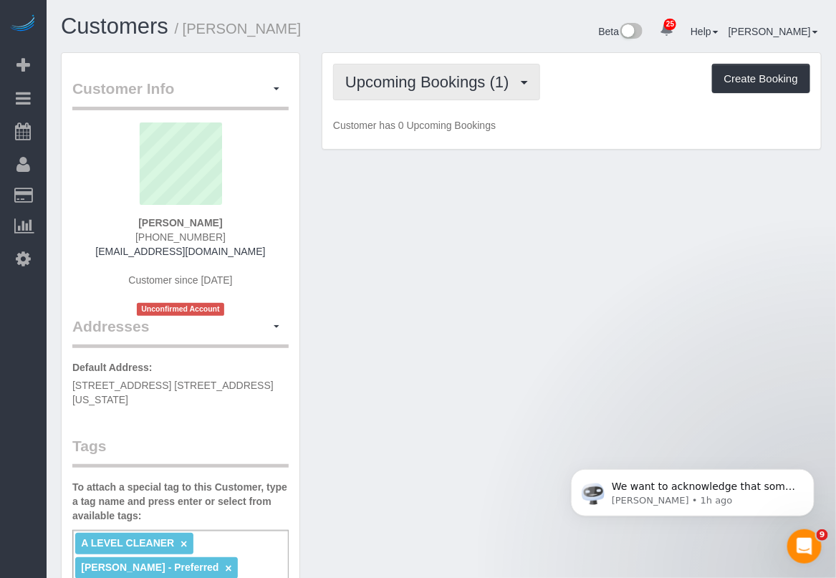
click at [470, 84] on span "Upcoming Bookings (1)" at bounding box center [430, 82] width 171 height 18
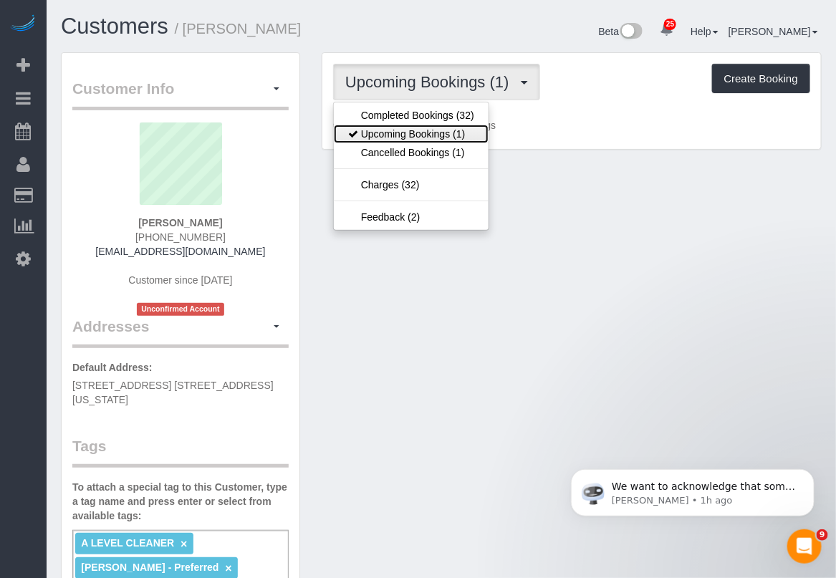
click at [446, 135] on link "Upcoming Bookings (1)" at bounding box center [411, 134] width 155 height 19
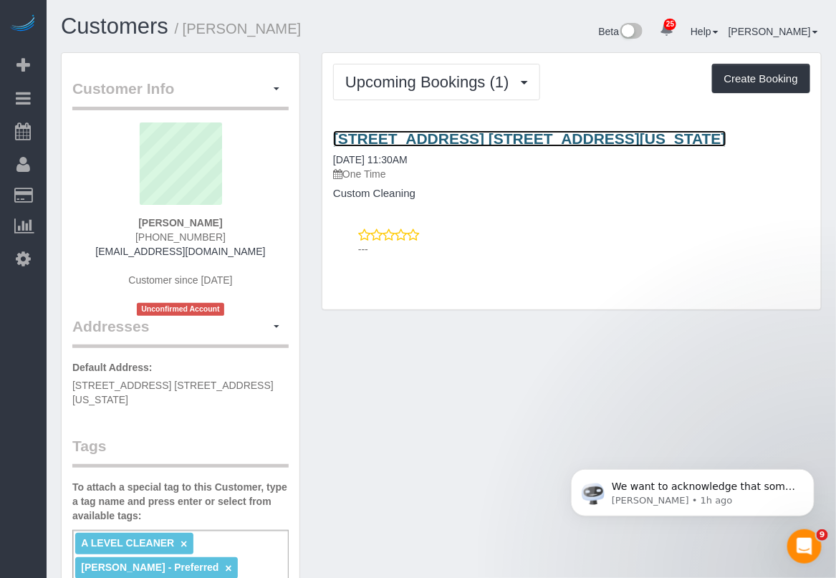
click at [444, 133] on link "[STREET_ADDRESS] [STREET_ADDRESS][US_STATE]" at bounding box center [529, 138] width 393 height 16
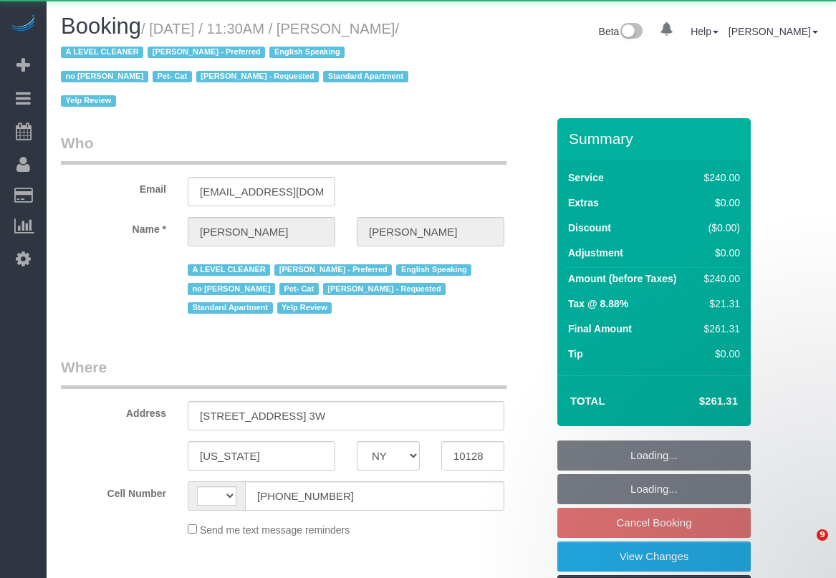
select select "NY"
select select "string:[GEOGRAPHIC_DATA]"
select select "object:642"
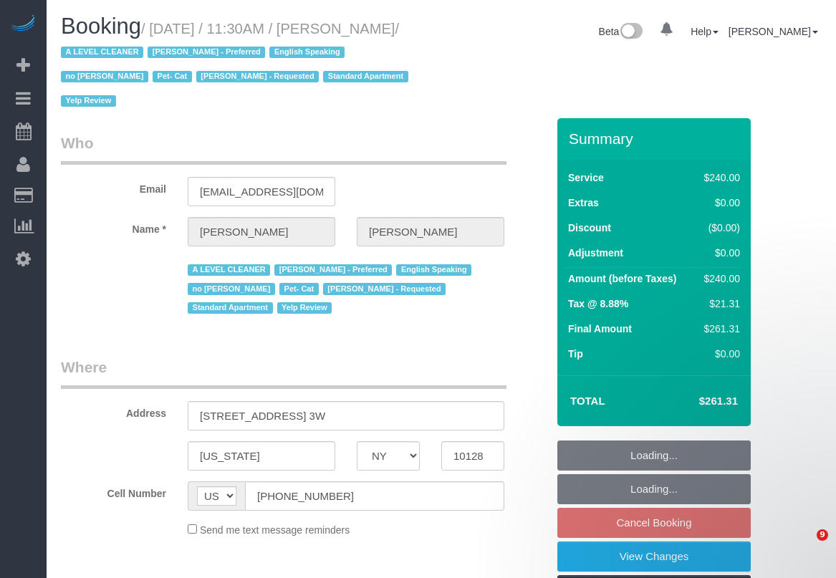
select select "string:stripe-pm_1SAb1T4VGloSiKo7m67GmYNe"
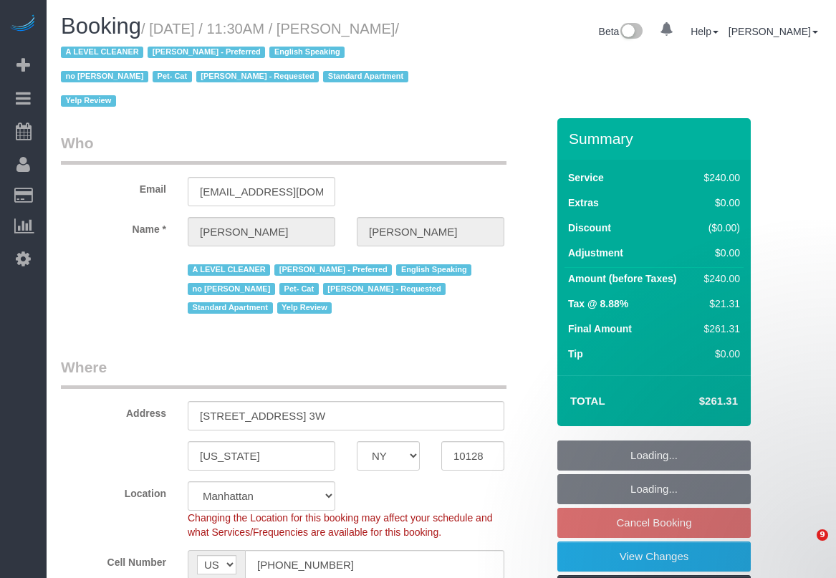
select select "object:1079"
select select "number:89"
select select "number:90"
select select "number:14"
select select "number:5"
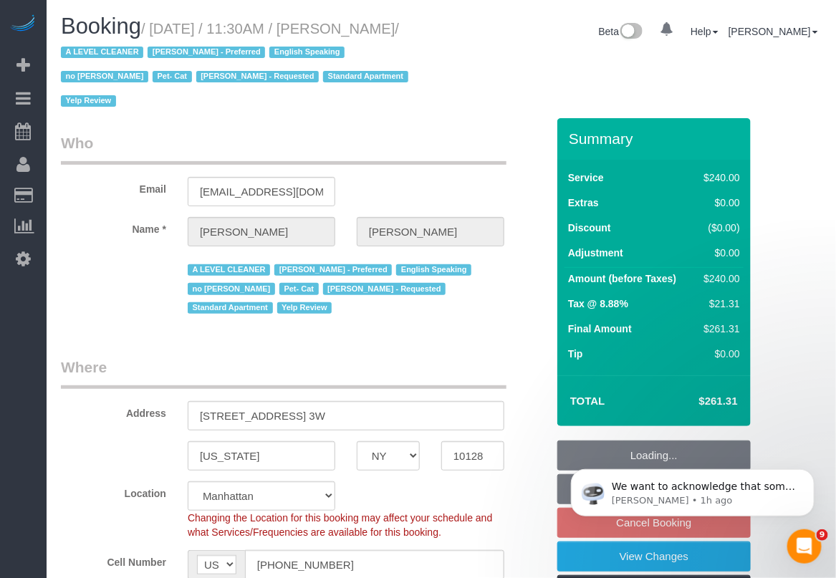
select select "180"
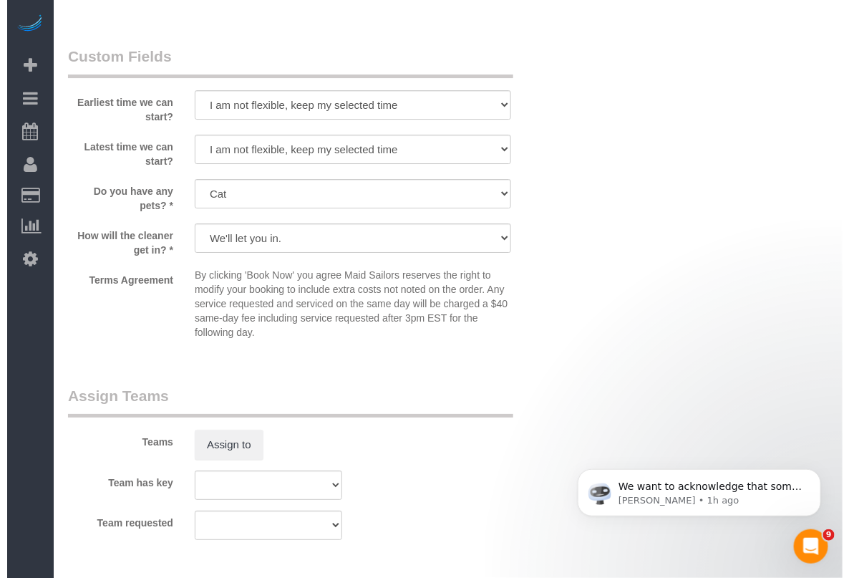
scroll to position [1871, 0]
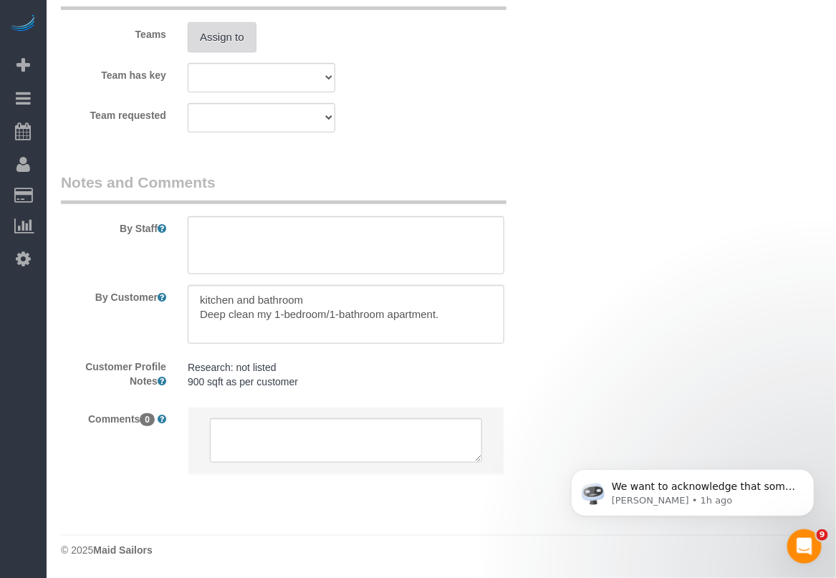
click at [231, 38] on button "Assign to" at bounding box center [222, 37] width 69 height 30
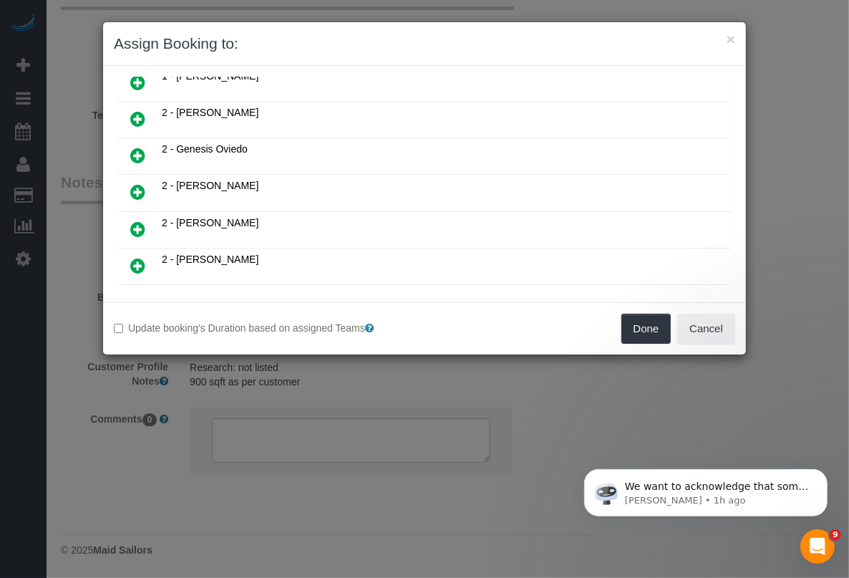
scroll to position [627, 0]
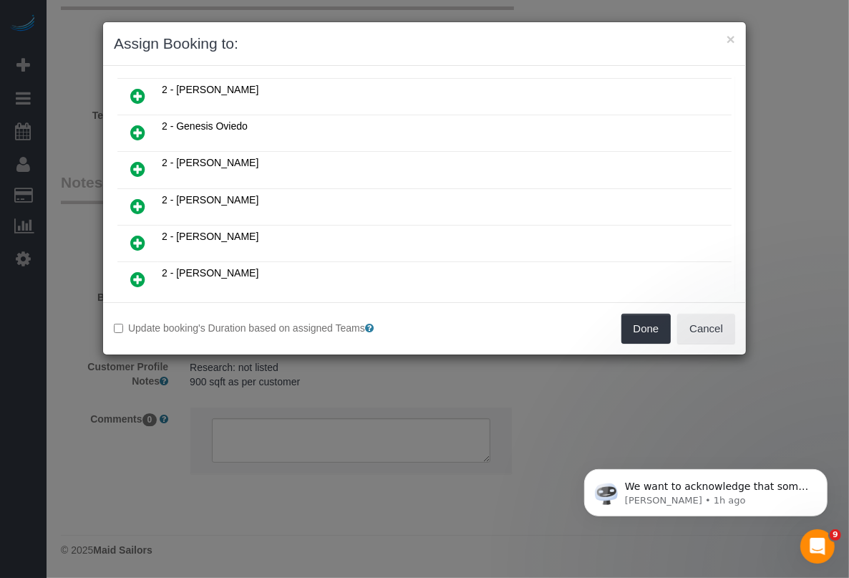
click at [133, 87] on icon at bounding box center [137, 95] width 15 height 17
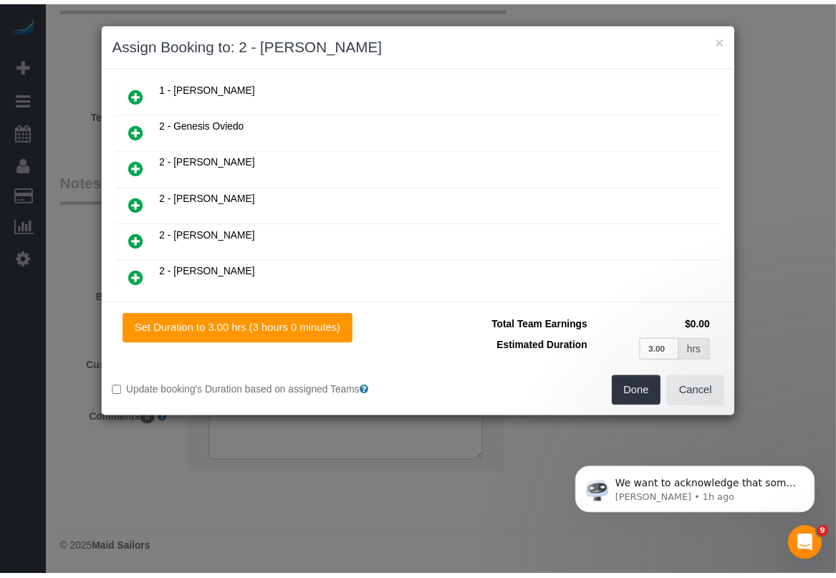
scroll to position [624, 0]
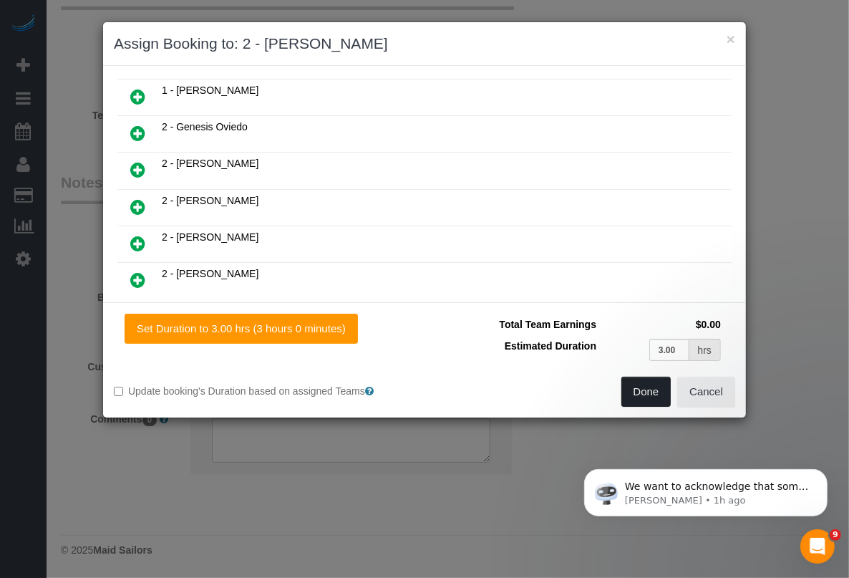
click at [629, 385] on button "Done" at bounding box center [646, 392] width 50 height 30
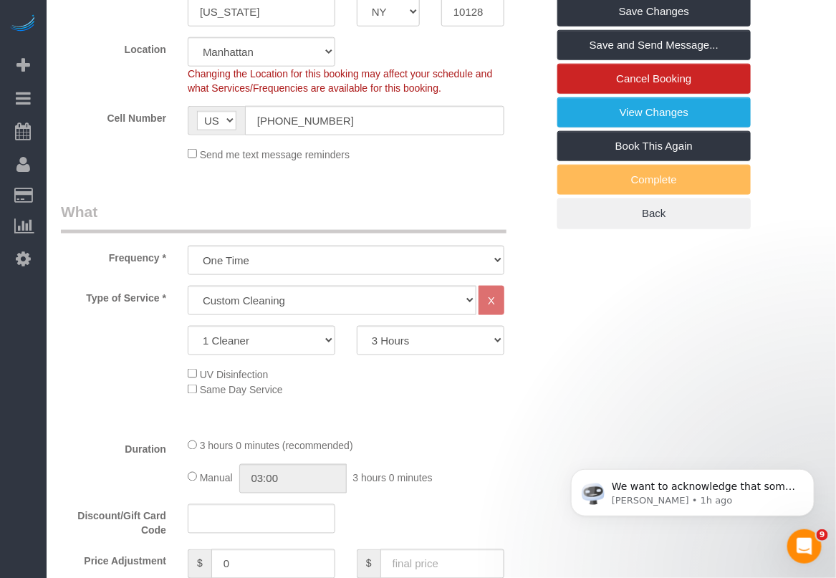
scroll to position [260, 0]
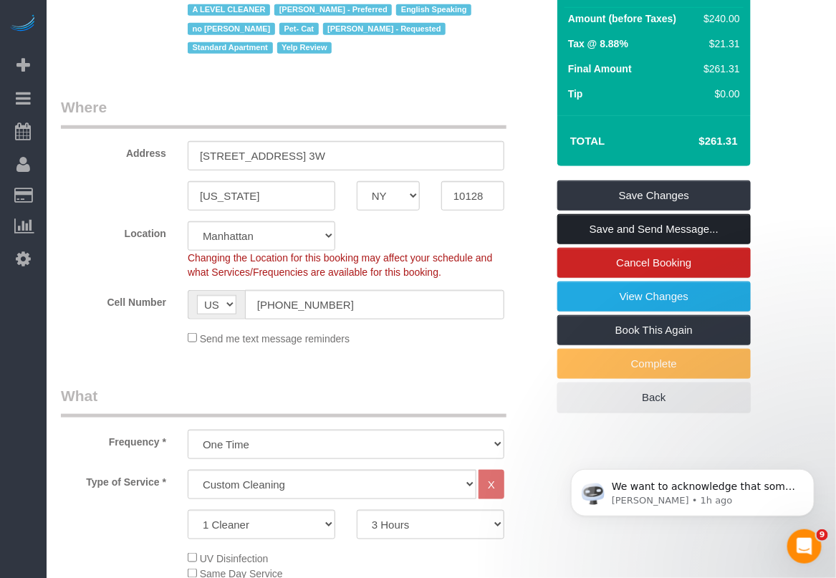
click at [648, 227] on link "Save and Send Message..." at bounding box center [653, 229] width 193 height 30
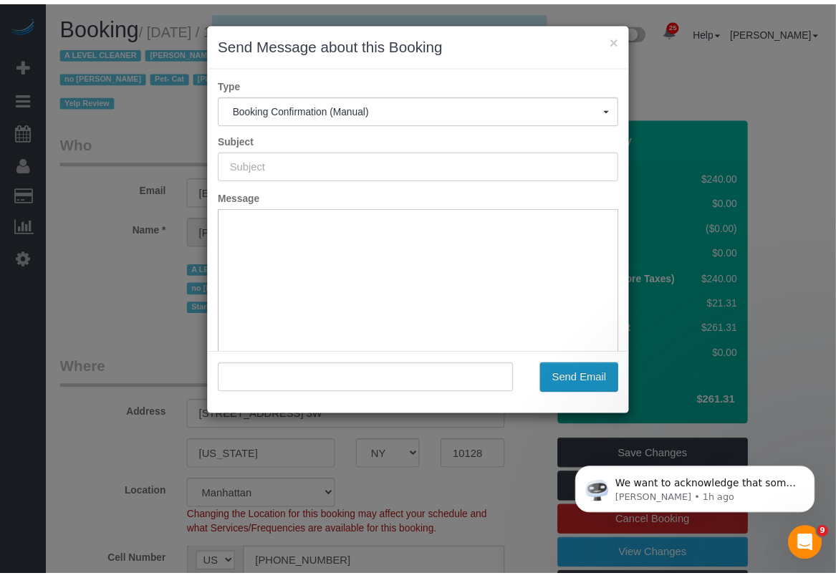
scroll to position [0, 0]
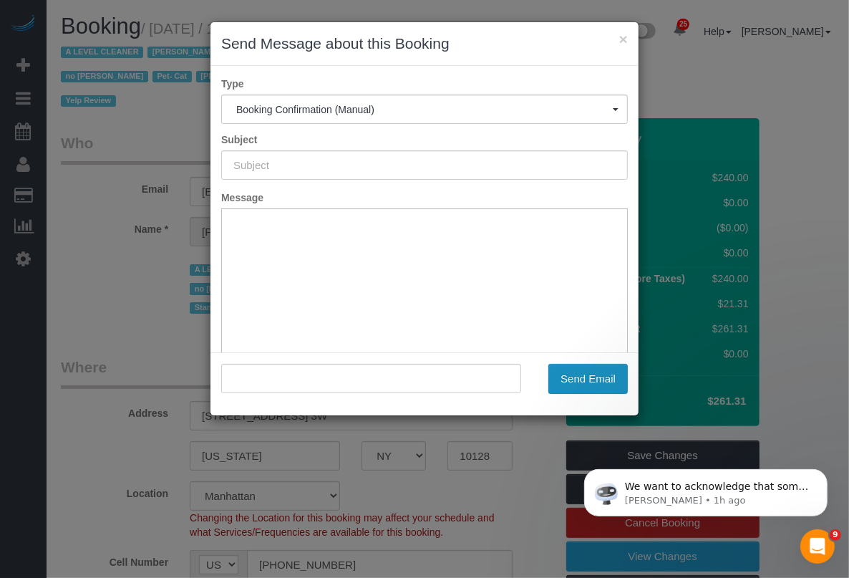
type input "Cleaning Confirmed for 09/26/2025 at 11:30am"
type input ""Mccabe Hurley" <mccabeh9@gmail.com>"
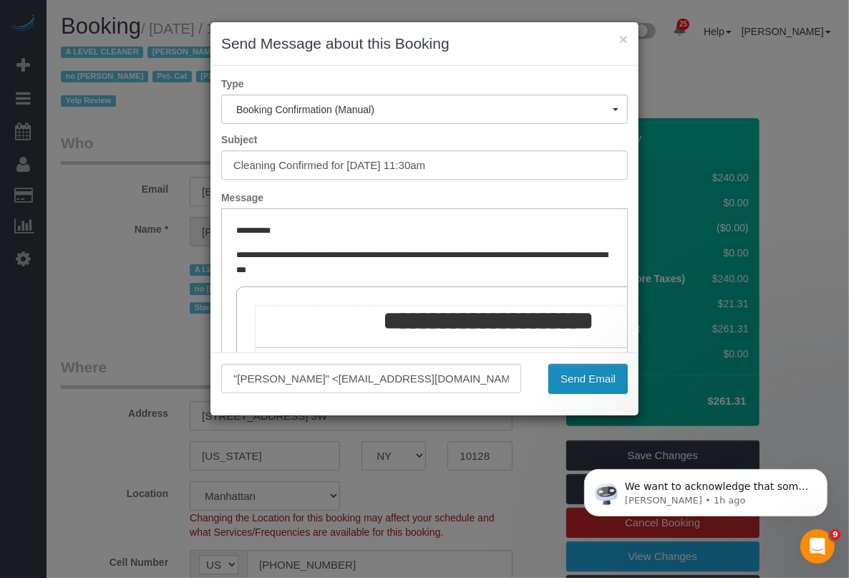
click at [581, 383] on button "Send Email" at bounding box center [587, 379] width 79 height 30
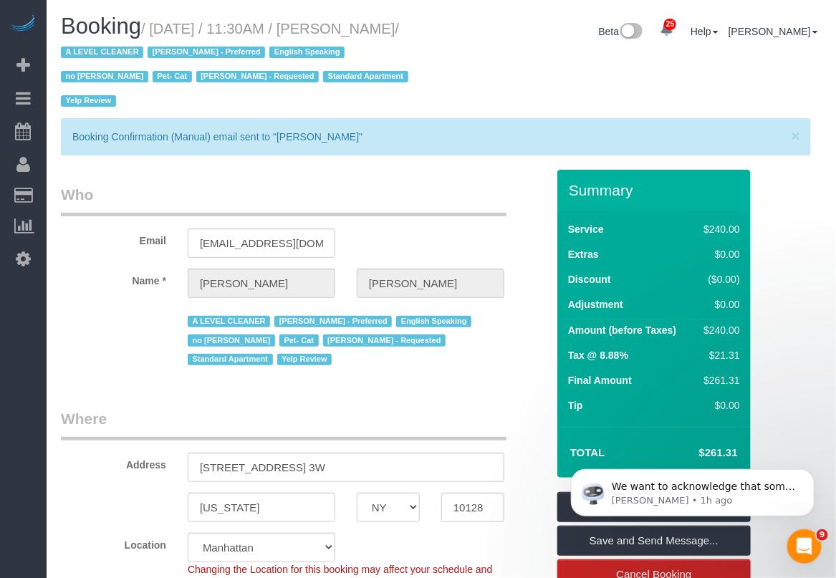
click at [542, 493] on div "New York AK AL AR AZ CA CO CT DC DE FL GA HI IA ID IL IN KS KY LA MA MD ME MI M…" at bounding box center [303, 507] width 507 height 29
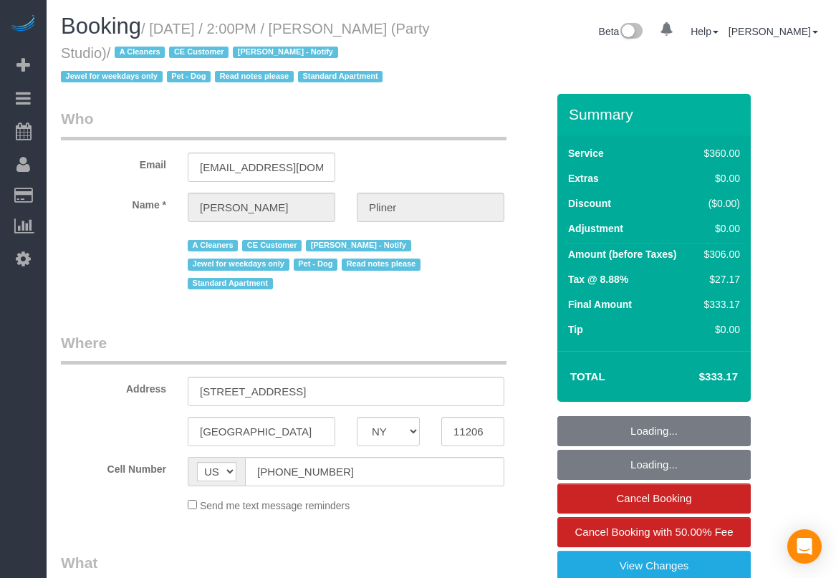
select select "NY"
select select "number:89"
select select "number:90"
select select "number:13"
select select "number:7"
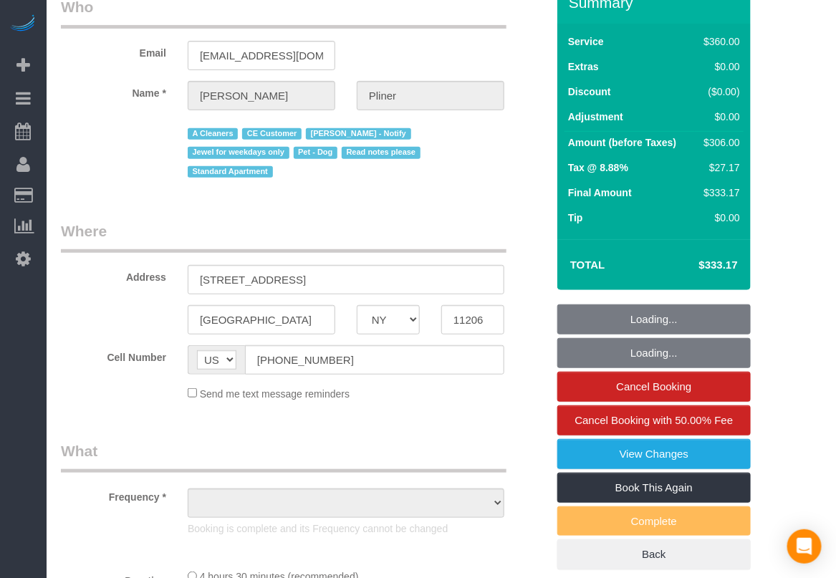
select select "270"
select select "object:1124"
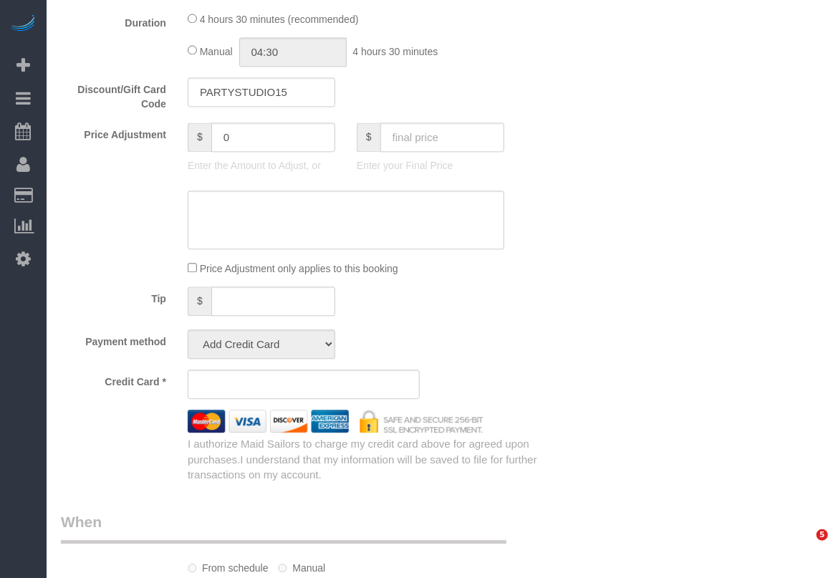
select select "spot1"
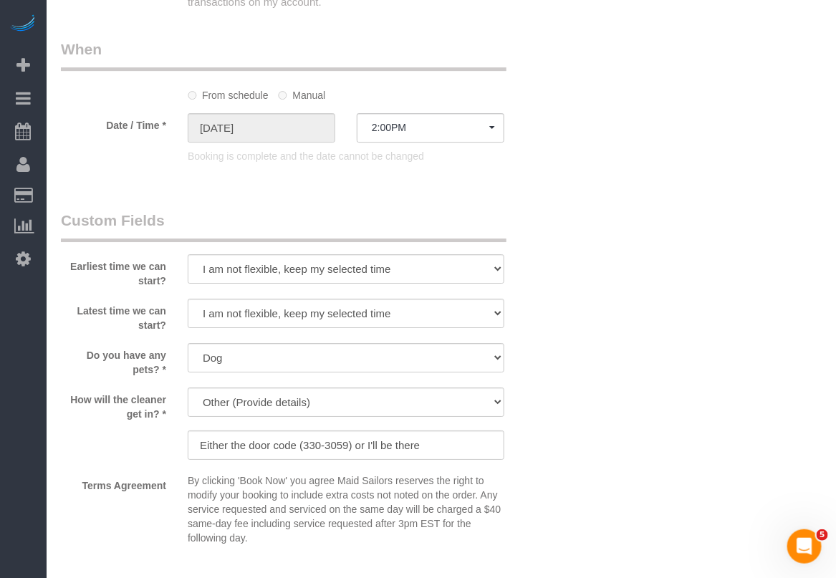
scroll to position [1501, 0]
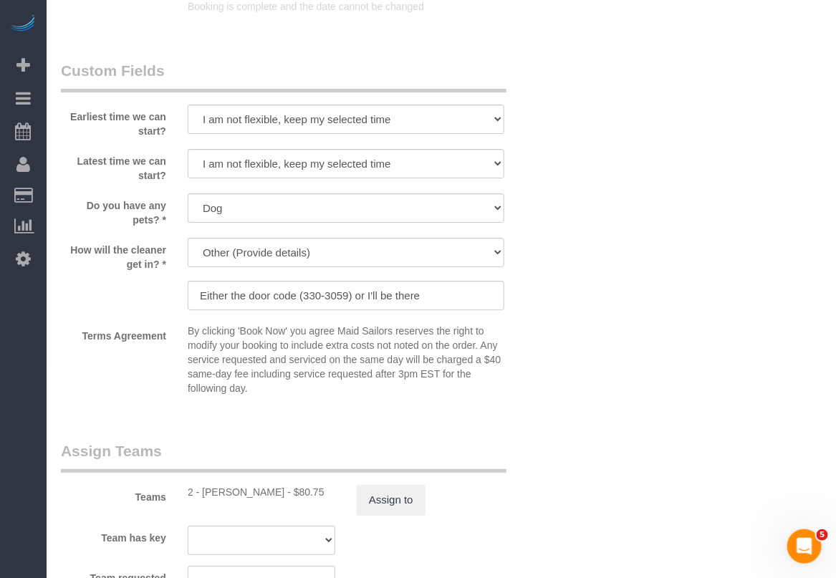
select select "object:1535"
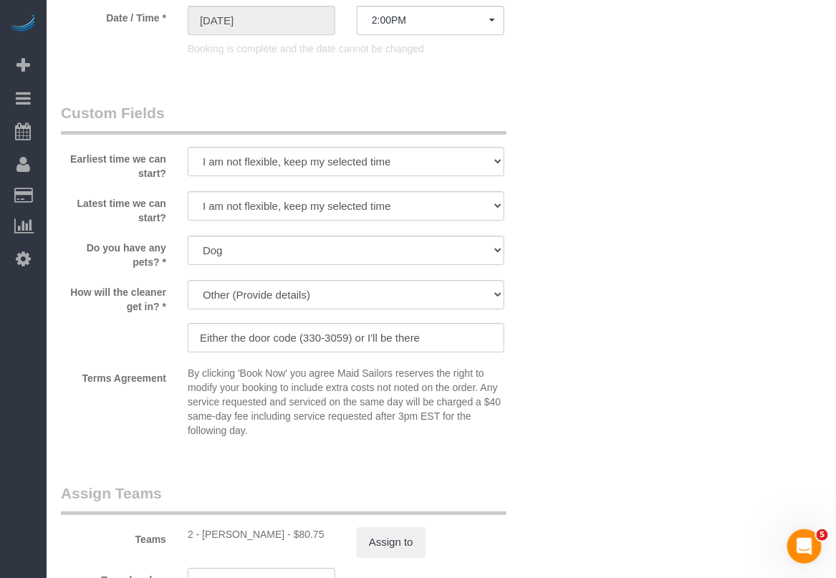
select select "string:stripe-pm_1S02kO4VGloSiKo7bjdm48gl"
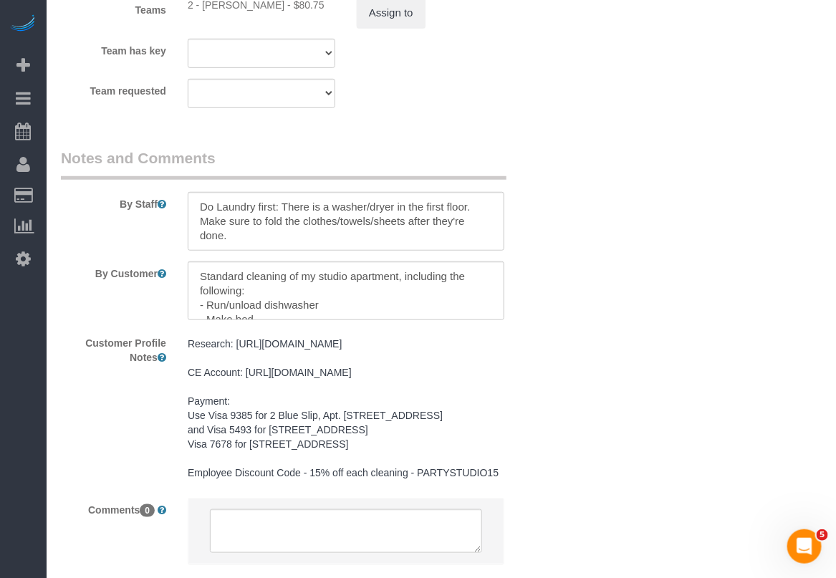
select select "spot6"
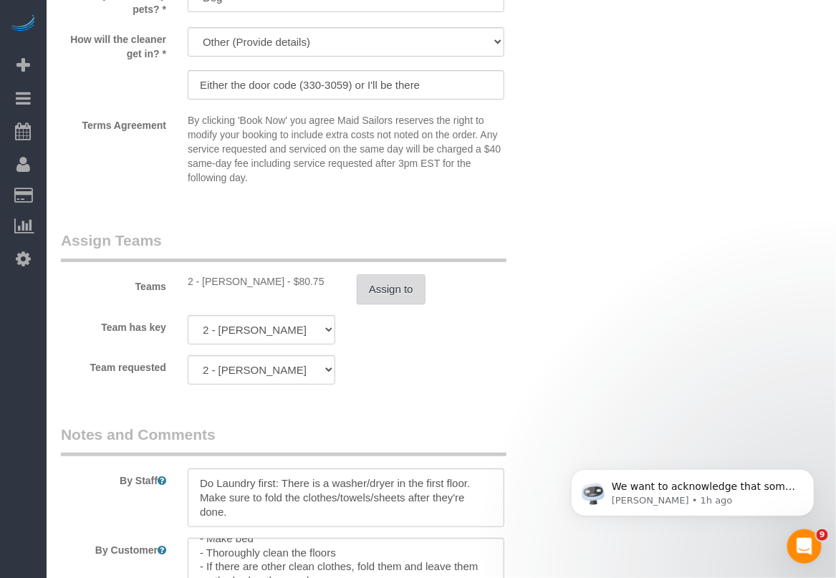
scroll to position [1566, 0]
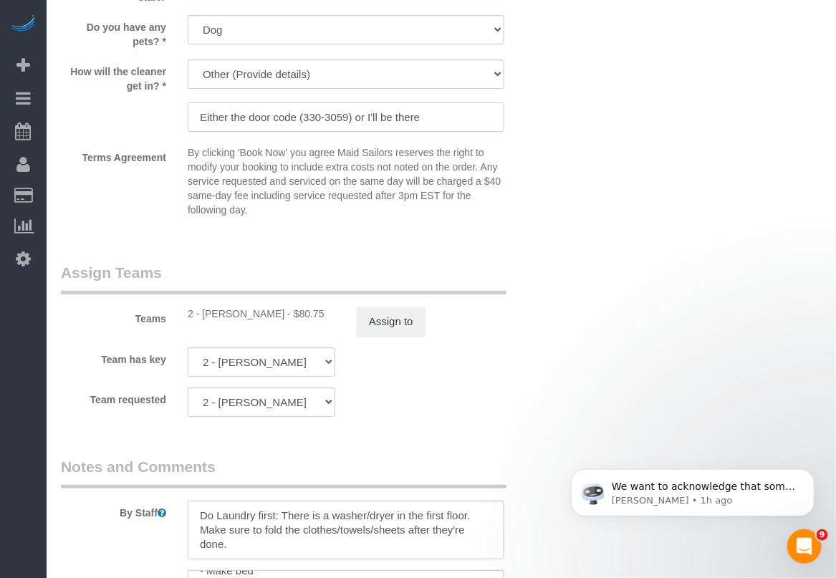
drag, startPoint x: 297, startPoint y: 99, endPoint x: 349, endPoint y: 102, distance: 52.3
click at [349, 102] on input "Either the door code (330-3059) or I'll be there" at bounding box center [346, 116] width 316 height 29
click at [524, 460] on div "By Staff" at bounding box center [303, 507] width 507 height 103
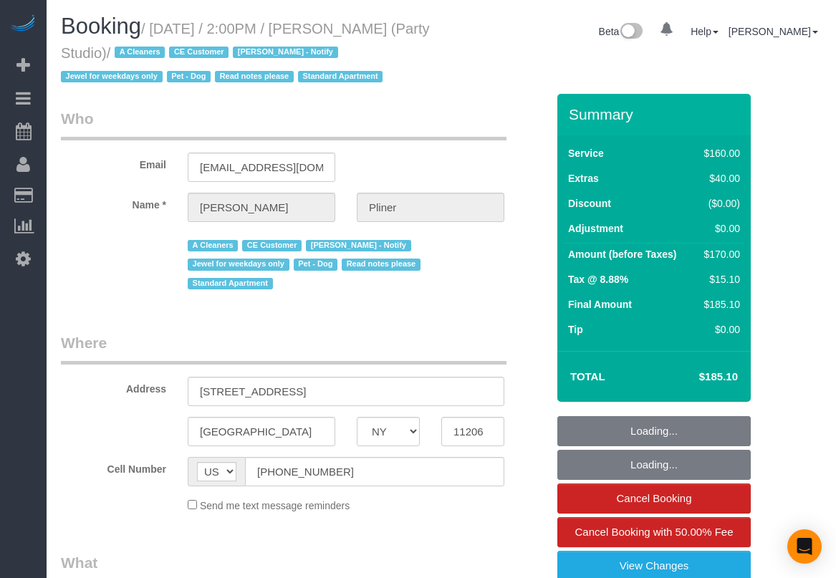
select select "NY"
select select "object:843"
select select "number:89"
select select "number:90"
select select "number:13"
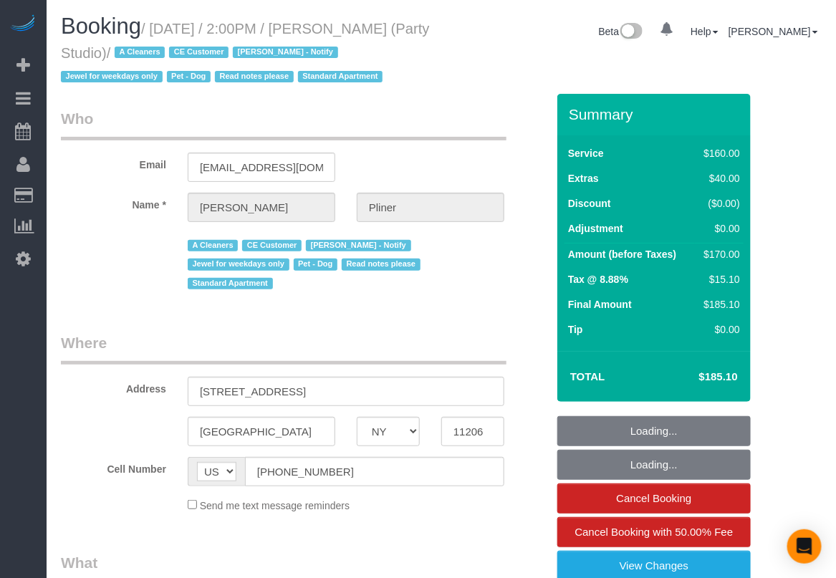
select select "number:7"
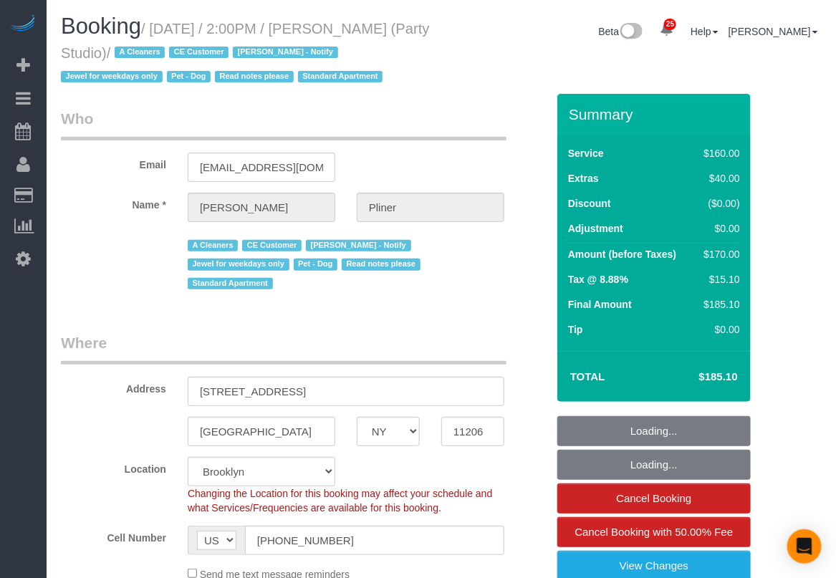
select select "spot1"
select select "object:999"
select select "string:stripe-pm_1Ra3TY4VGloSiKo7j3jCiqJ4"
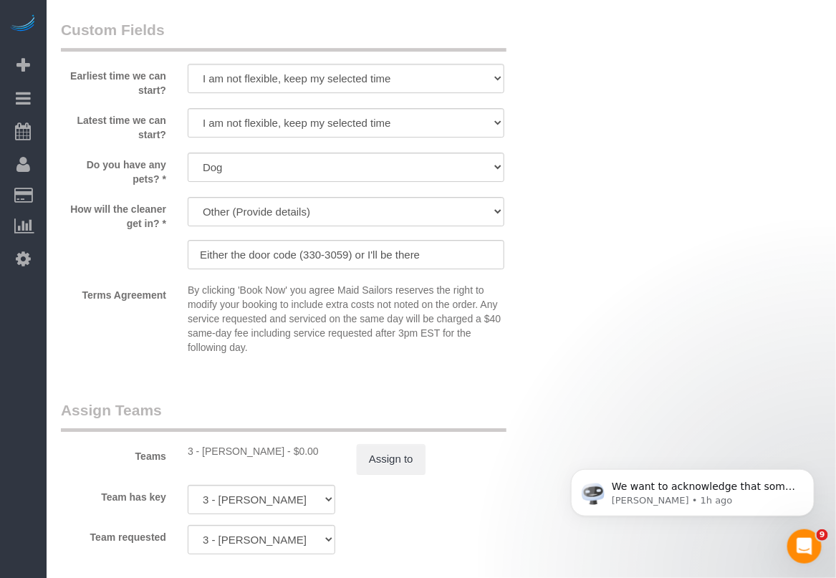
scroll to position [1343, 0]
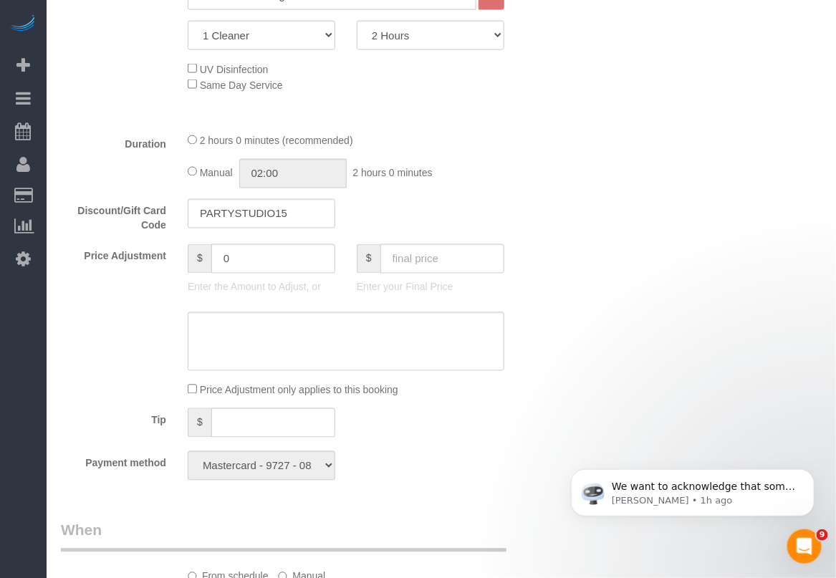
scroll to position [448, 0]
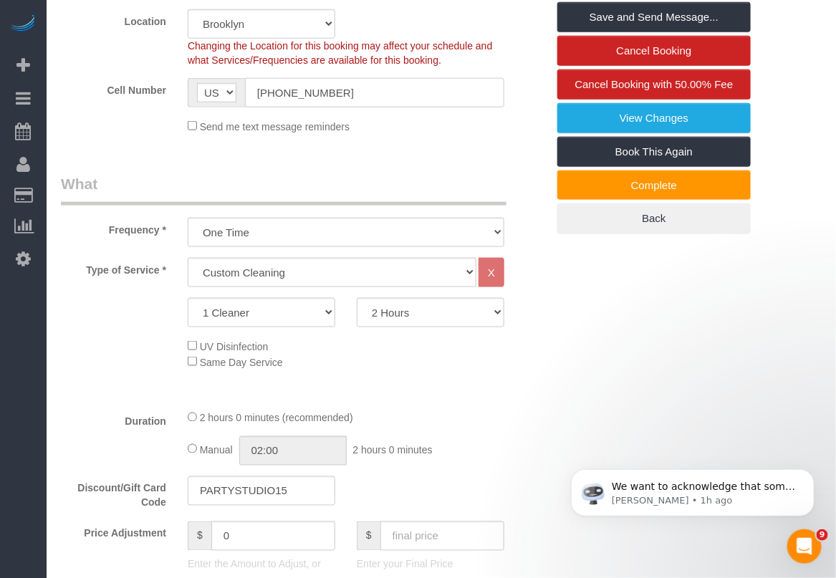
drag, startPoint x: 353, startPoint y: 64, endPoint x: 216, endPoint y: 70, distance: 137.6
click at [216, 78] on div "AF AL DZ AD AO AI AQ AG AR AM AW AU AT AZ BS BH BD BB BY BE BZ BJ BM BT BO BA B…" at bounding box center [346, 92] width 316 height 29
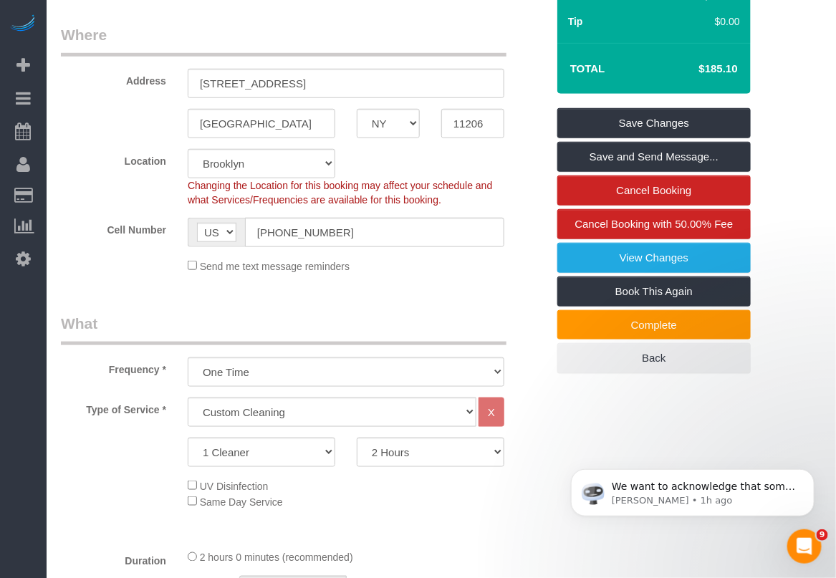
scroll to position [269, 0]
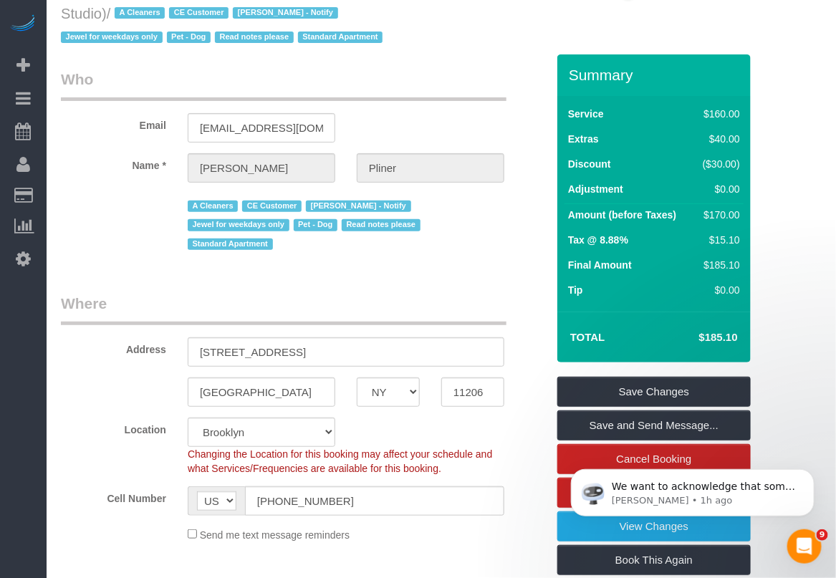
scroll to position [0, 0]
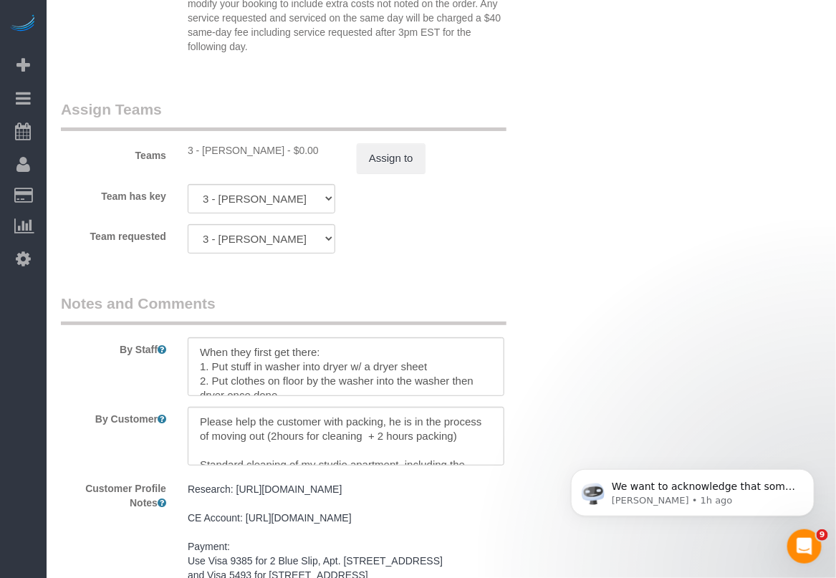
scroll to position [1701, 0]
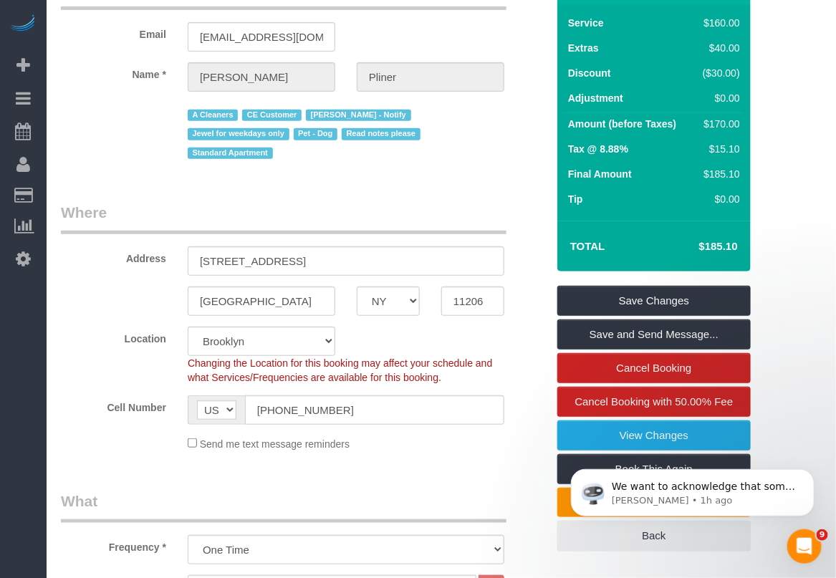
scroll to position [0, 0]
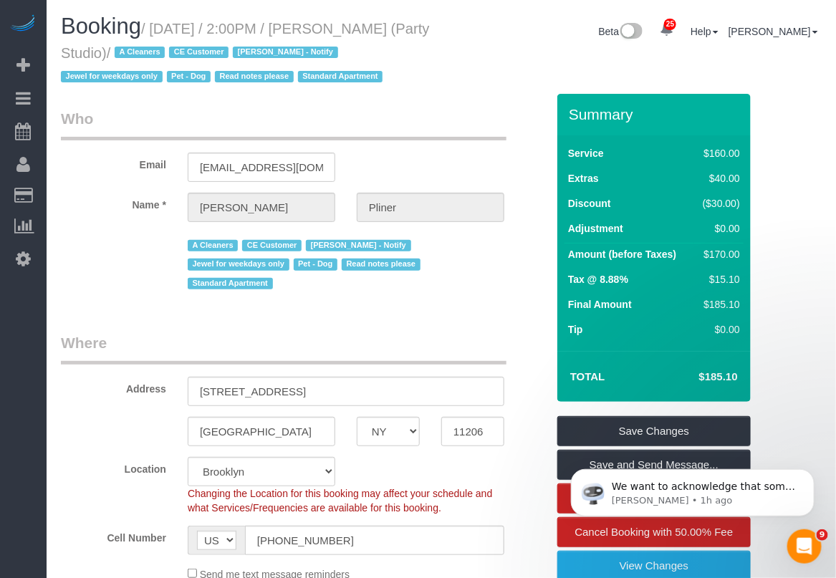
click at [532, 495] on div "Location [GEOGRAPHIC_DATA] [GEOGRAPHIC_DATA] [GEOGRAPHIC_DATA] [GEOGRAPHIC_DATA…" at bounding box center [303, 486] width 507 height 58
click at [32, 487] on div "25 Beta Your Notifications You have 0 alerts × You have 2 to charge for [DATE] …" at bounding box center [23, 289] width 47 height 578
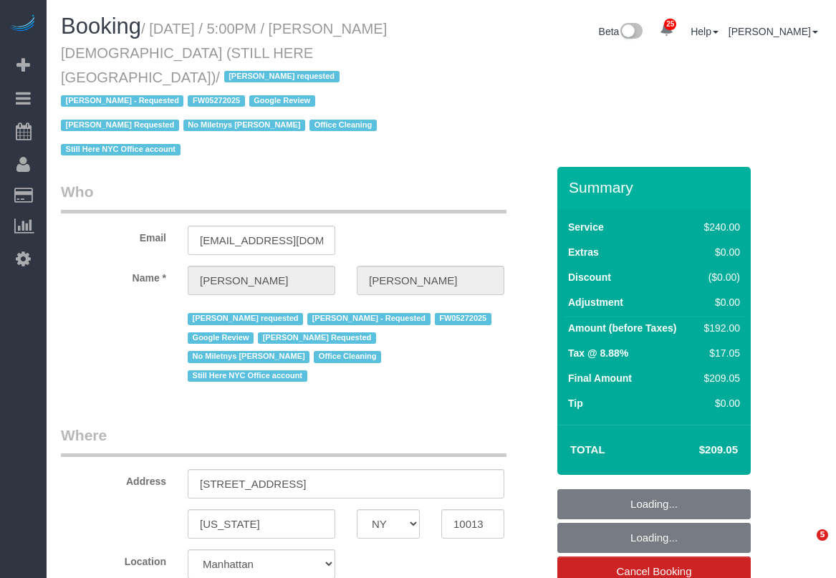
select select "NY"
select select "180"
select select "number:89"
select select "number:90"
select select "number:15"
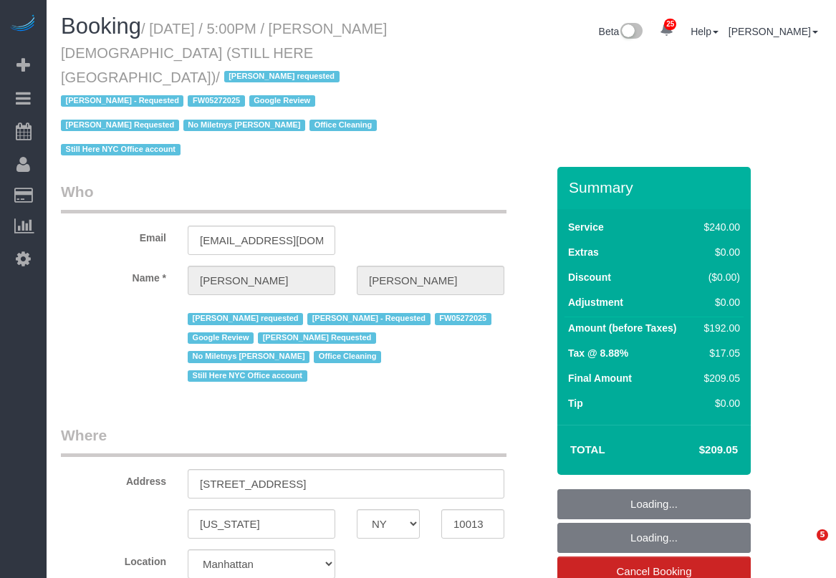
select select "number:5"
select select "spot1"
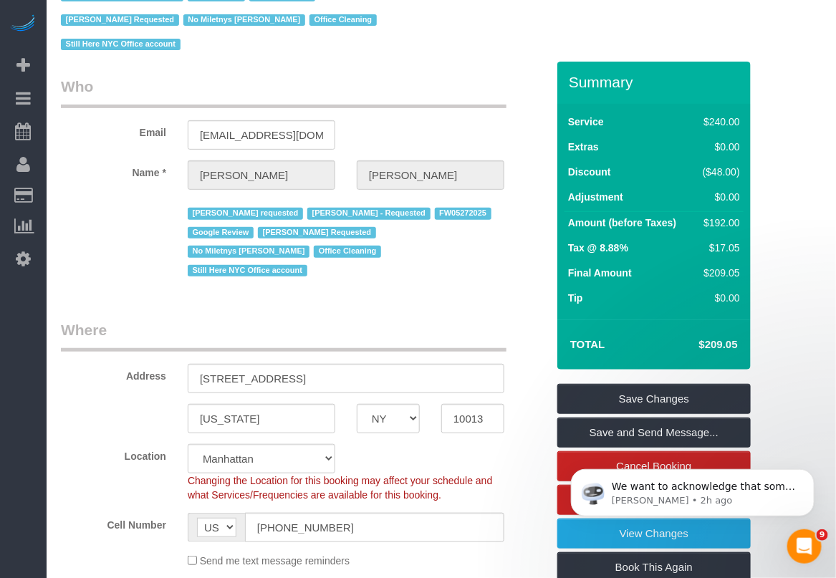
scroll to position [90, 0]
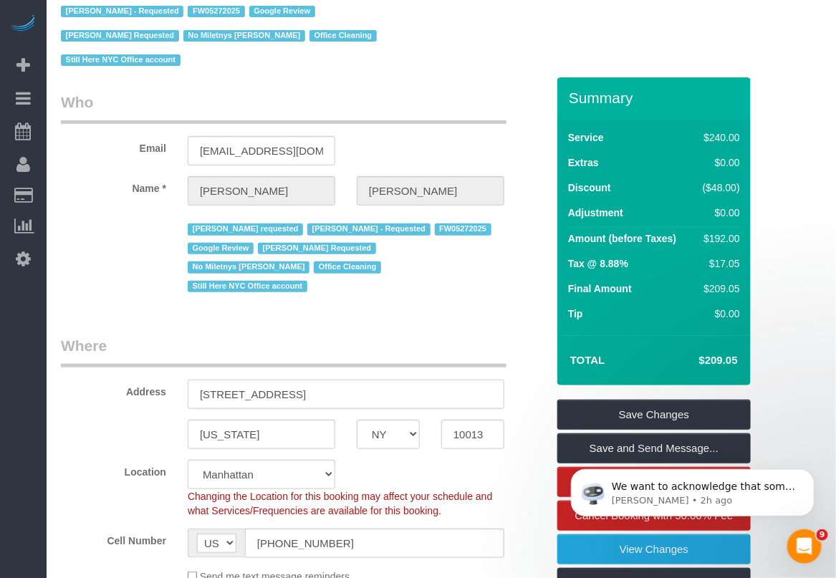
drag, startPoint x: 348, startPoint y: 326, endPoint x: 174, endPoint y: 327, distance: 174.0
click at [174, 335] on div "Address 167 Canal Street, 3rd Floor" at bounding box center [303, 372] width 507 height 74
click at [477, 420] on input "10013" at bounding box center [472, 434] width 63 height 29
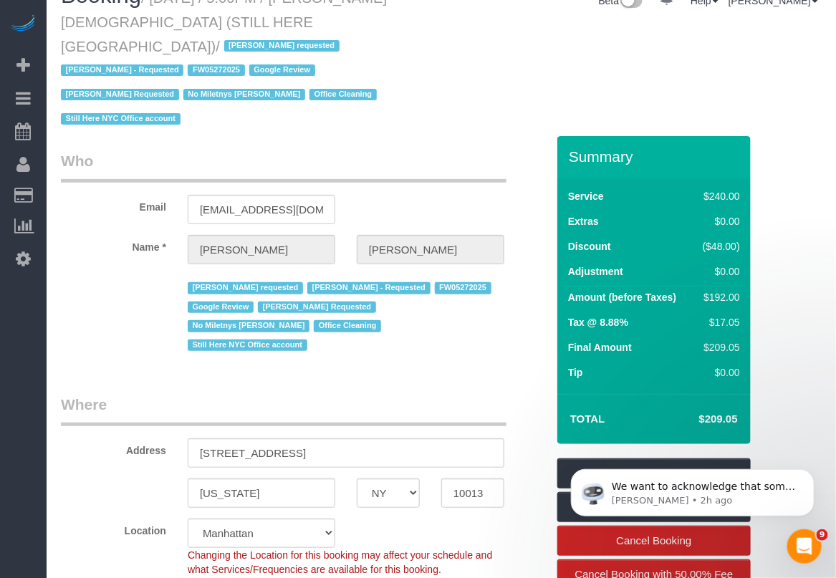
scroll to position [0, 0]
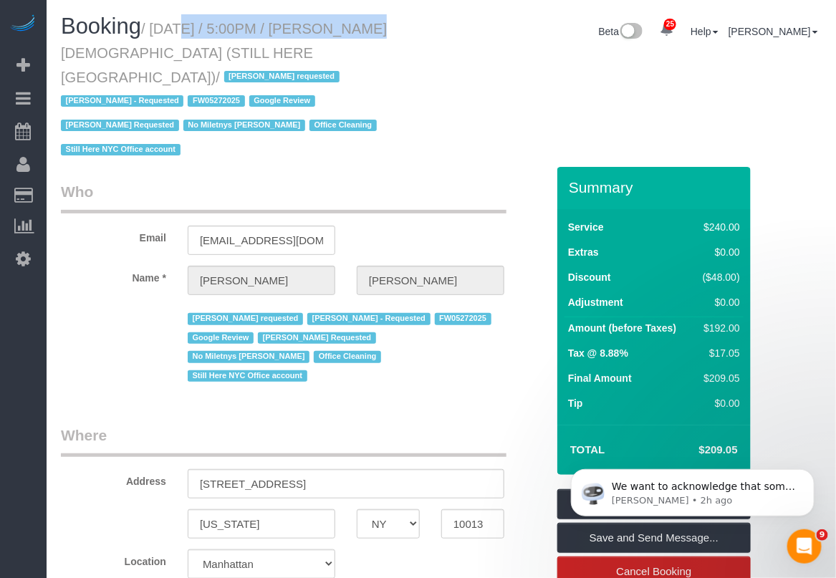
drag, startPoint x: 156, startPoint y: 29, endPoint x: 342, endPoint y: 29, distance: 186.2
click at [342, 29] on small "/ September 23, 2025 / 5:00PM / William Jewkes (STILL HERE NYC) / Ana Araujo re…" at bounding box center [224, 89] width 326 height 137
copy small "September 23, 2025 / 5:00PM"
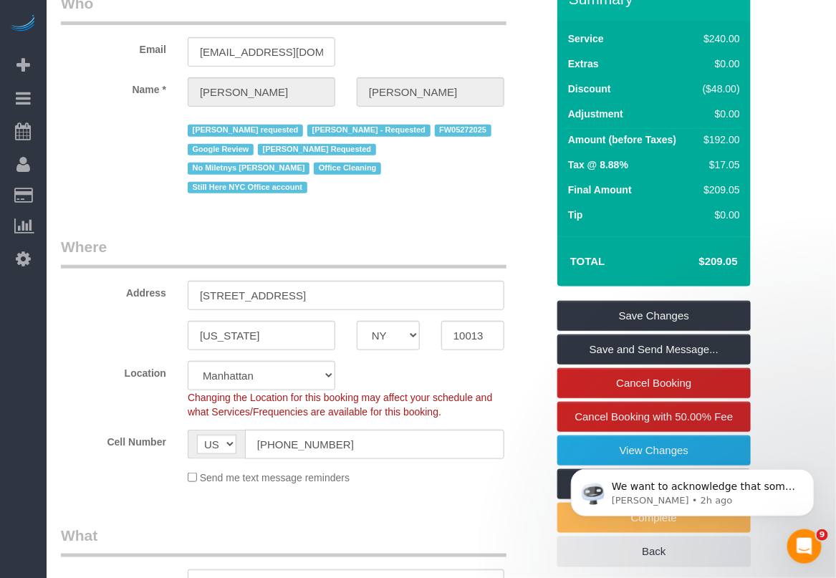
scroll to position [269, 0]
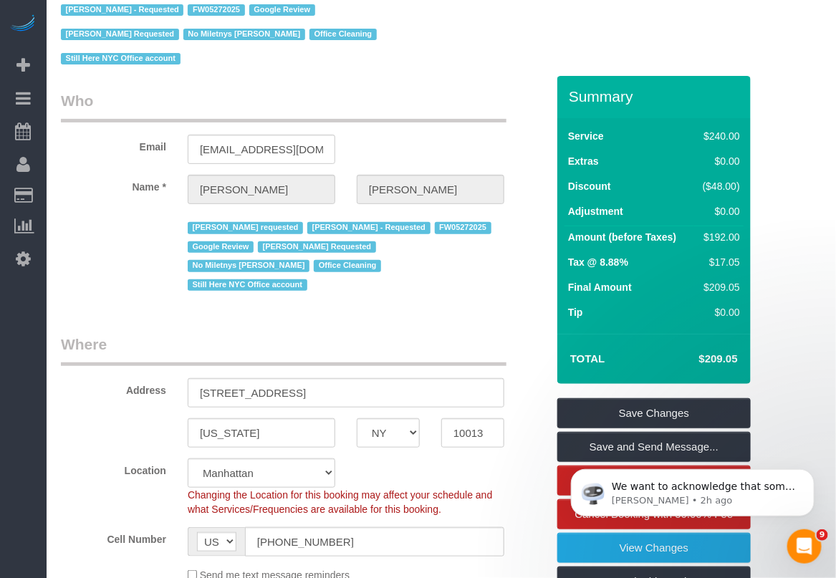
scroll to position [90, 0]
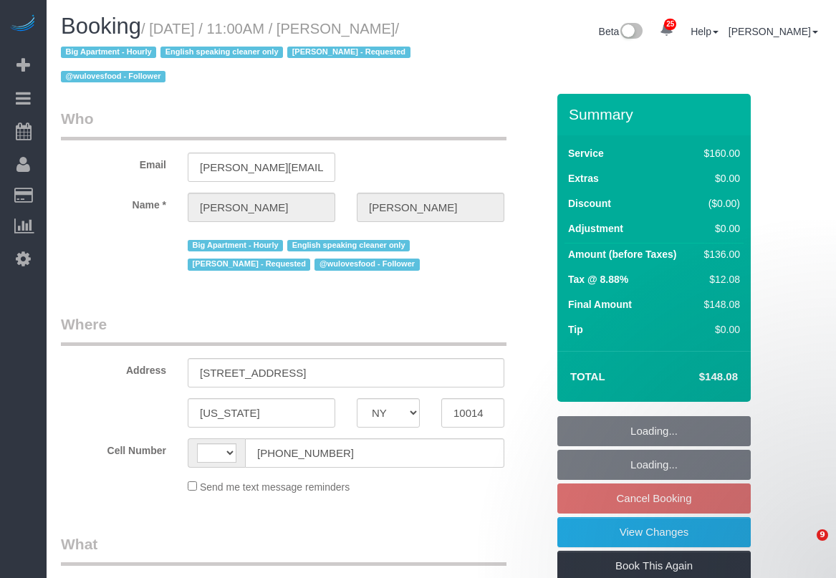
select select "NY"
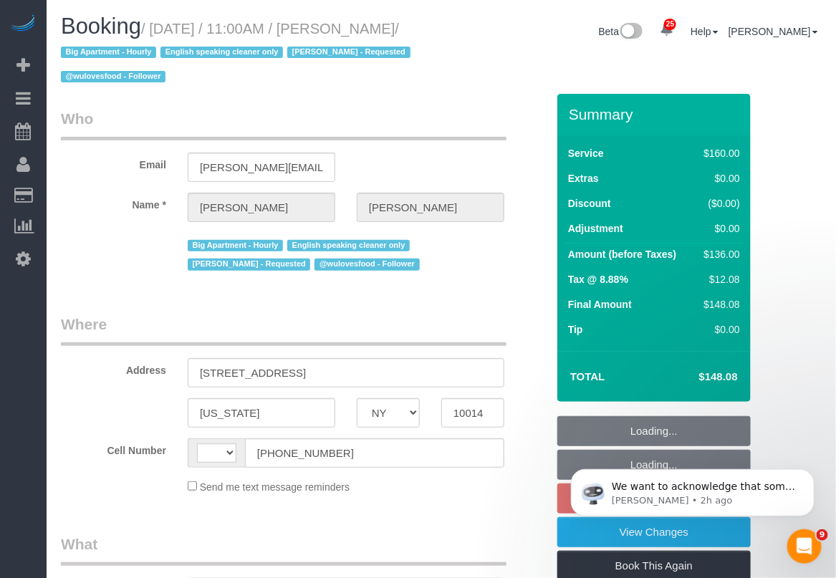
select select "object:580"
select select "string:US"
select select "string:stripe-pm_1PMbKH4VGloSiKo7I2gXikHa"
select select "number:89"
select select "number:90"
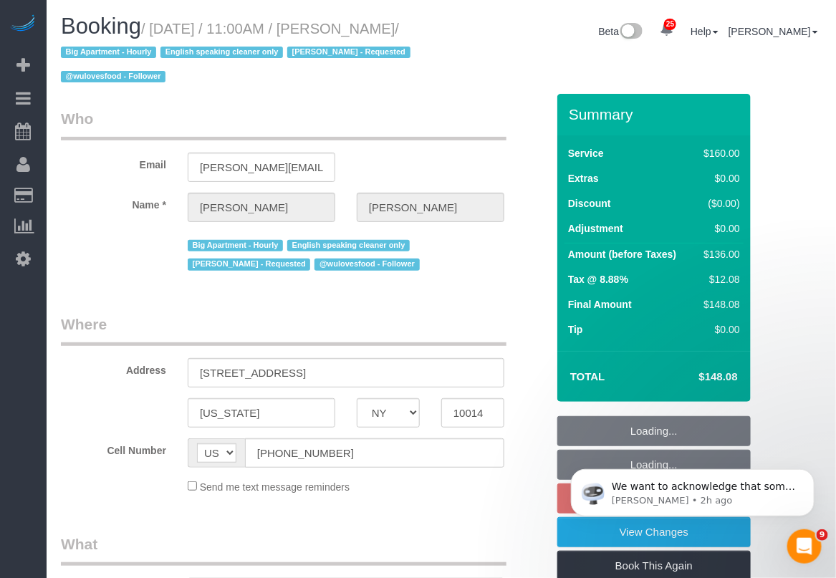
select select "number:15"
select select "number:5"
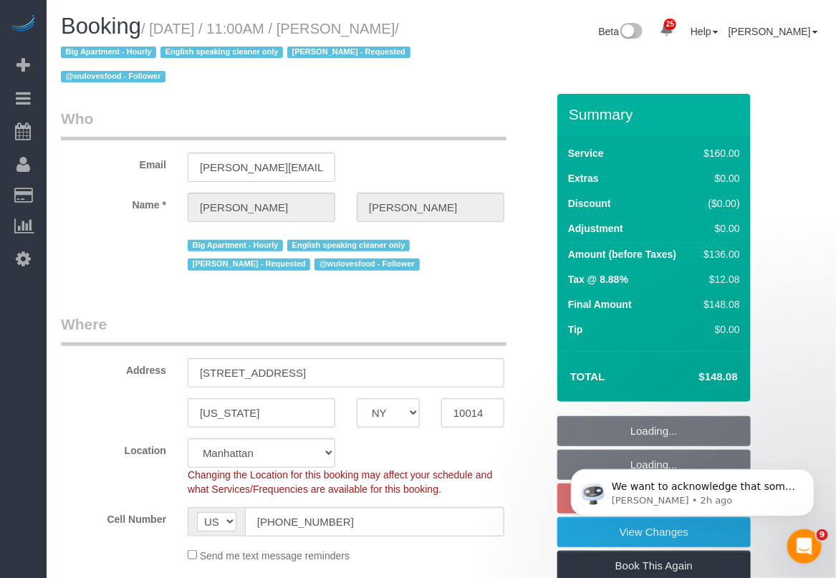
select select "object:978"
select select "spot4"
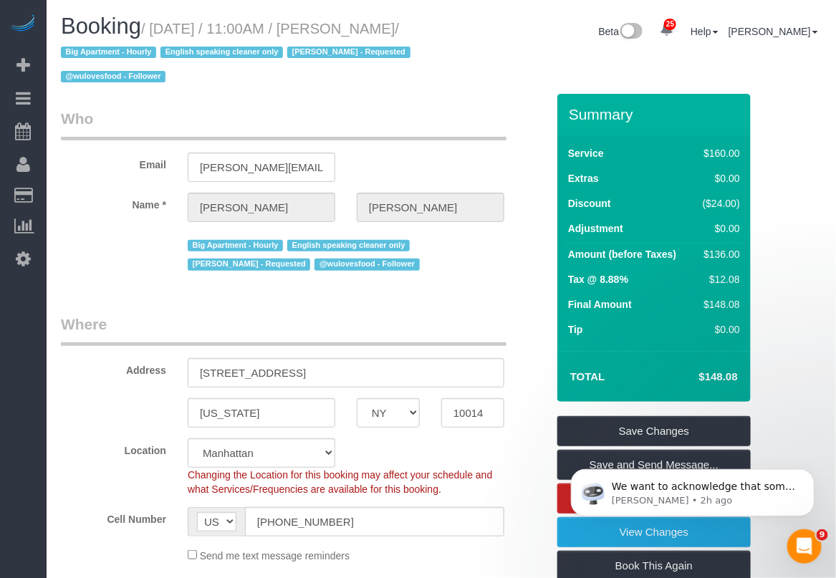
click at [517, 459] on div "Location Manhattan Austin Boston Bronx Brooklyn Charlotte Denver New Jersey Por…" at bounding box center [303, 467] width 507 height 58
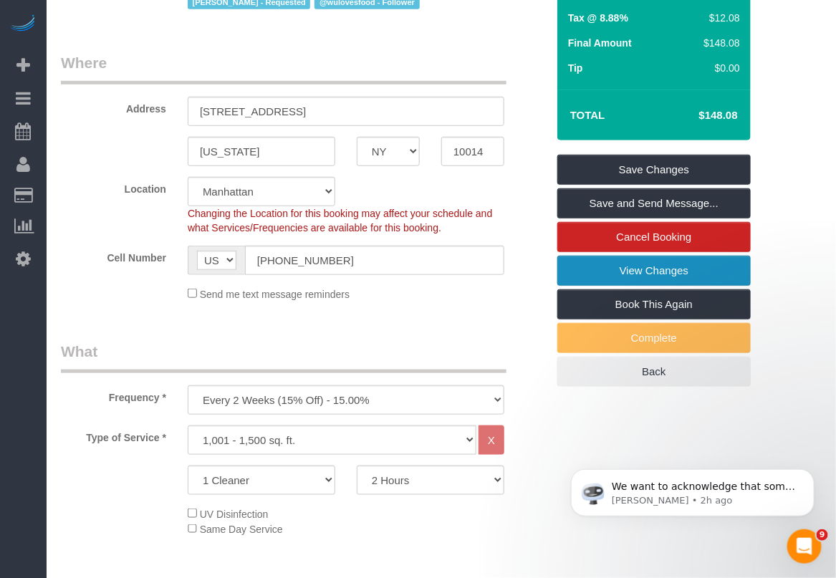
scroll to position [269, 0]
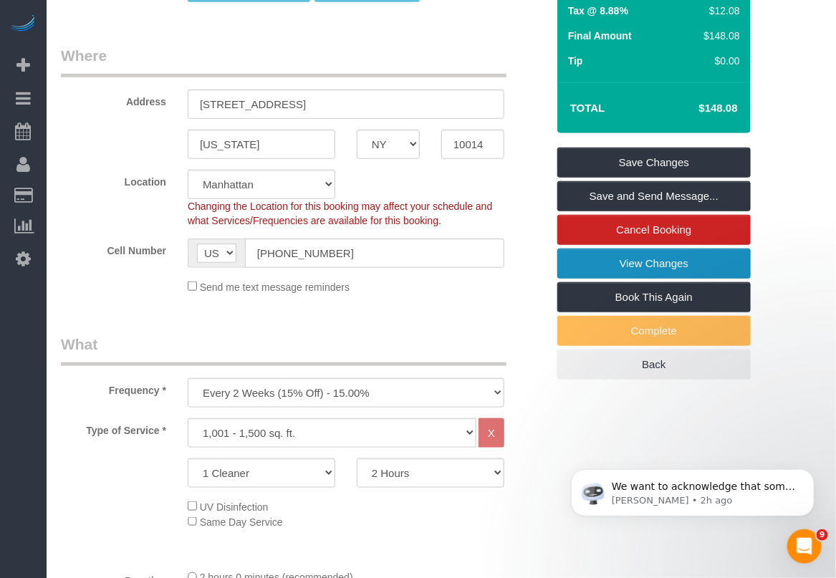
click at [613, 262] on link "View Changes" at bounding box center [653, 263] width 193 height 30
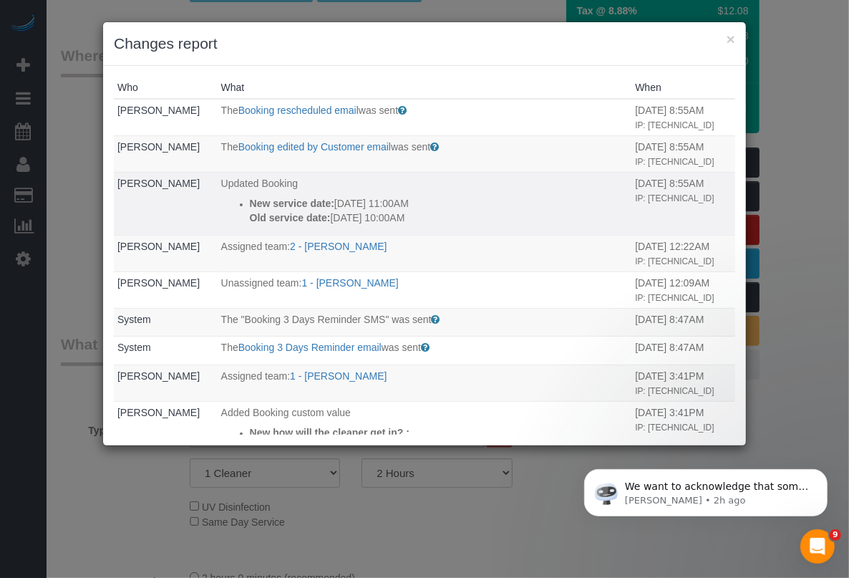
drag, startPoint x: 205, startPoint y: 231, endPoint x: 449, endPoint y: 246, distance: 243.9
click at [431, 235] on tr "Kruti Sheth Updated Booking New service date: 09/25/2025 11:00AM Old service da…" at bounding box center [424, 203] width 621 height 63
drag, startPoint x: 451, startPoint y: 246, endPoint x: 445, endPoint y: 252, distance: 9.1
click at [452, 225] on p "Old service date: 09/25/2025 10:00AM" at bounding box center [439, 218] width 379 height 14
click at [441, 235] on td "Updated Booking New service date: 09/25/2025 11:00AM Old service date: 09/25/20…" at bounding box center [425, 203] width 415 height 63
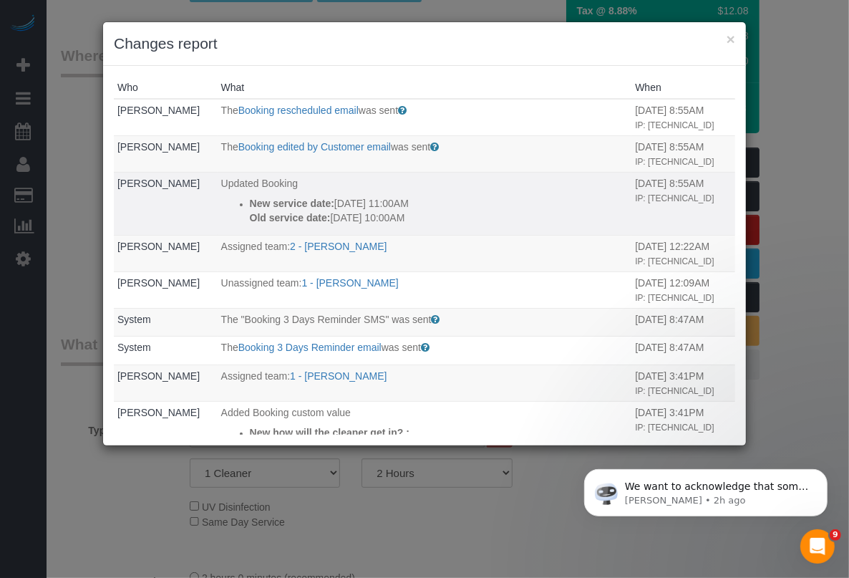
drag, startPoint x: 450, startPoint y: 253, endPoint x: 244, endPoint y: 236, distance: 206.2
click at [250, 225] on div "New service date: 09/25/2025 11:00AM Old service date: 09/25/2025 10:00AM" at bounding box center [439, 210] width 379 height 29
copy div "New service date: 09/25/2025 11:00AM Old service date: 09/25/2025 10:00AM"
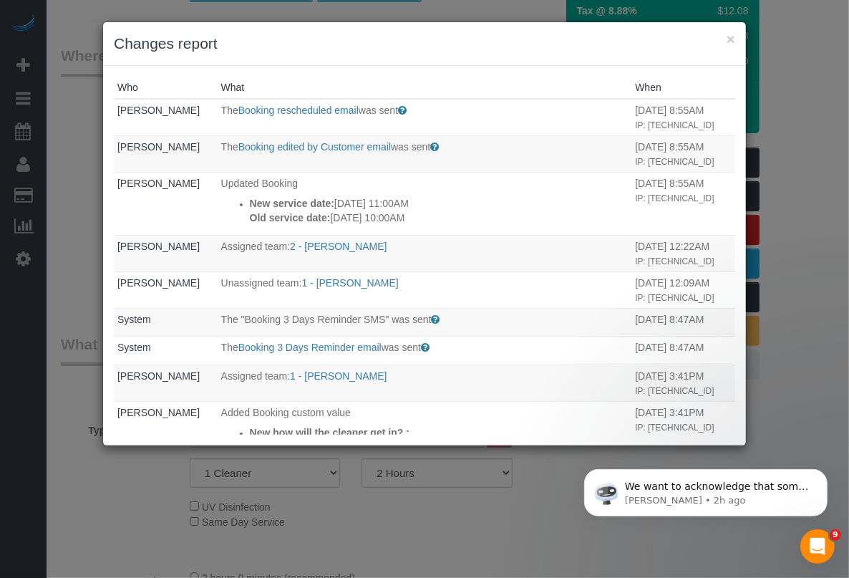
click at [735, 37] on div "× Changes report" at bounding box center [424, 44] width 643 height 44
click at [728, 40] on button "×" at bounding box center [731, 39] width 9 height 15
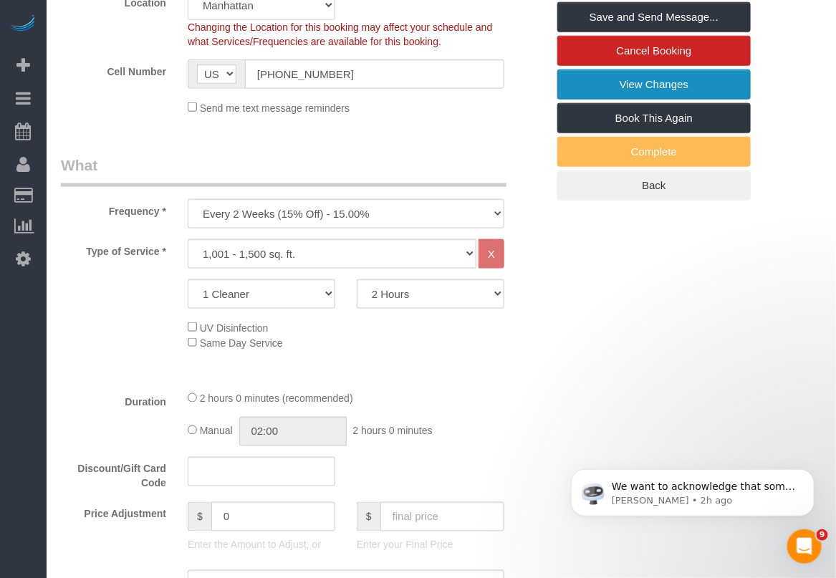
scroll to position [0, 0]
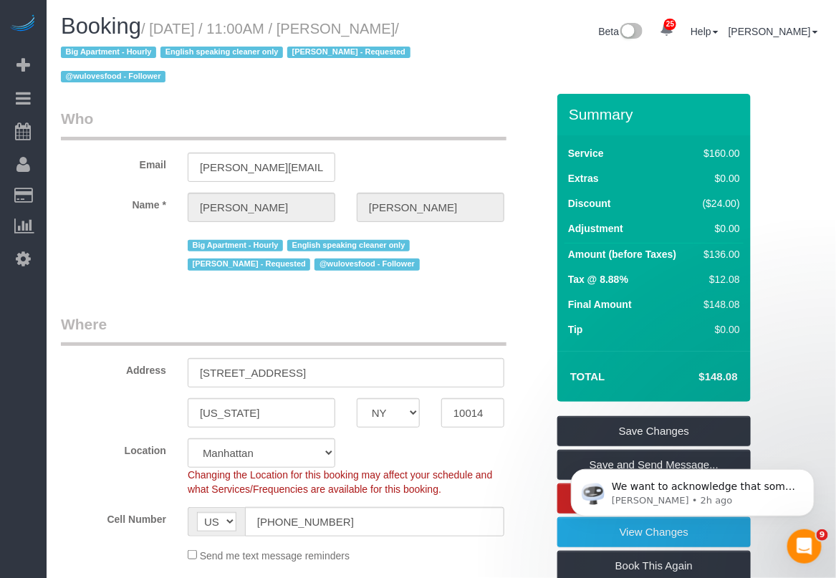
drag, startPoint x: 817, startPoint y: 301, endPoint x: 836, endPoint y: 297, distance: 19.1
drag, startPoint x: 364, startPoint y: 25, endPoint x: 99, endPoint y: 55, distance: 266.6
click at [99, 55] on small "/ September 25, 2025 / 11:00AM / Kruti Sheth / Big Apartment - Hourly English s…" at bounding box center [238, 53] width 354 height 64
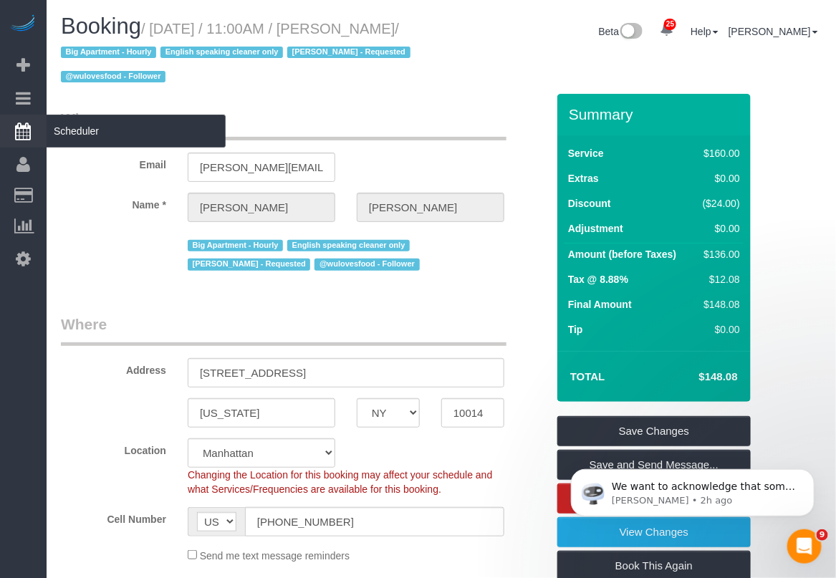
copy small "[PERSON_NAME]"
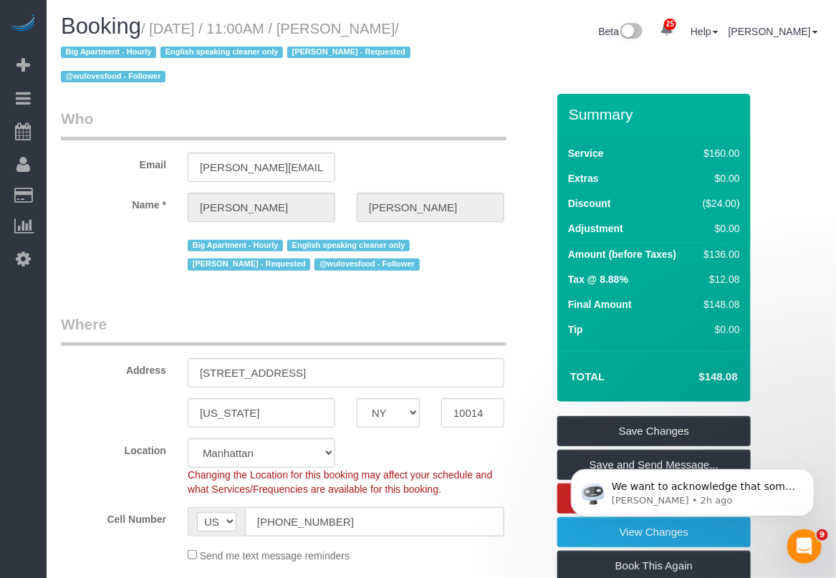
click at [786, 461] on body "We want to acknowledge that some users may be experiencing lag or slower perfor…" at bounding box center [691, 488] width 275 height 89
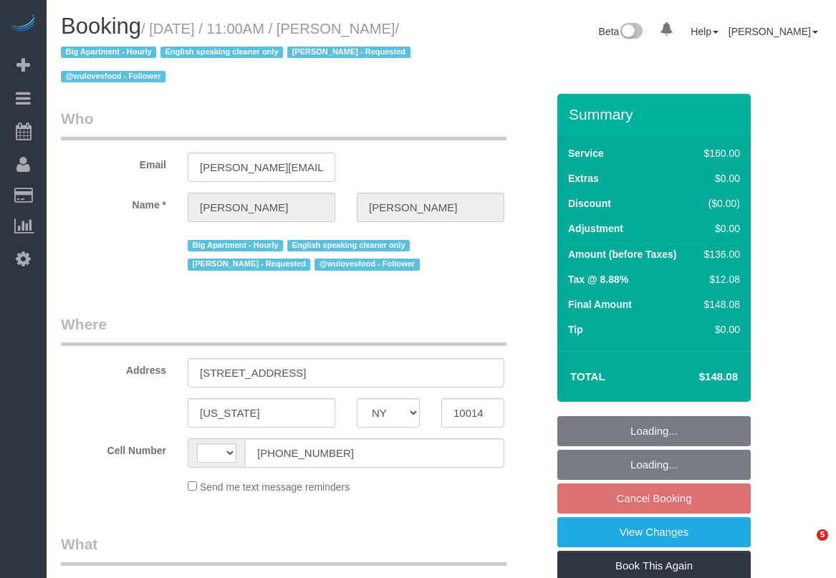
select select "NY"
select select "number:89"
select select "number:90"
select select "number:15"
select select "number:5"
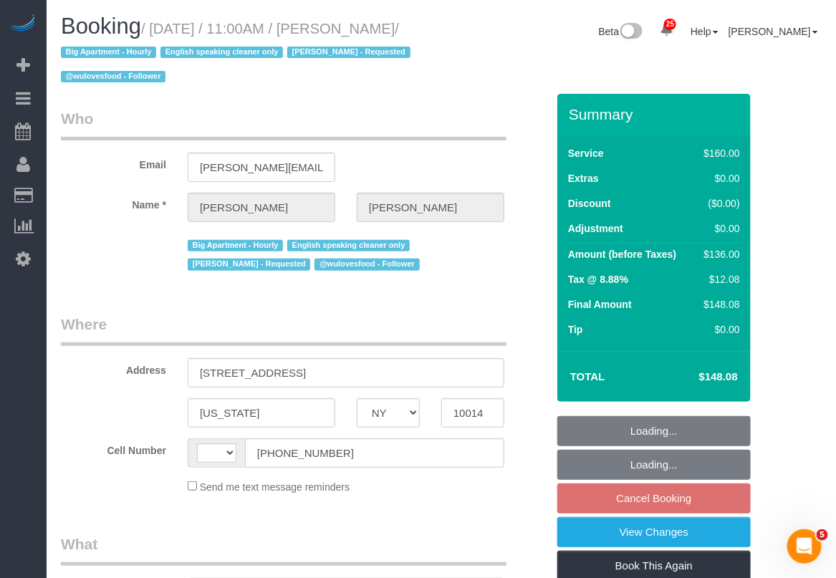
select select "string:[GEOGRAPHIC_DATA]"
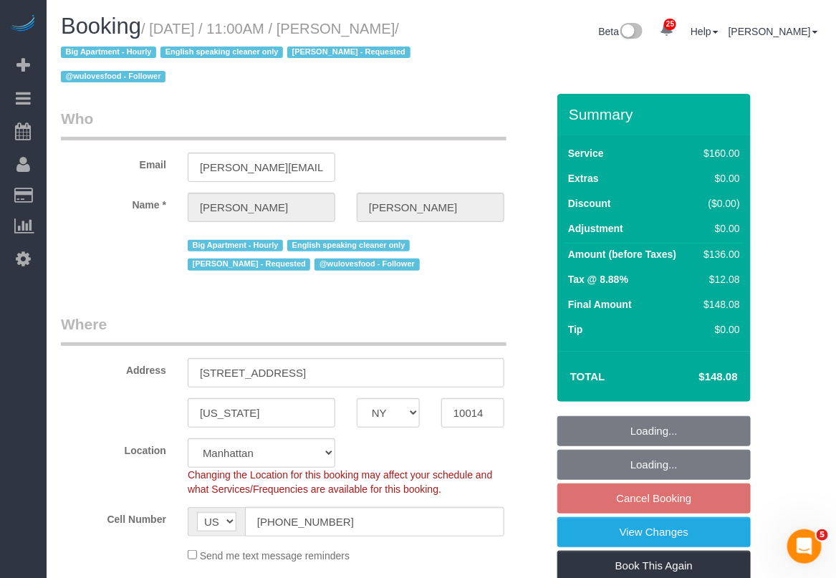
select select "string:stripe-pm_1PMbKH4VGloSiKo7I2gXikHa"
select select "spot4"
select select "object:1067"
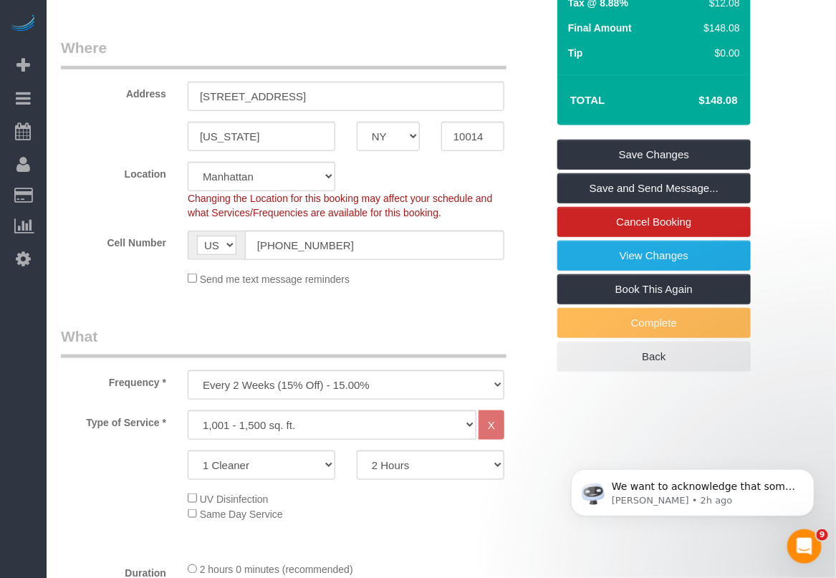
scroll to position [269, 0]
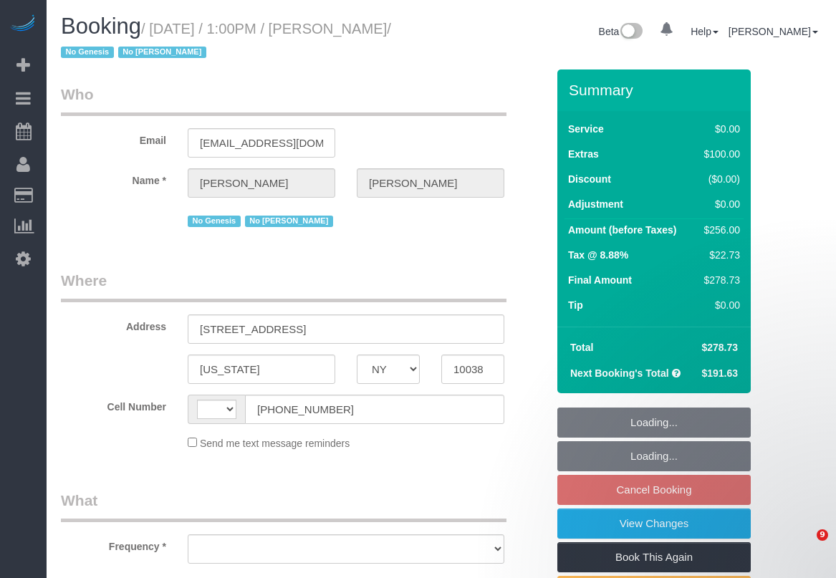
select select "NY"
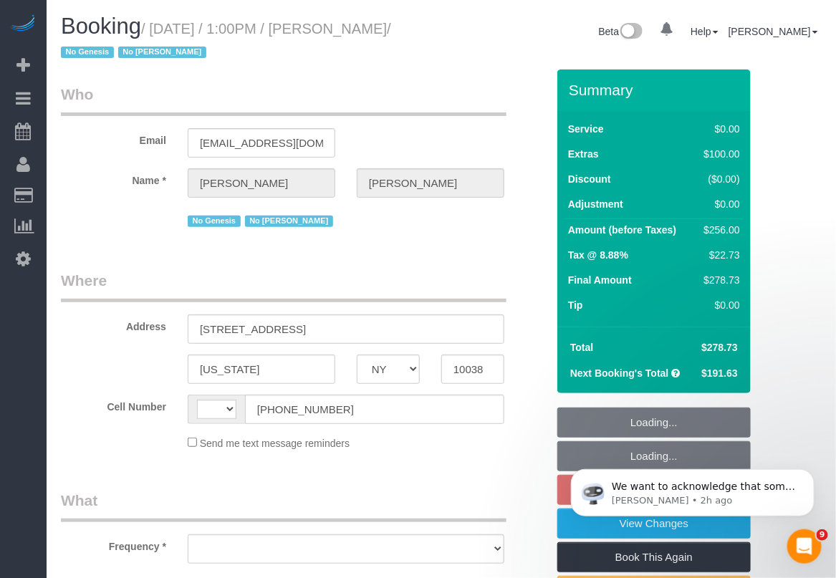
select select "object:575"
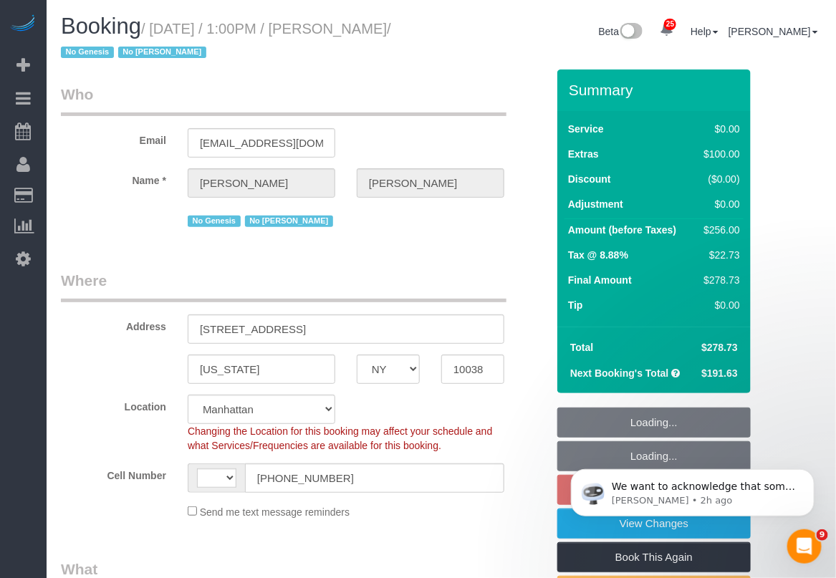
select select "string:stripe-pm_1O5ggA4VGloSiKo7XsdfJGFe"
select select "number:89"
select select "number:90"
select select "number:15"
select select "number:6"
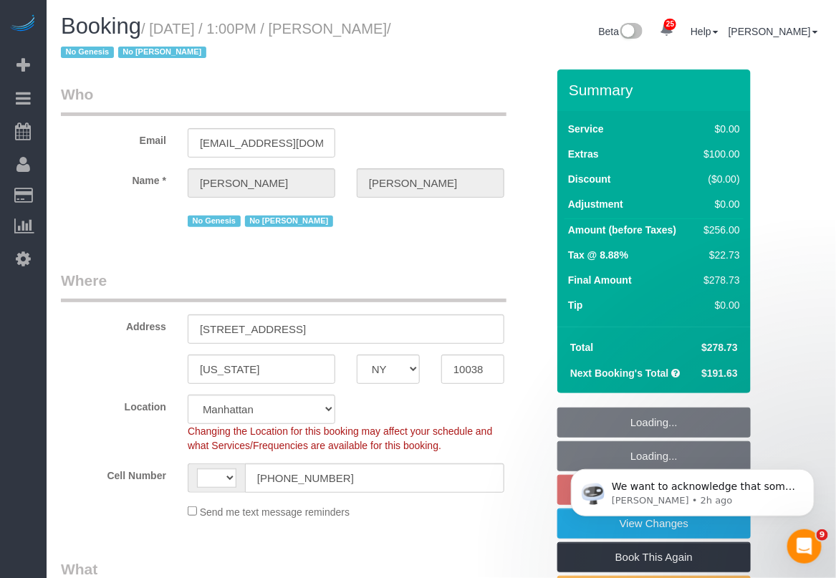
select select "object:977"
select select "string:[GEOGRAPHIC_DATA]"
select select "2"
select select "spot6"
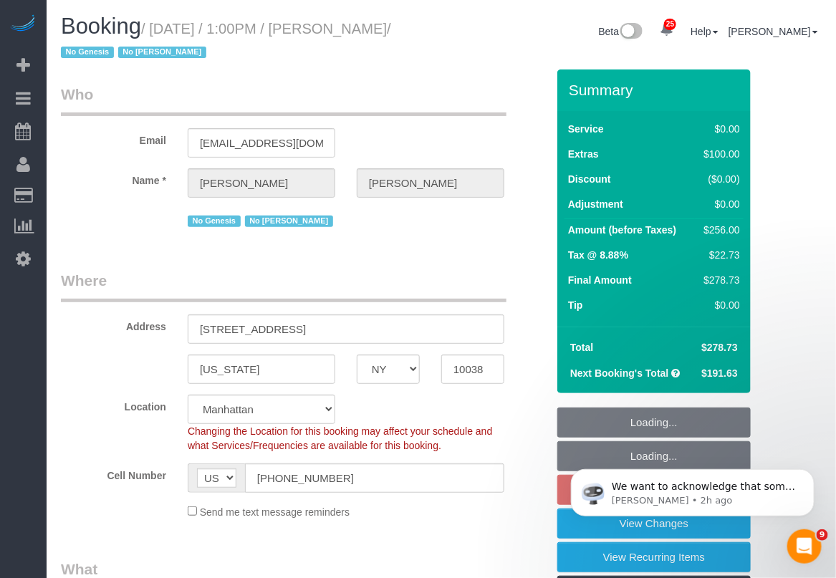
select select "2"
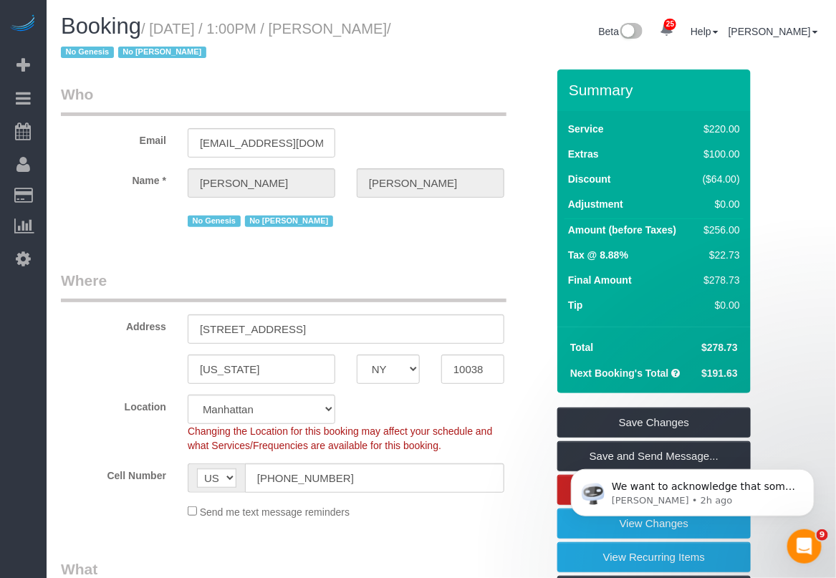
drag, startPoint x: 152, startPoint y: 30, endPoint x: 440, endPoint y: 18, distance: 288.8
click at [440, 18] on div "Booking / [DATE] / 1:00PM / [PERSON_NAME] / No Genesis No [PERSON_NAME]" at bounding box center [245, 41] width 391 height 55
copy small "[DATE] / 1:00PM / [PERSON_NAME]"
drag, startPoint x: 359, startPoint y: 29, endPoint x: 428, endPoint y: 37, distance: 69.2
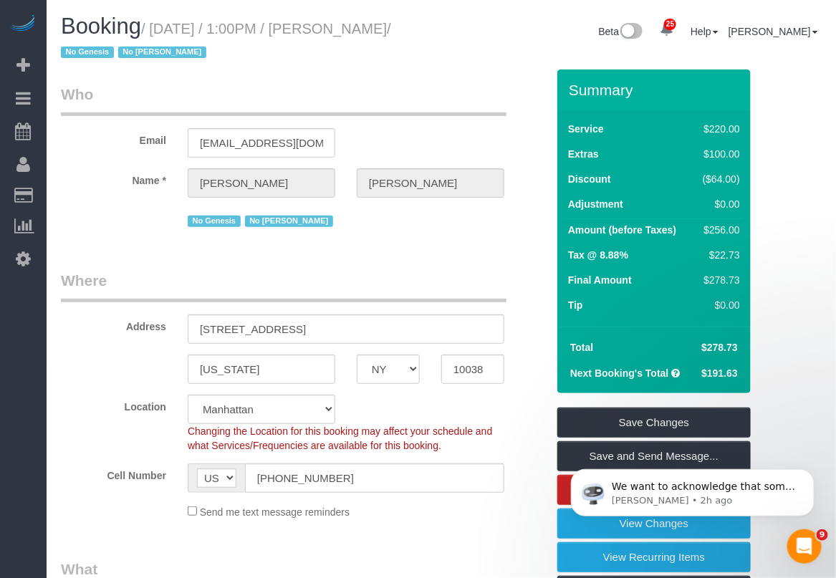
click at [428, 37] on h1 "Booking / [DATE] / 1:00PM / [PERSON_NAME] / No Genesis No [PERSON_NAME]" at bounding box center [245, 38] width 369 height 49
copy small "[PERSON_NAME]"
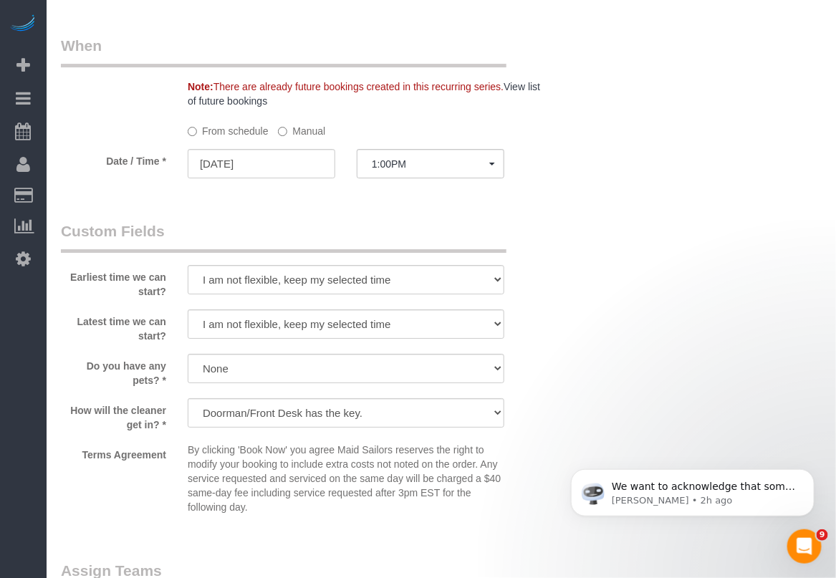
scroll to position [1701, 0]
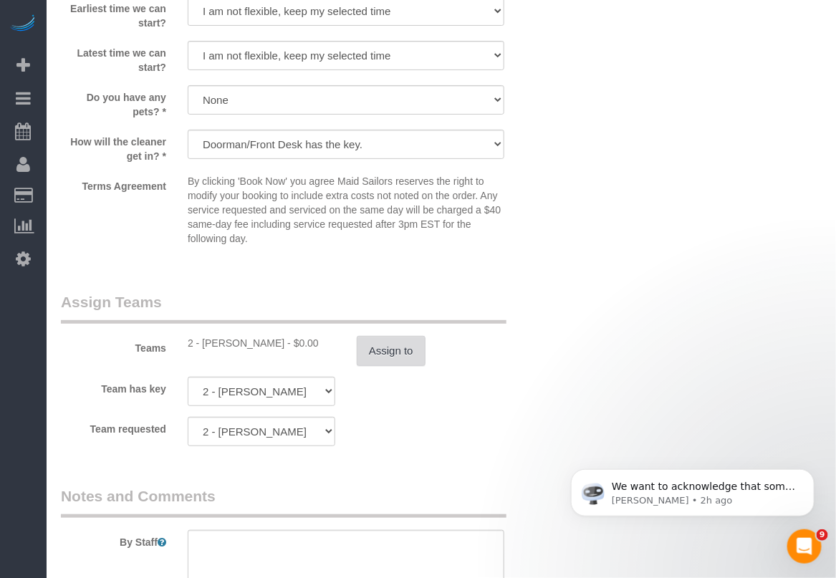
click at [388, 351] on button "Assign to" at bounding box center [391, 351] width 69 height 30
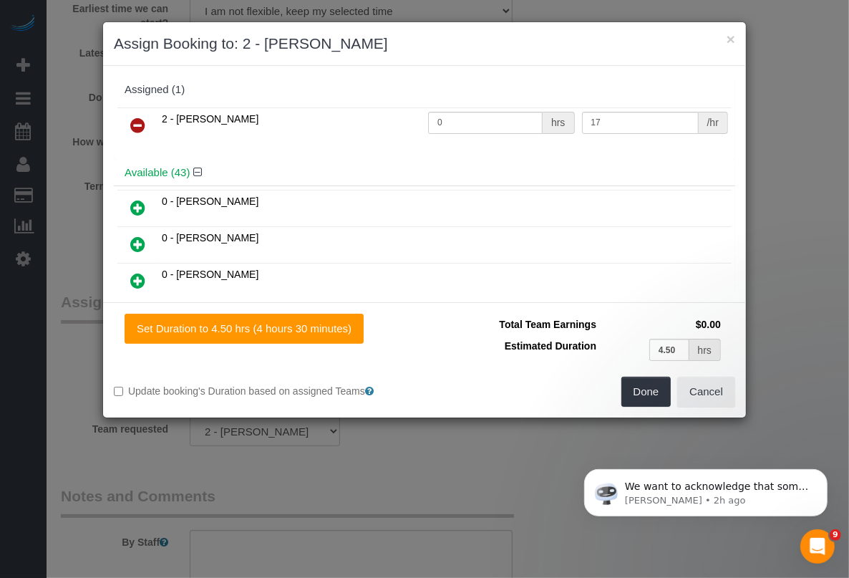
click at [145, 127] on link at bounding box center [138, 126] width 34 height 29
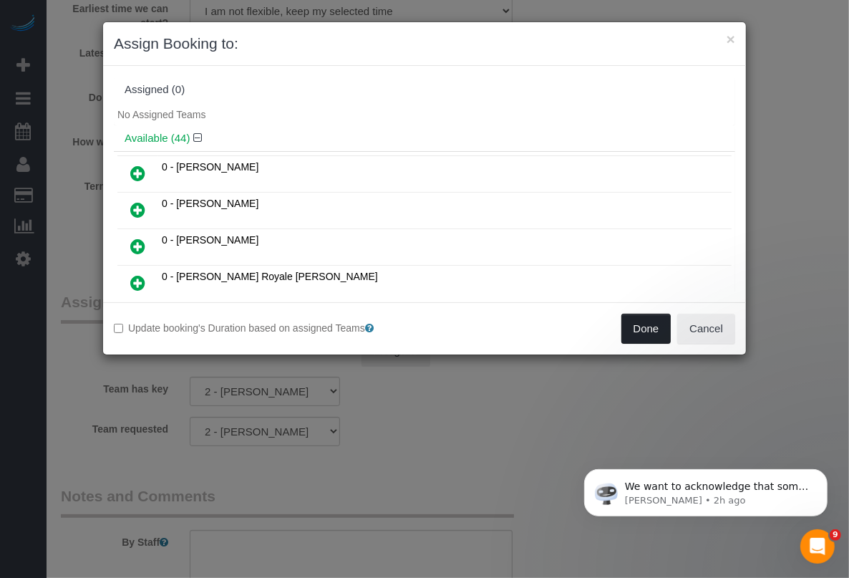
click at [645, 329] on button "Done" at bounding box center [646, 329] width 50 height 30
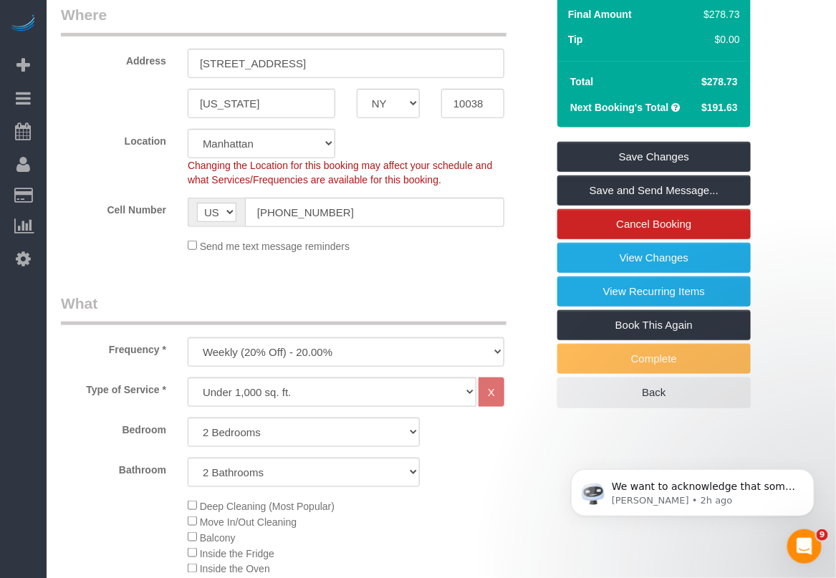
scroll to position [179, 0]
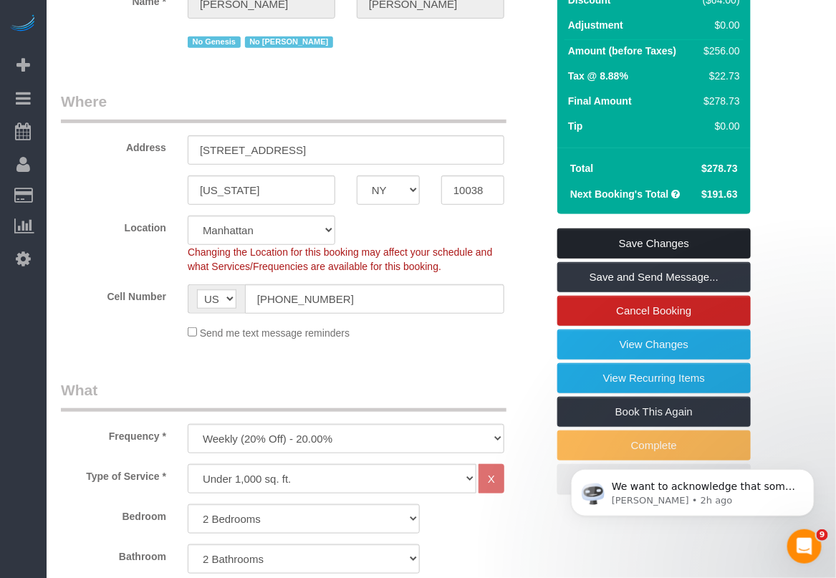
click at [713, 238] on link "Save Changes" at bounding box center [653, 243] width 193 height 30
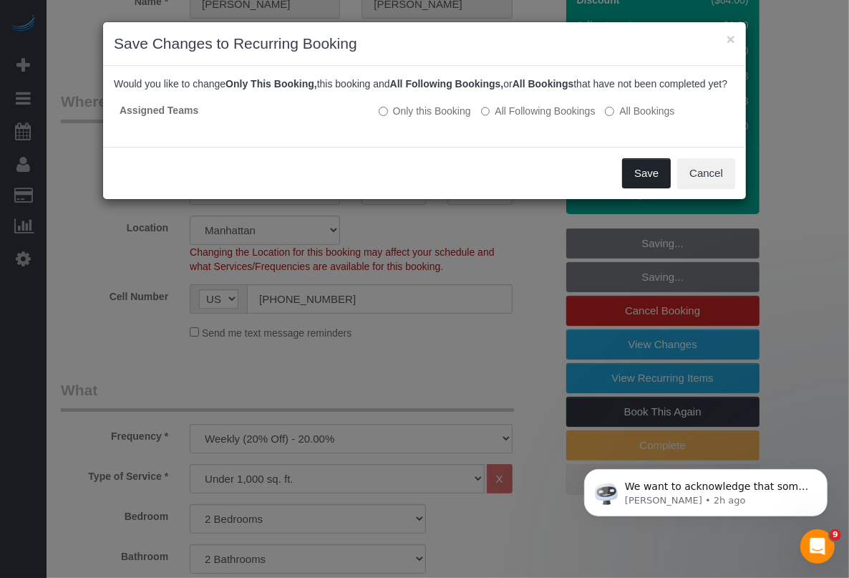
click at [647, 188] on button "Save" at bounding box center [646, 173] width 49 height 30
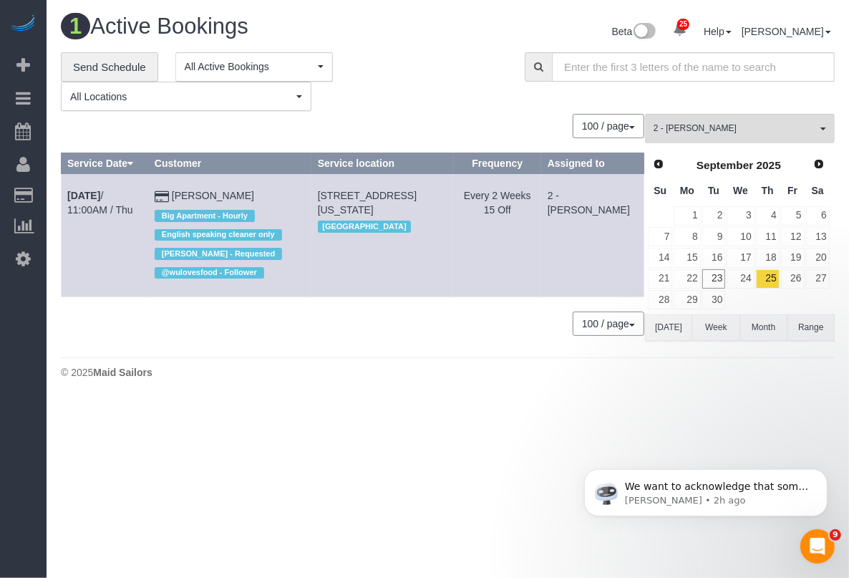
click at [489, 451] on body "25 Beta Your Notifications You have 0 alerts × You have 2 to charge for 09/22/2…" at bounding box center [424, 289] width 849 height 578
click at [133, 200] on link "Sep 25th / 11:00AM / Thu" at bounding box center [100, 203] width 66 height 26
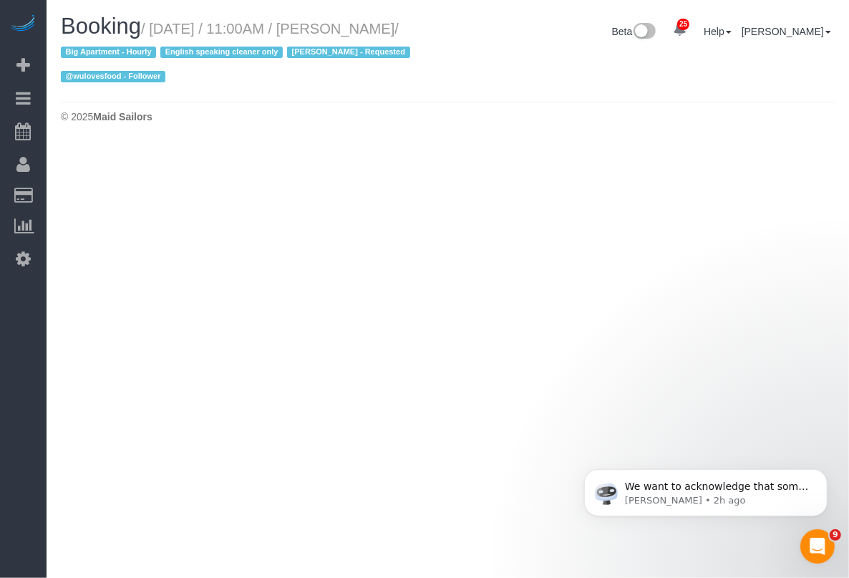
select select "NY"
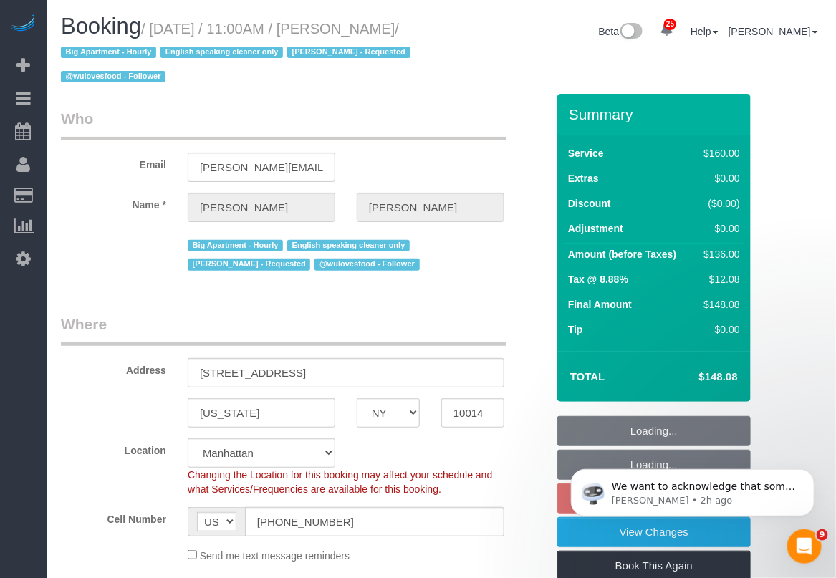
select select "spot62"
select select "object:4062"
select select "string:stripe-pm_1PMbKH4VGloSiKo7I2gXikHa"
select select "number:89"
select select "number:90"
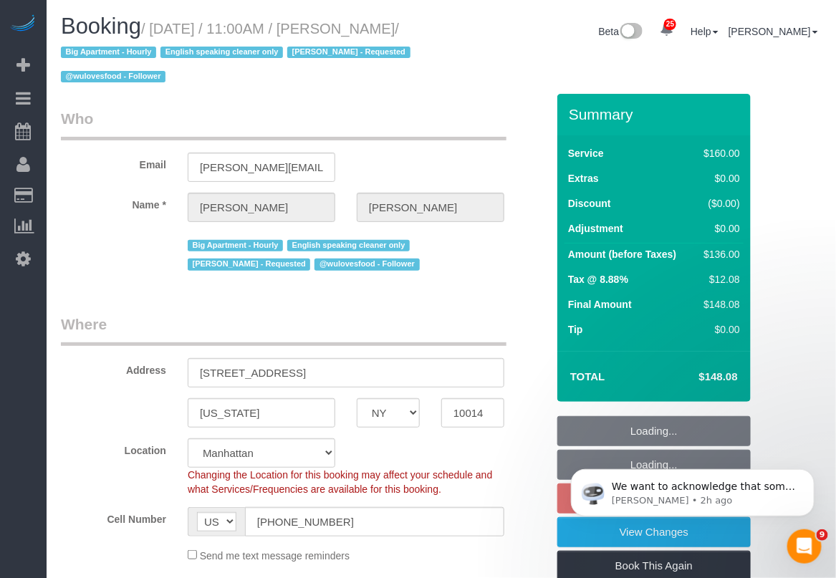
select select "number:15"
select select "number:5"
select select "object:4211"
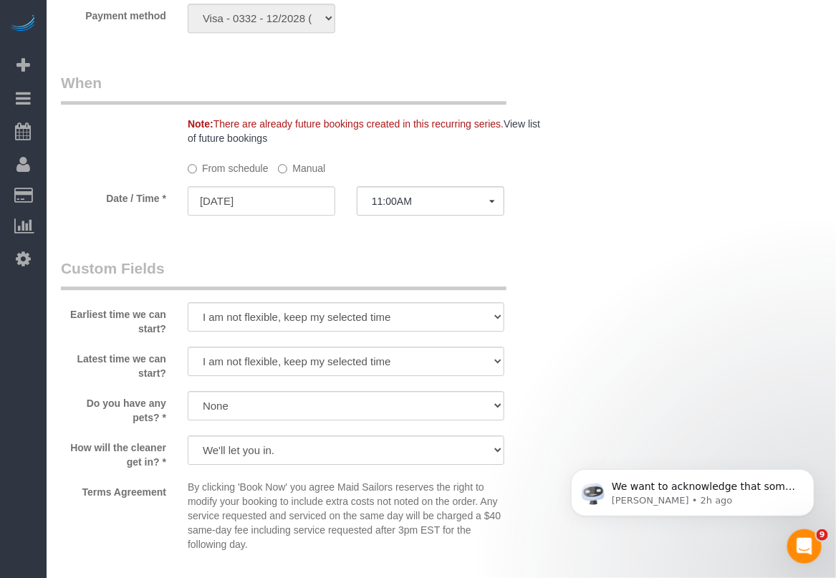
scroll to position [1164, 0]
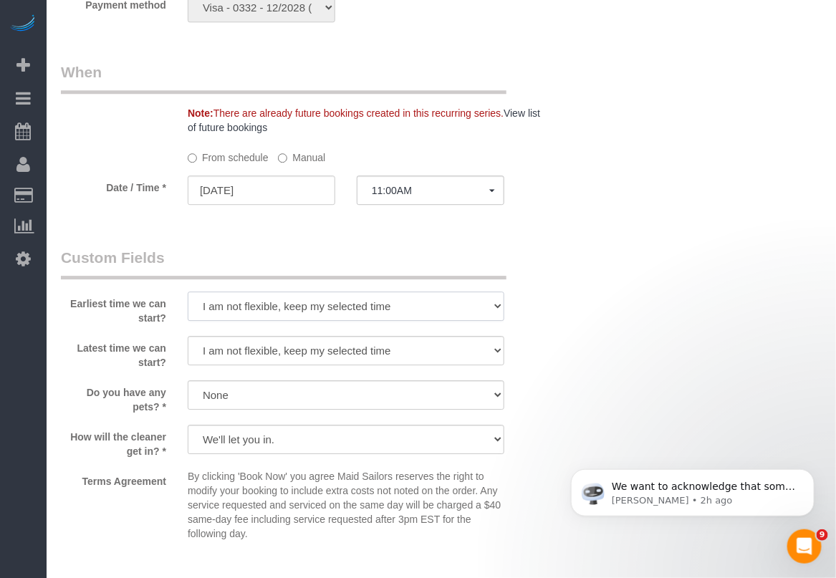
click at [496, 306] on select "I am not flexible, keep my selected time 8:00 AM 9:00 AM 10:00 AM 11:00 AM 12:0…" at bounding box center [346, 305] width 316 height 29
select select "number:59"
click at [188, 292] on select "I am not flexible, keep my selected time 8:00 AM 9:00 AM 10:00 AM 11:00 AM 12:0…" at bounding box center [346, 305] width 316 height 29
click at [494, 353] on select "I am not flexible, keep my selected time 8:00 AM 9:00 AM 10:00 AM 11:00 AM 12:0…" at bounding box center [346, 350] width 316 height 29
select select "number:72"
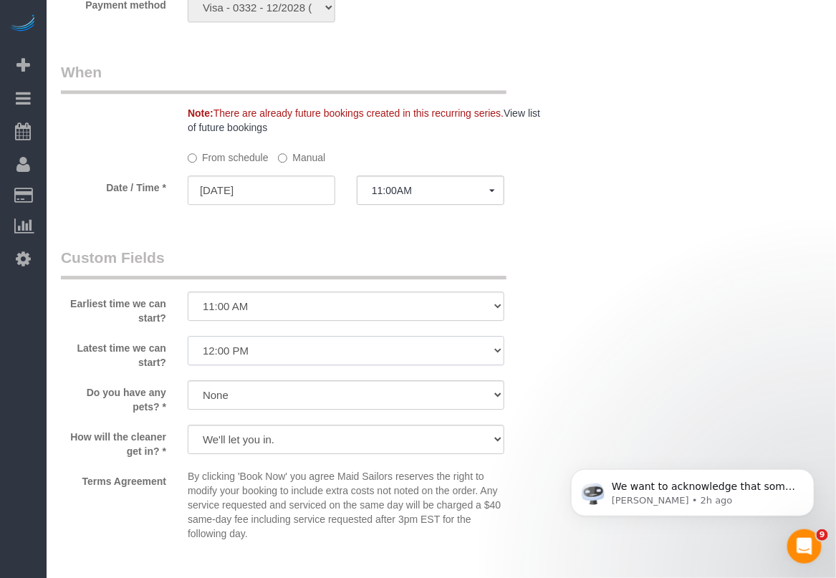
click at [188, 337] on select "I am not flexible, keep my selected time 8:00 AM 9:00 AM 10:00 AM 11:00 AM 12:0…" at bounding box center [346, 350] width 316 height 29
click at [624, 243] on div "Who Email kruti.l.sheth@gmail.com Name * Kruti Sheth Big Apartment - Hourly Eng…" at bounding box center [441, 29] width 760 height 2198
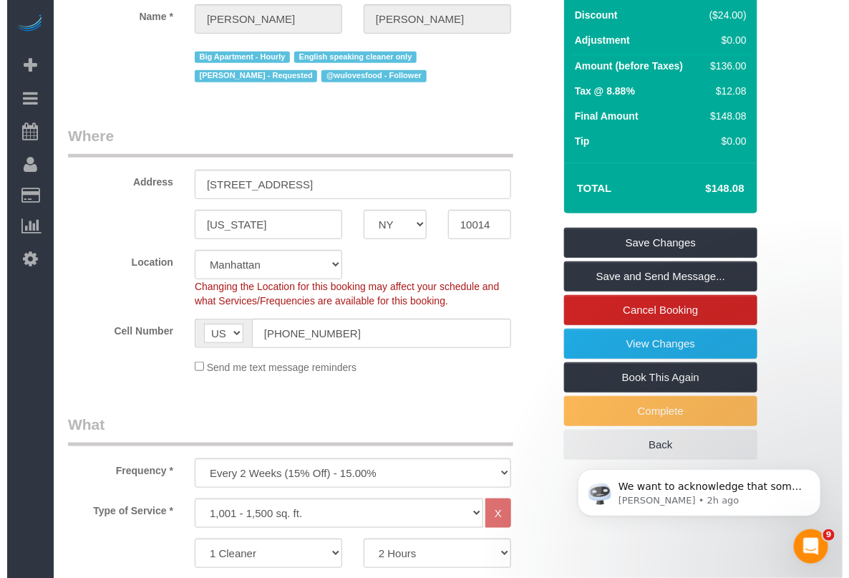
scroll to position [179, 0]
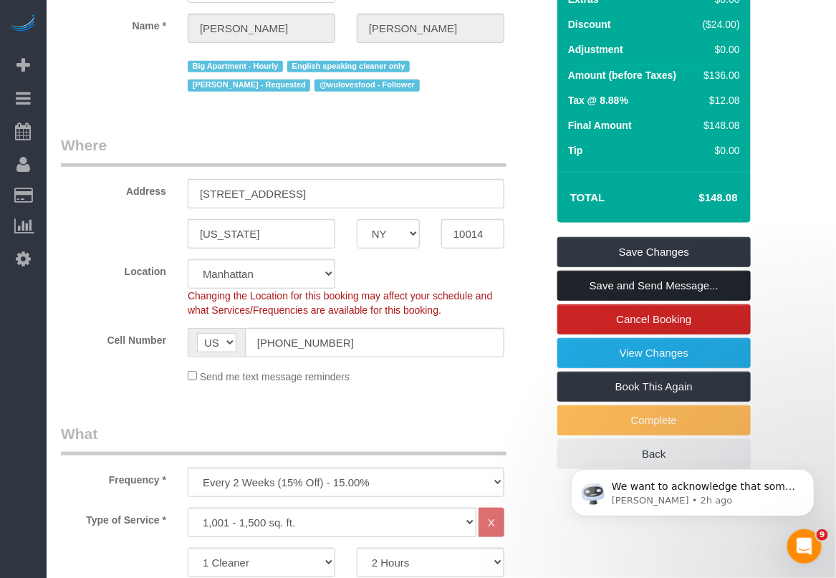
click at [642, 283] on link "Save and Send Message..." at bounding box center [653, 286] width 193 height 30
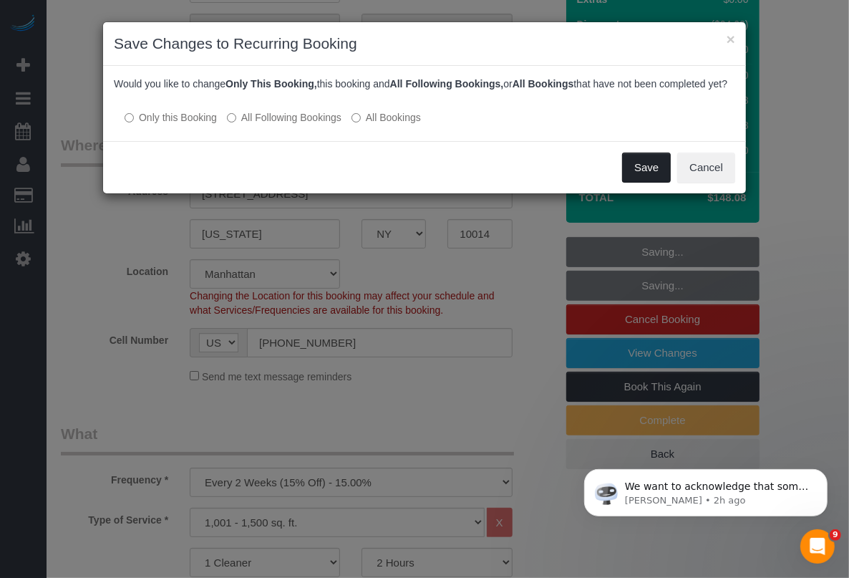
click at [644, 178] on button "Save" at bounding box center [646, 168] width 49 height 30
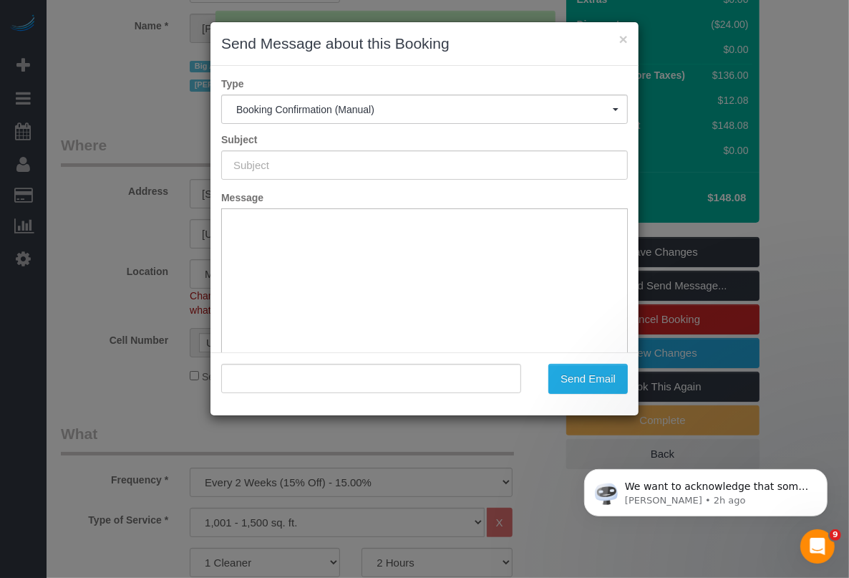
scroll to position [0, 0]
type input "Cleaning Confirmed for 09/25/2025 at 11:00am"
type input ""Kruti Sheth" <kruti.l.sheth@gmail.com>"
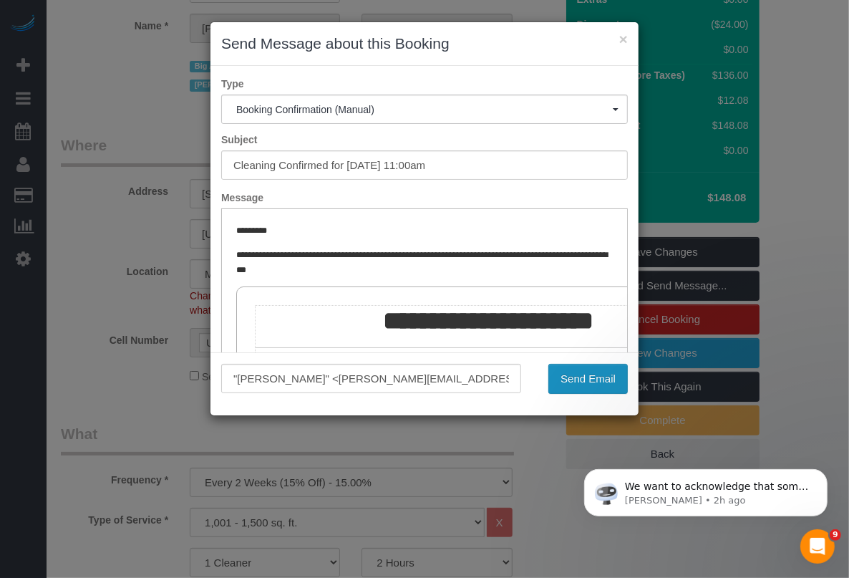
click at [599, 384] on button "Send Email" at bounding box center [587, 379] width 79 height 30
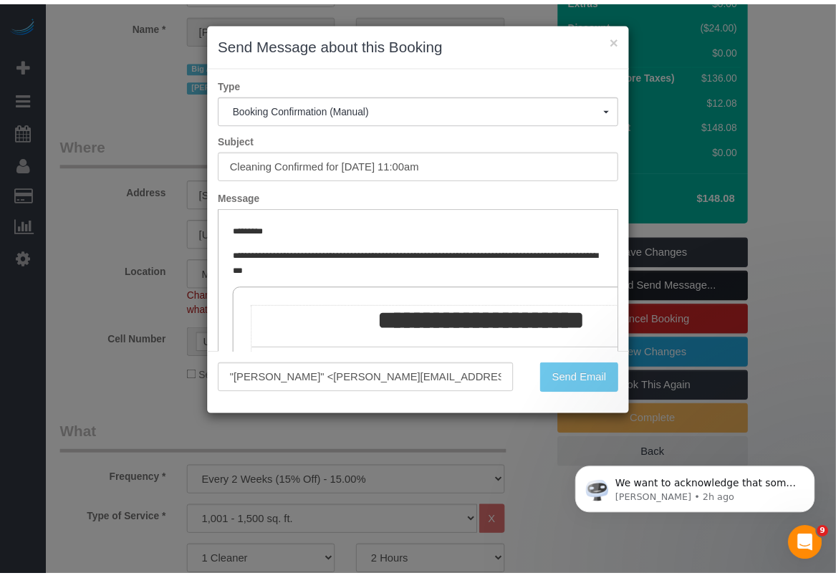
scroll to position [231, 0]
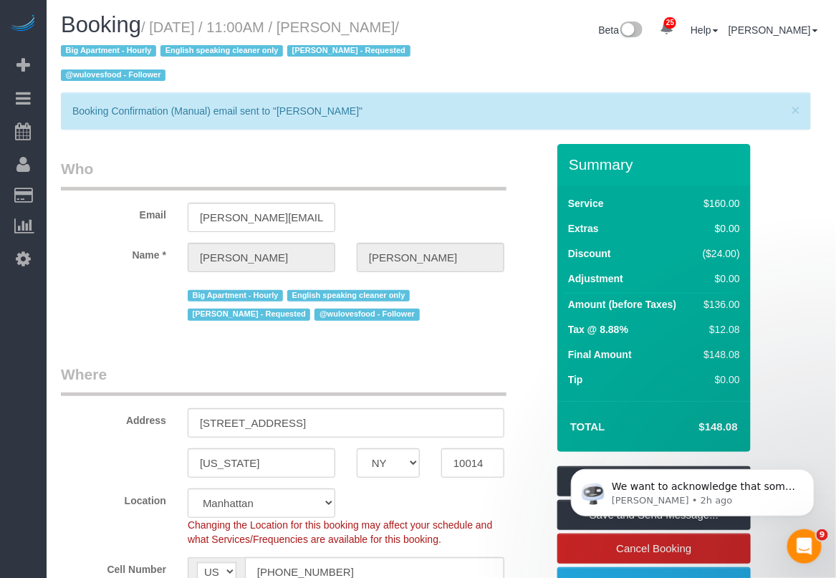
scroll to position [0, 0]
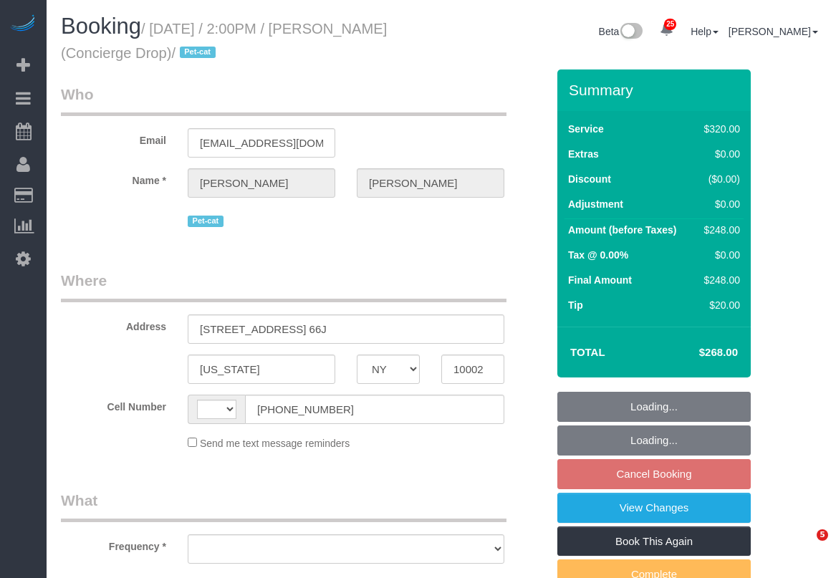
select select "NY"
select select "string:[GEOGRAPHIC_DATA]"
select select "object:891"
select select "number:89"
select select "number:90"
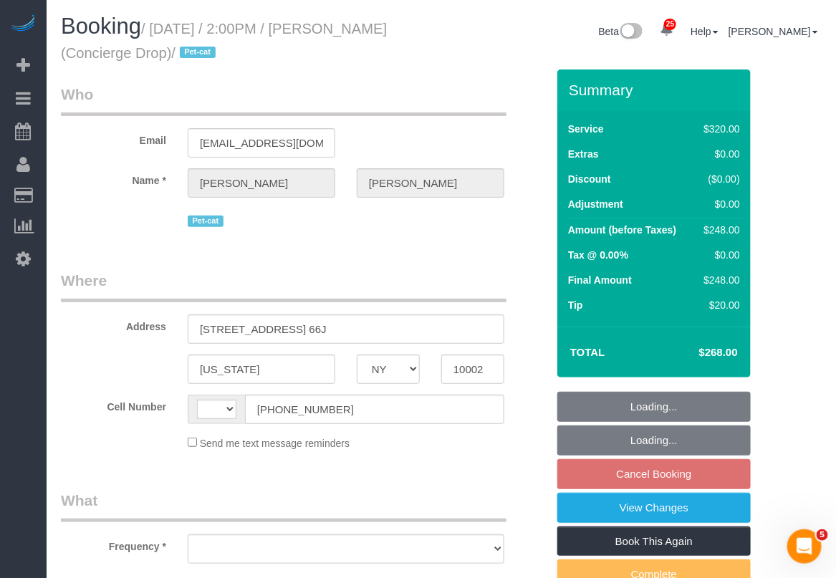
select select "number:15"
select select "number:6"
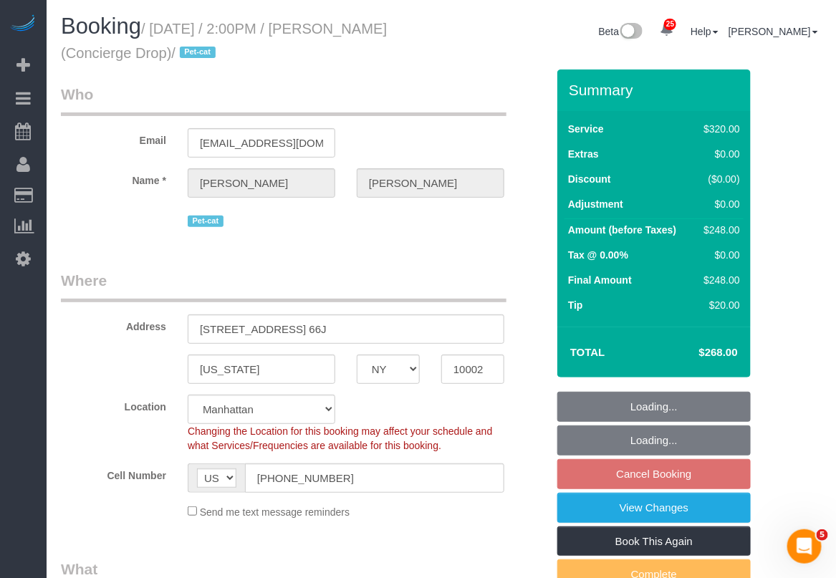
select select "object:1061"
select select "spot7"
select select "string:stripe-pm_1RaQn24VGloSiKo7zeOF73Wj"
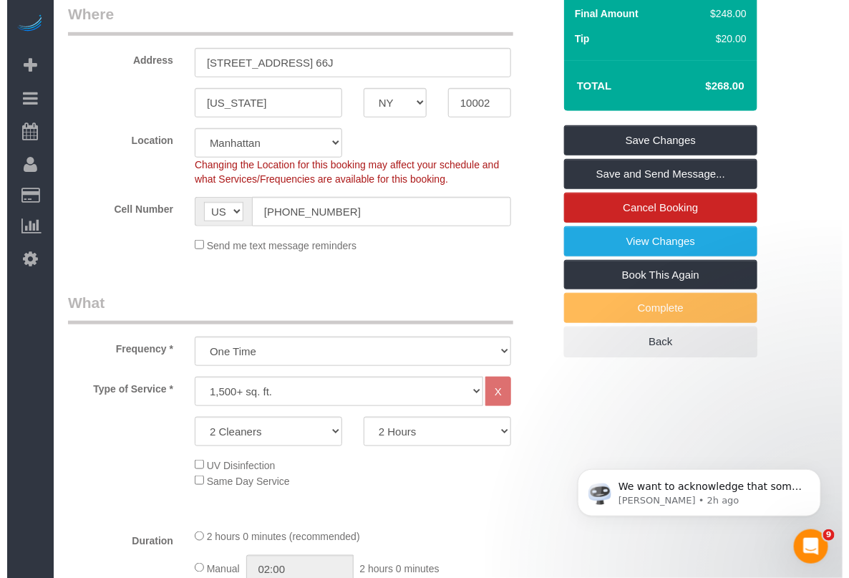
scroll to position [269, 0]
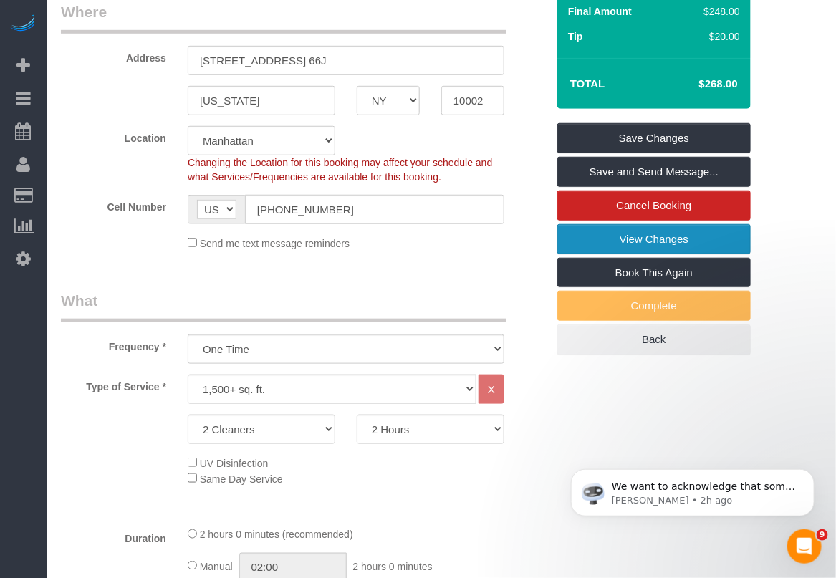
click at [639, 243] on link "View Changes" at bounding box center [653, 239] width 193 height 30
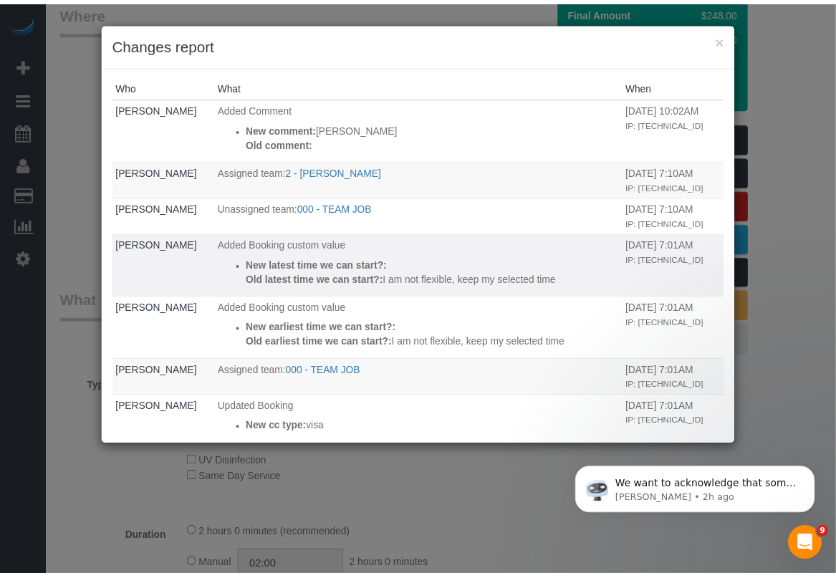
scroll to position [0, 0]
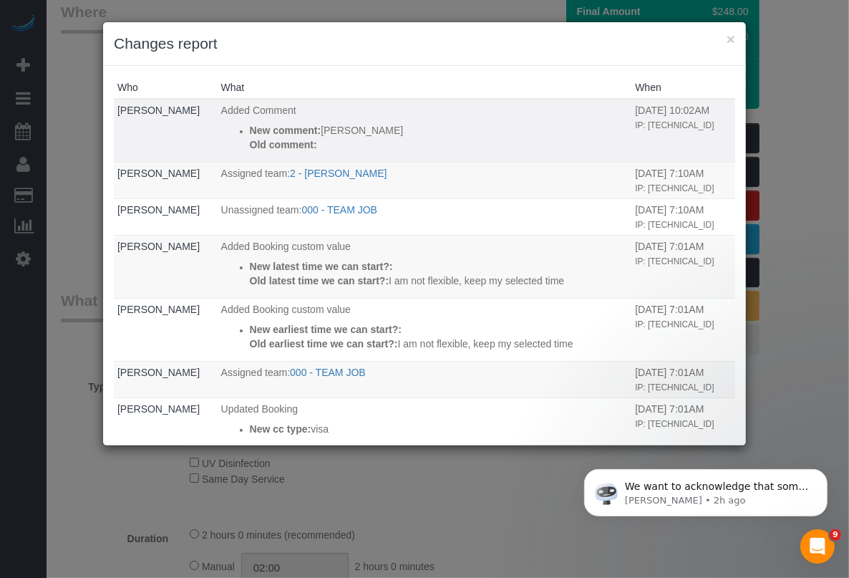
drag, startPoint x: 220, startPoint y: 98, endPoint x: 334, endPoint y: 149, distance: 125.3
click at [334, 149] on td "Added Comment New comment: [PERSON_NAME] Old comment:" at bounding box center [425, 130] width 415 height 63
copy td "Added Comment New comment: [PERSON_NAME] Old comment:"
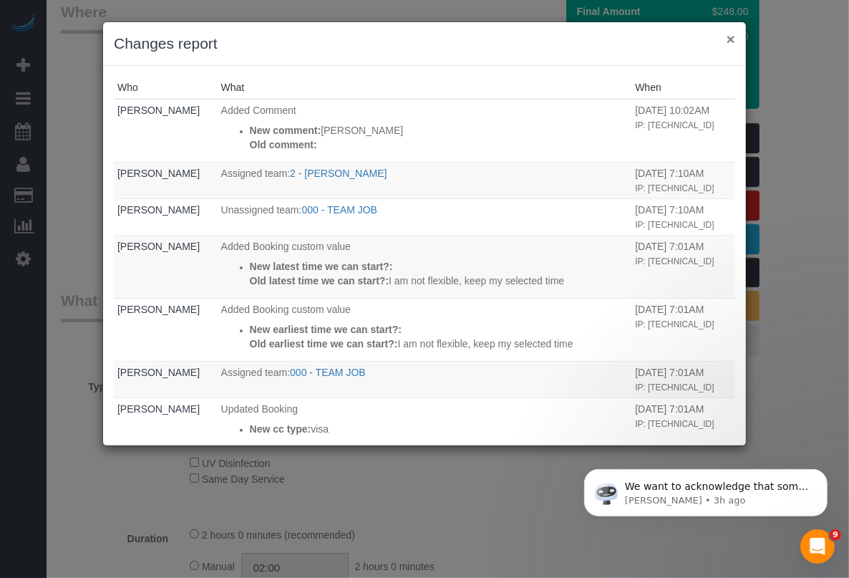
click at [731, 32] on button "×" at bounding box center [731, 39] width 9 height 15
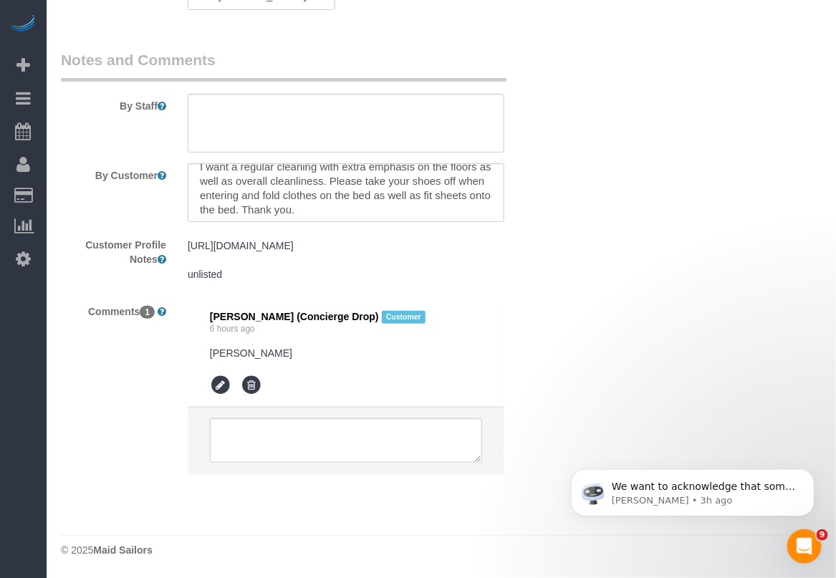
scroll to position [14, 0]
click at [251, 352] on pre "Dai Tran" at bounding box center [346, 353] width 272 height 14
click at [236, 354] on pre "Dai Tran" at bounding box center [346, 353] width 272 height 14
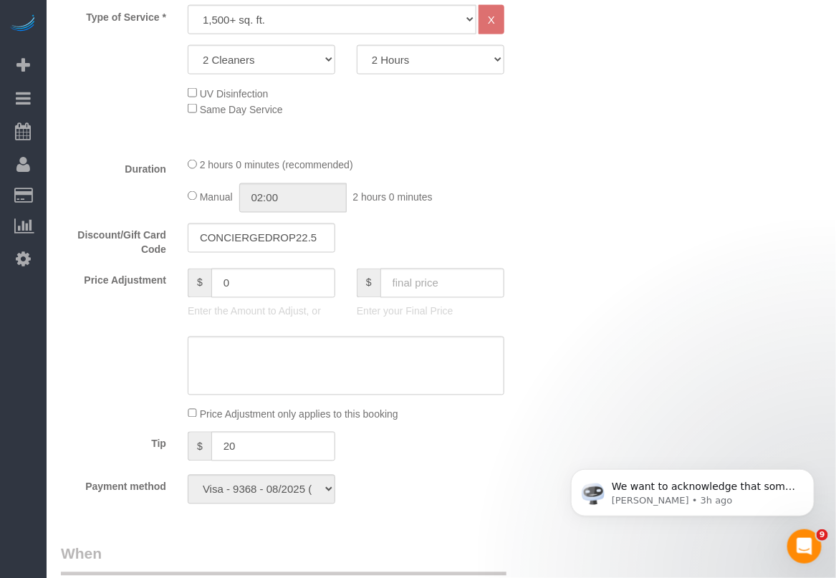
scroll to position [574, 0]
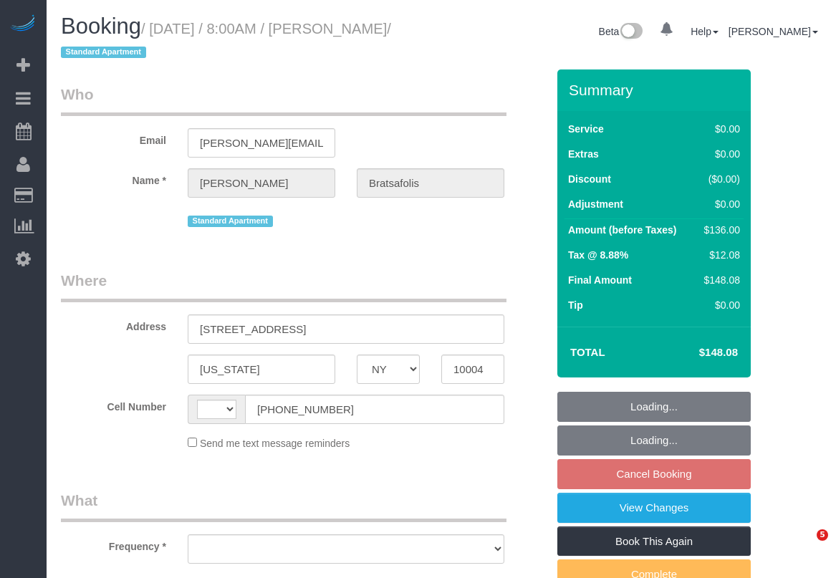
select select "NY"
select select "string:stripe-pm_1SAEPo4VGloSiKo759tJ8k7m"
select select "number:56"
select select "number:69"
select select "number:14"
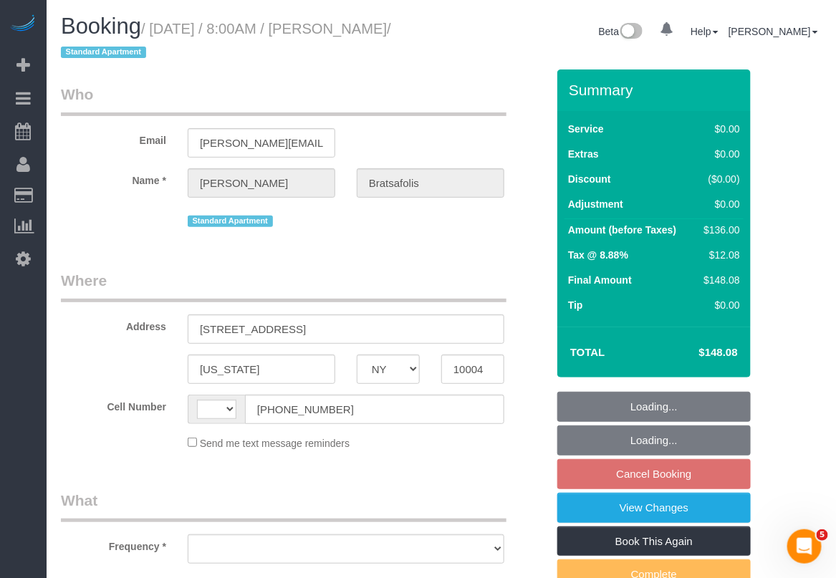
select select "number:7"
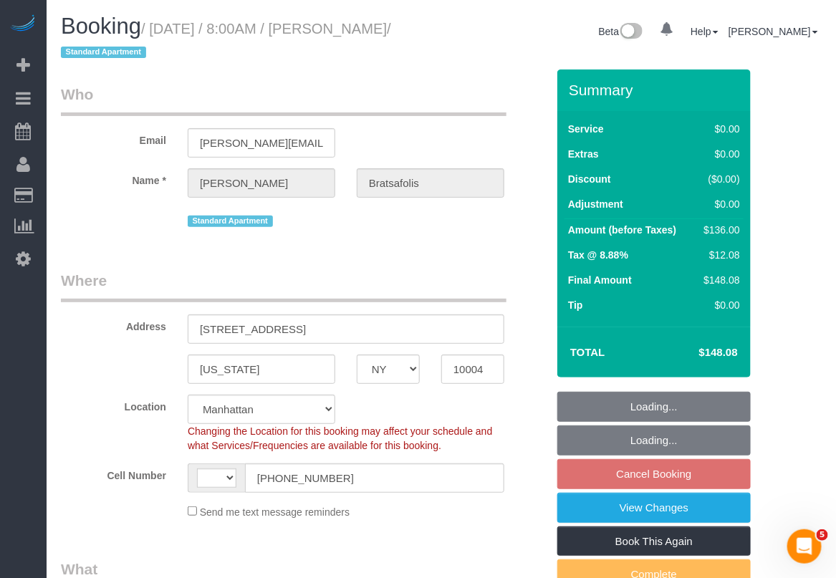
select select "string:[GEOGRAPHIC_DATA]"
select select "1"
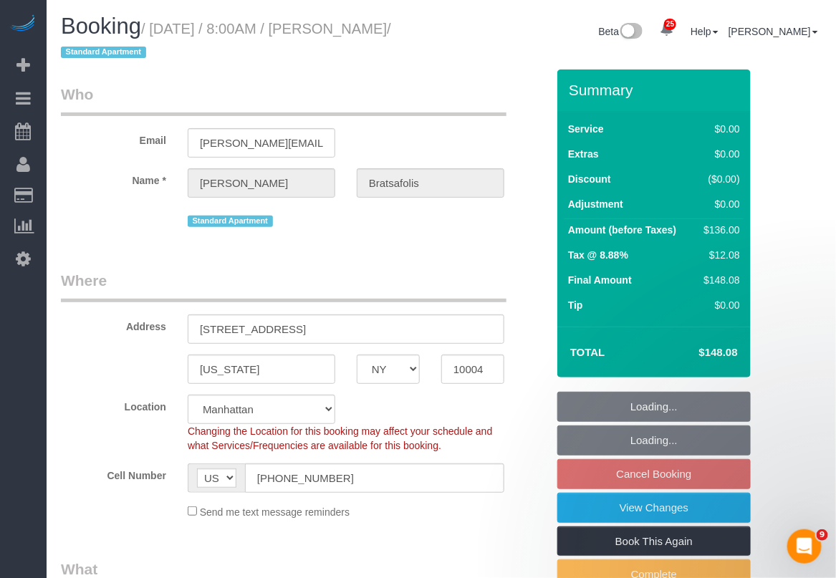
select select "object:1502"
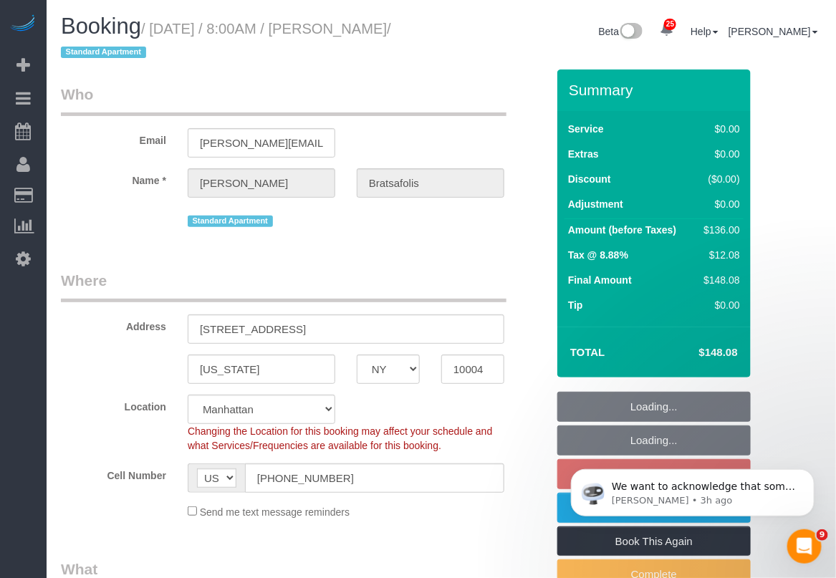
select select "spot1"
select select "1"
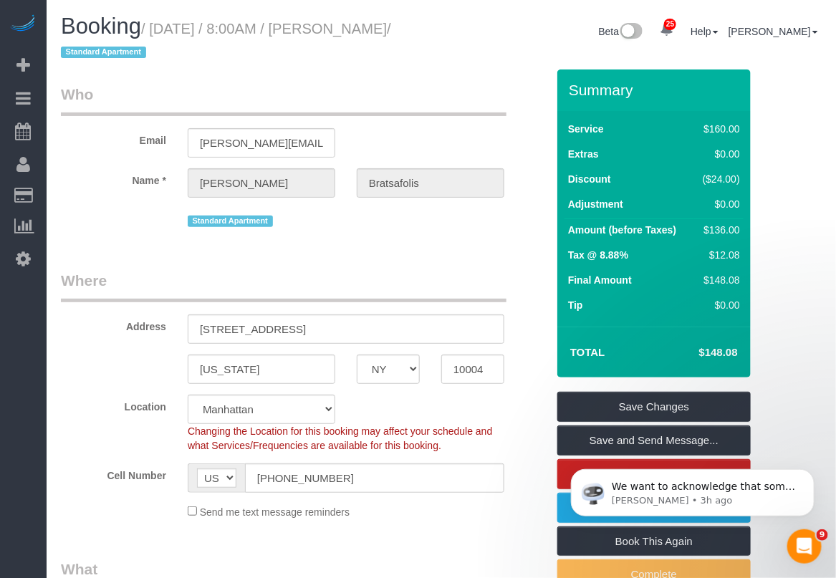
drag, startPoint x: 355, startPoint y: 23, endPoint x: 131, endPoint y: 57, distance: 226.7
click at [131, 57] on small "/ [DATE] / 8:00AM / [PERSON_NAME] / Standard Apartment" at bounding box center [226, 41] width 330 height 40
copy small "[PERSON_NAME]"
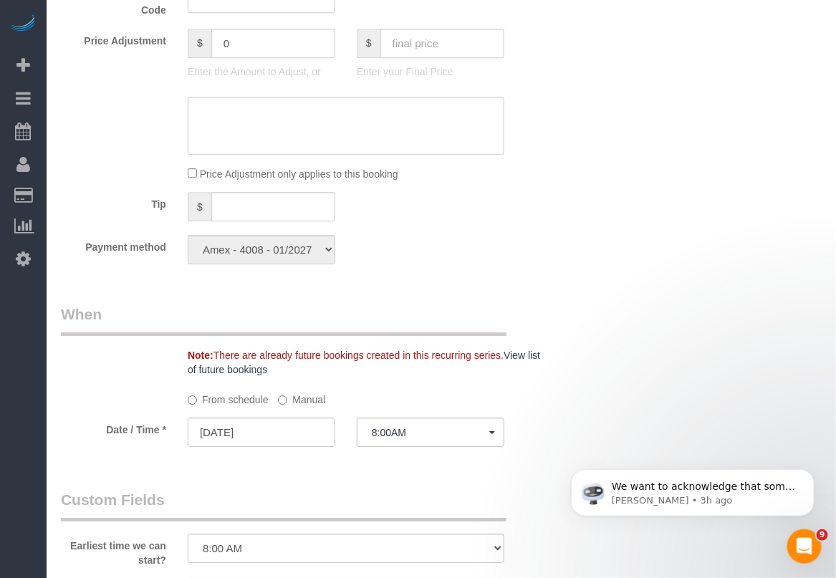
scroll to position [627, 0]
